Goal: Task Accomplishment & Management: Complete application form

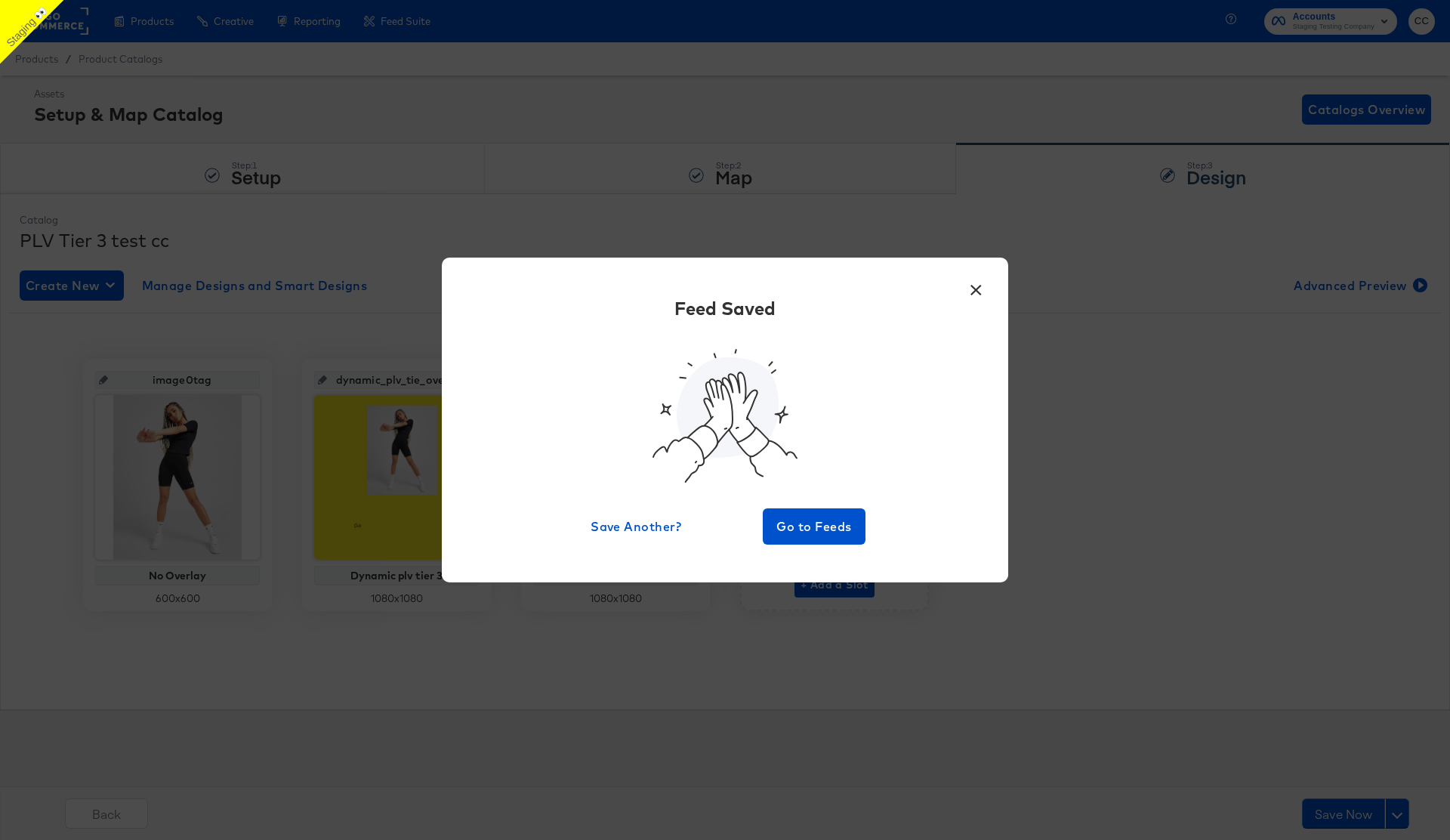
click at [976, 300] on button "×" at bounding box center [976, 286] width 27 height 27
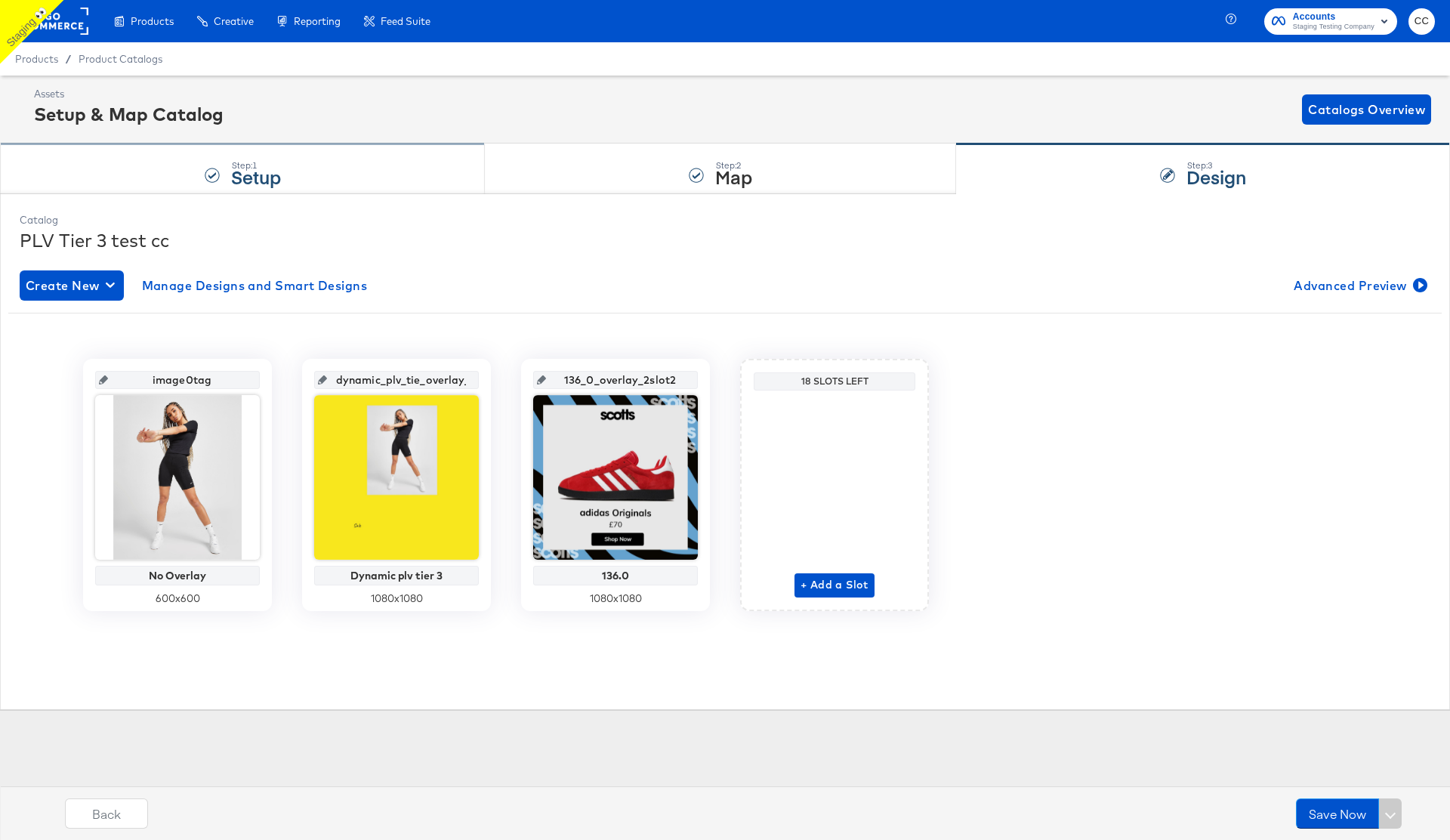
click at [192, 182] on div "Step: 1 Setup" at bounding box center [243, 169] width 485 height 50
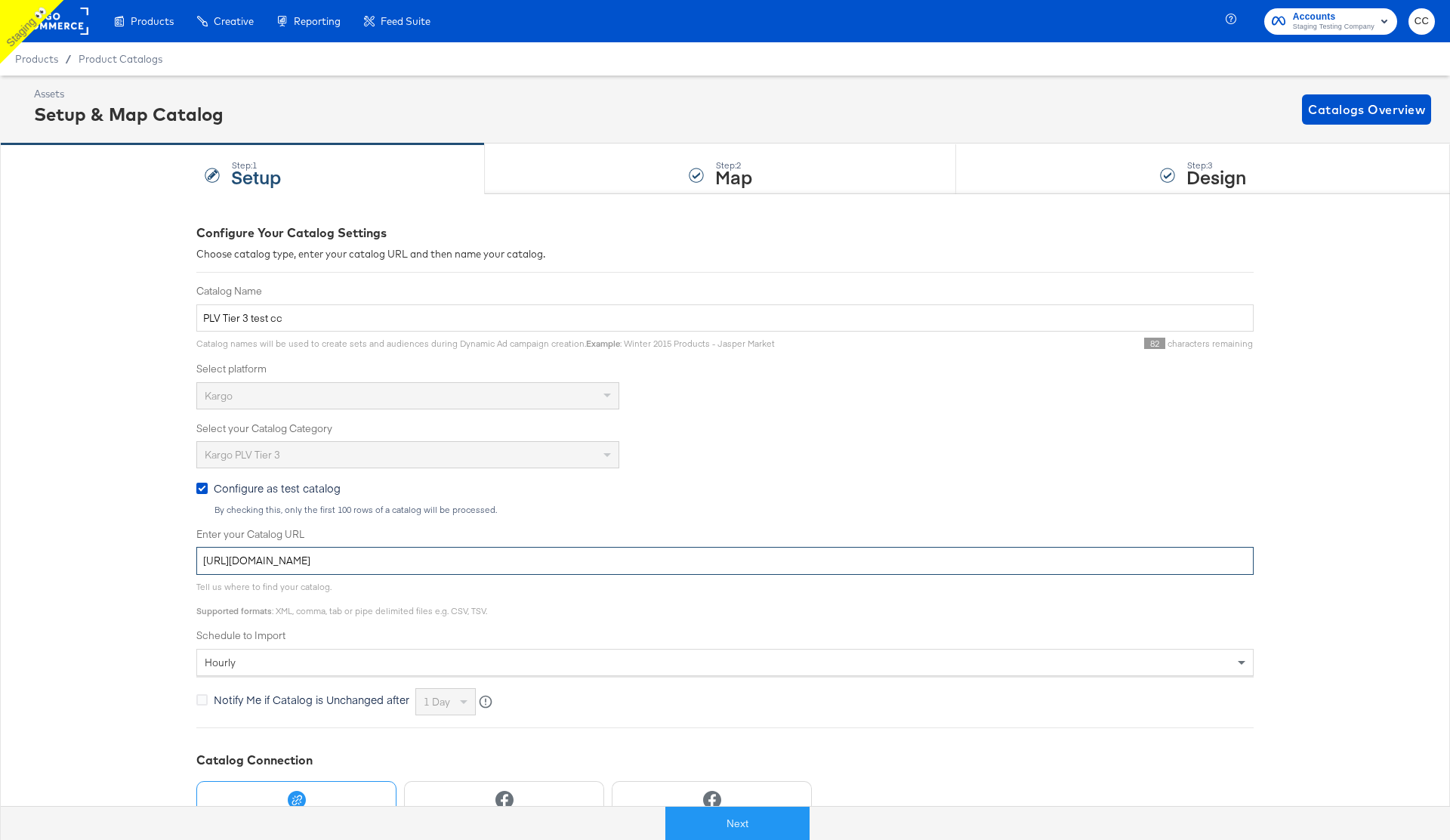
click at [367, 557] on input "[URL][DOMAIN_NAME]" at bounding box center [725, 560] width 1058 height 28
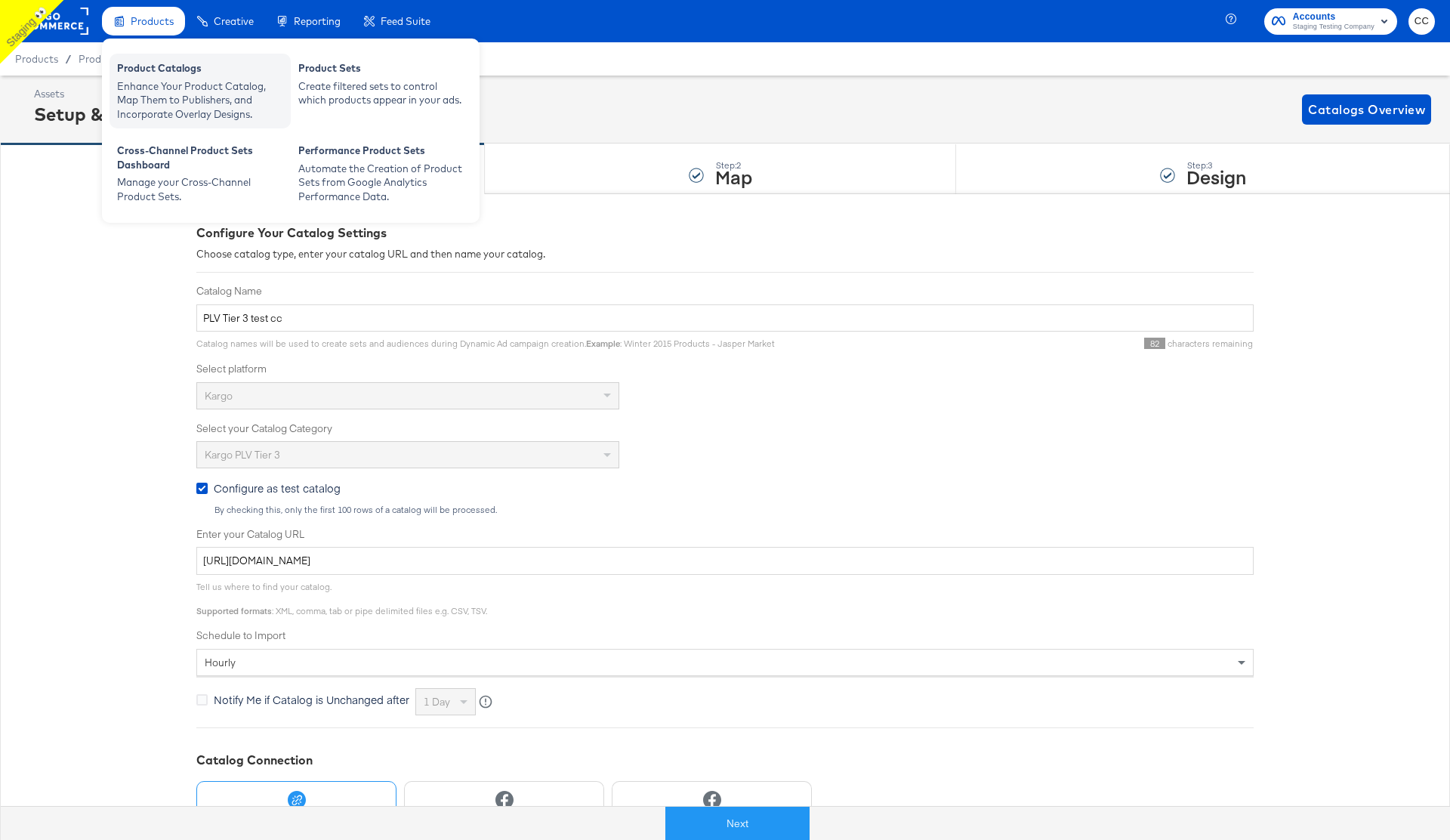
click at [164, 83] on div "Enhance Your Product Catalog, Map Them to Publishers, and Incorporate Overlay D…" at bounding box center [200, 100] width 166 height 43
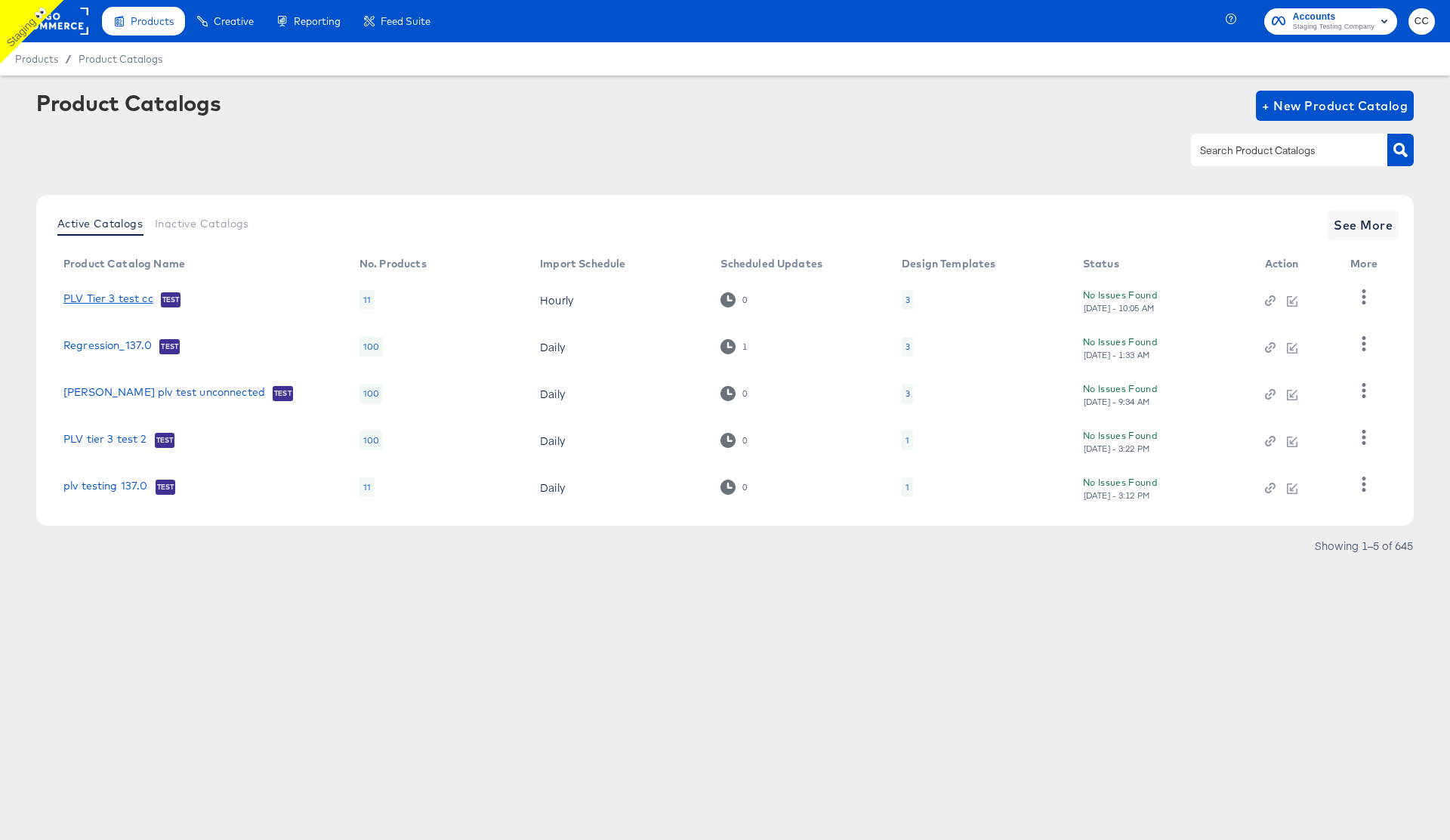
click at [114, 299] on link "PLV Tier 3 test cc" at bounding box center [108, 300] width 90 height 15
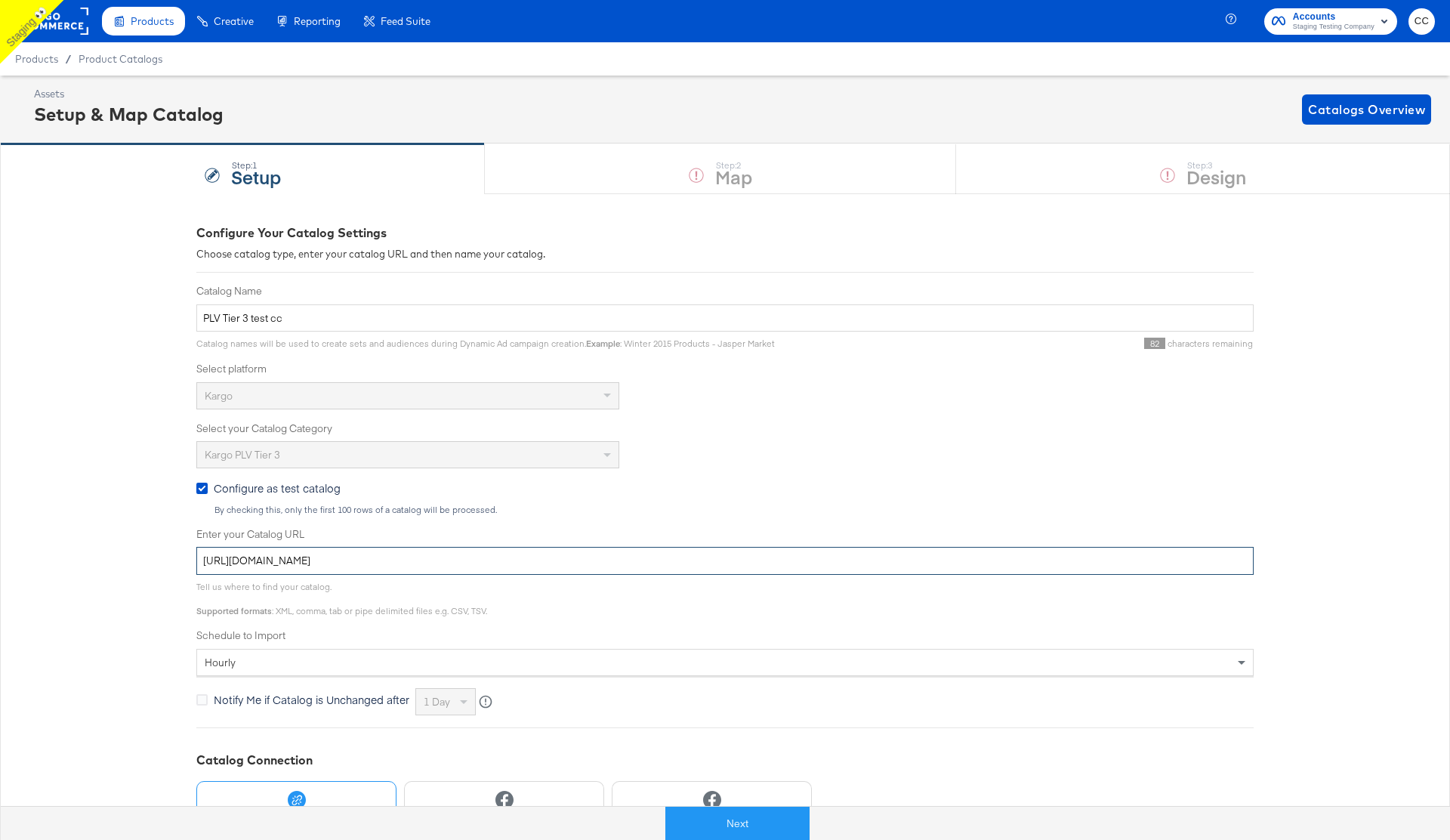
click at [436, 561] on input "[URL][DOMAIN_NAME]" at bounding box center [725, 560] width 1058 height 28
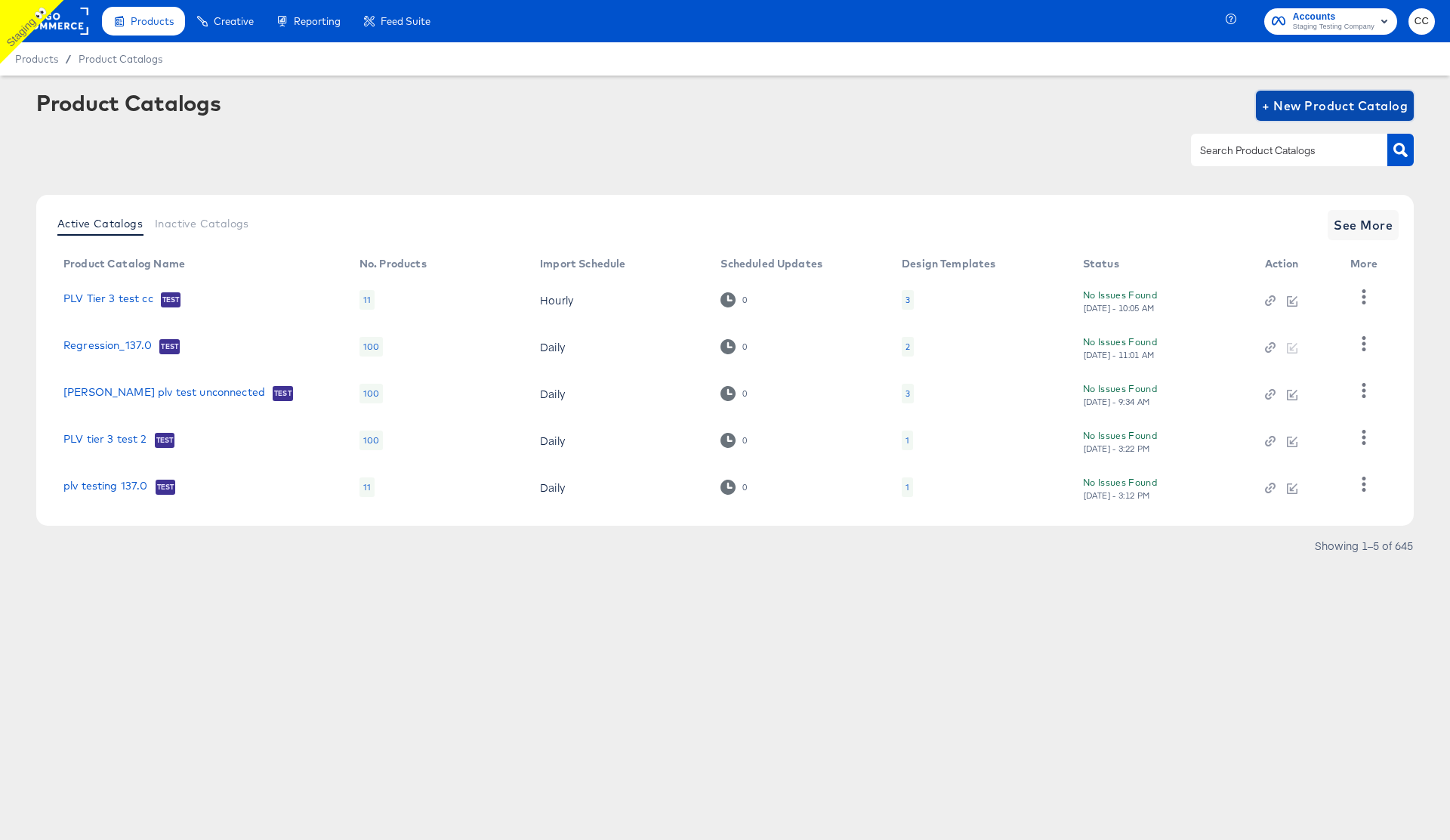
click at [1316, 105] on span "+ New Product Catalog" at bounding box center [1335, 105] width 145 height 21
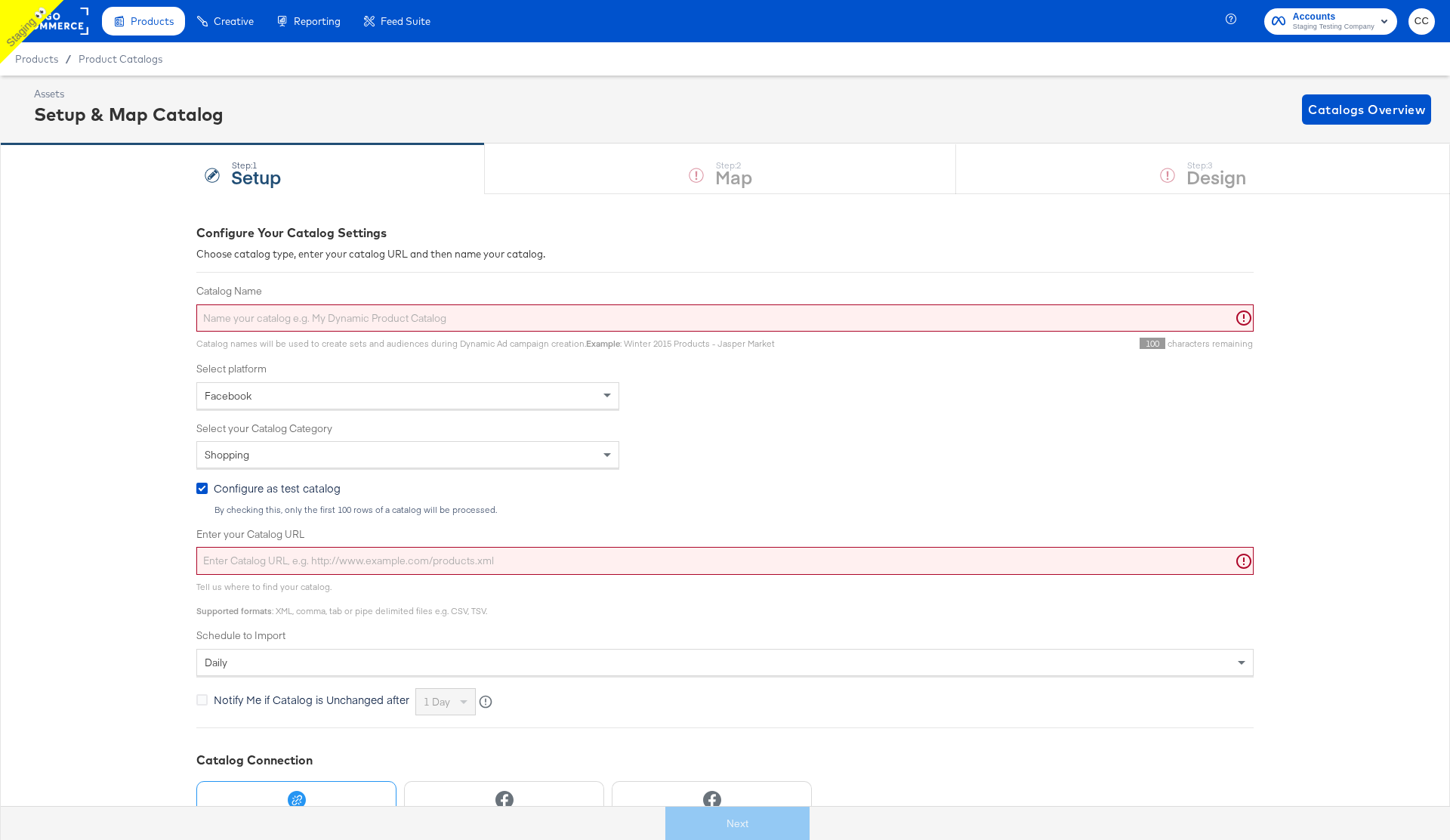
click at [238, 318] on input "Catalog Name" at bounding box center [725, 318] width 1058 height 28
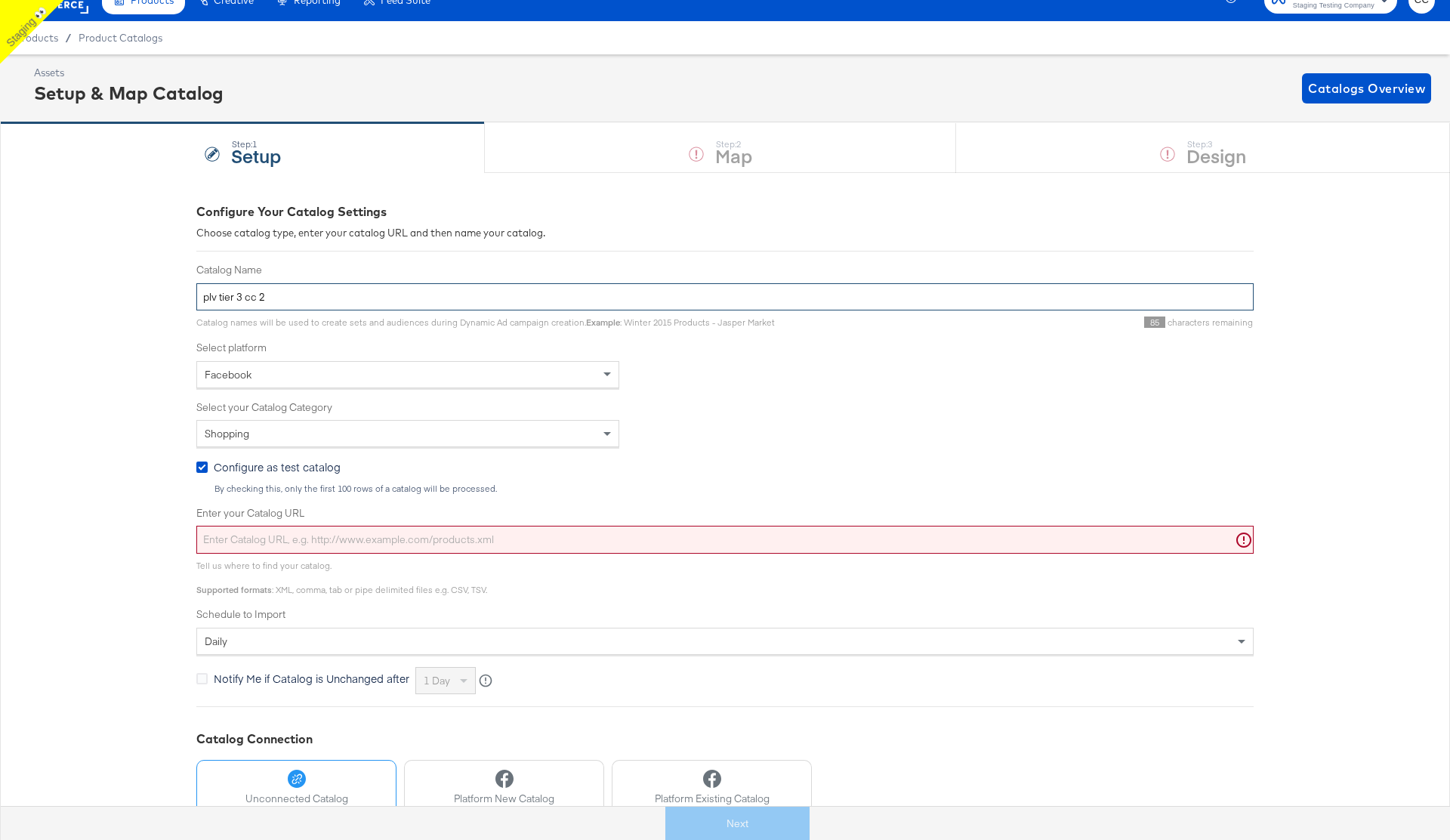
scroll to position [32, 0]
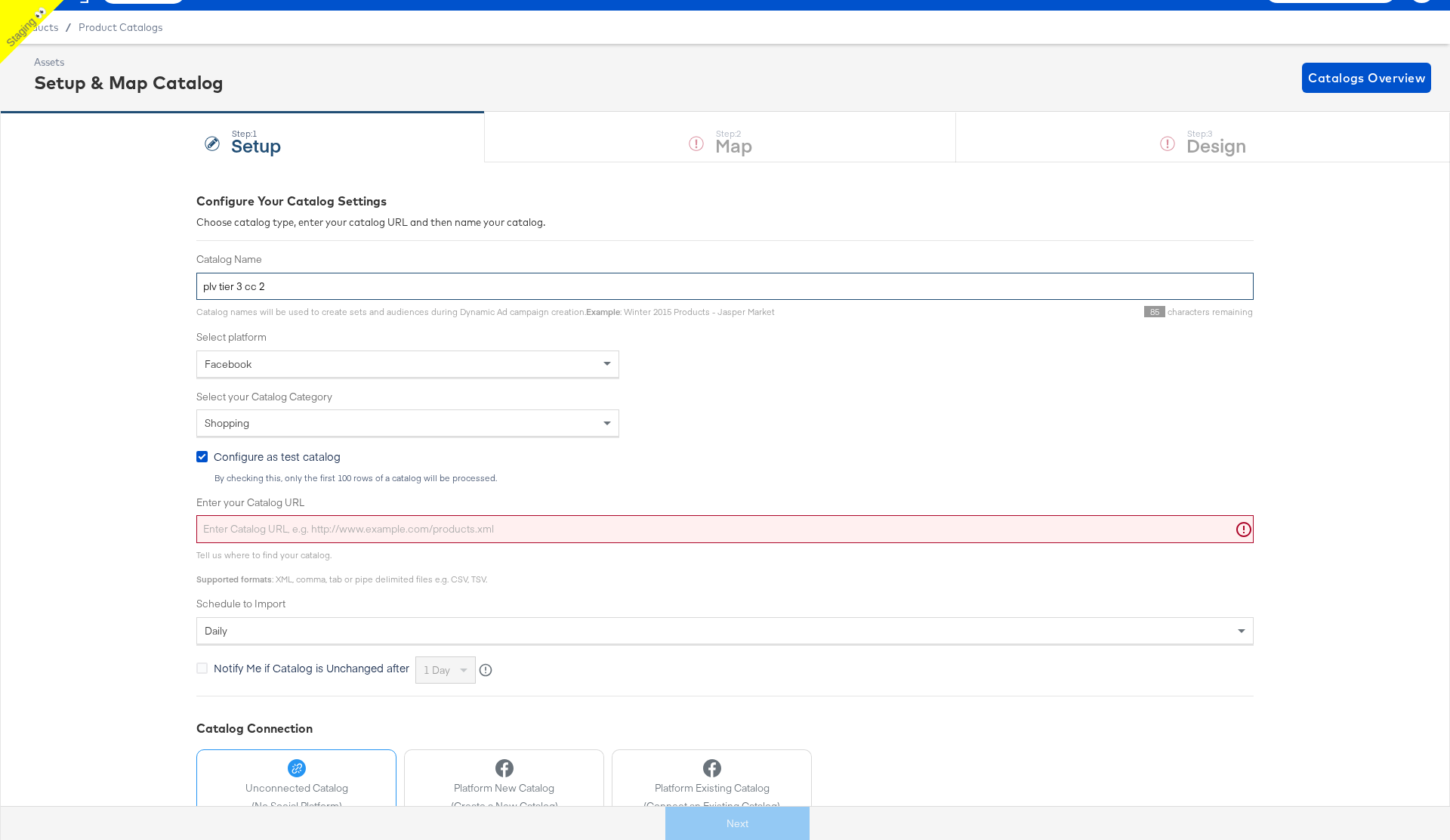
type input "plv tier 3 cc 2"
click at [452, 352] on div "Facebook" at bounding box center [408, 364] width 422 height 25
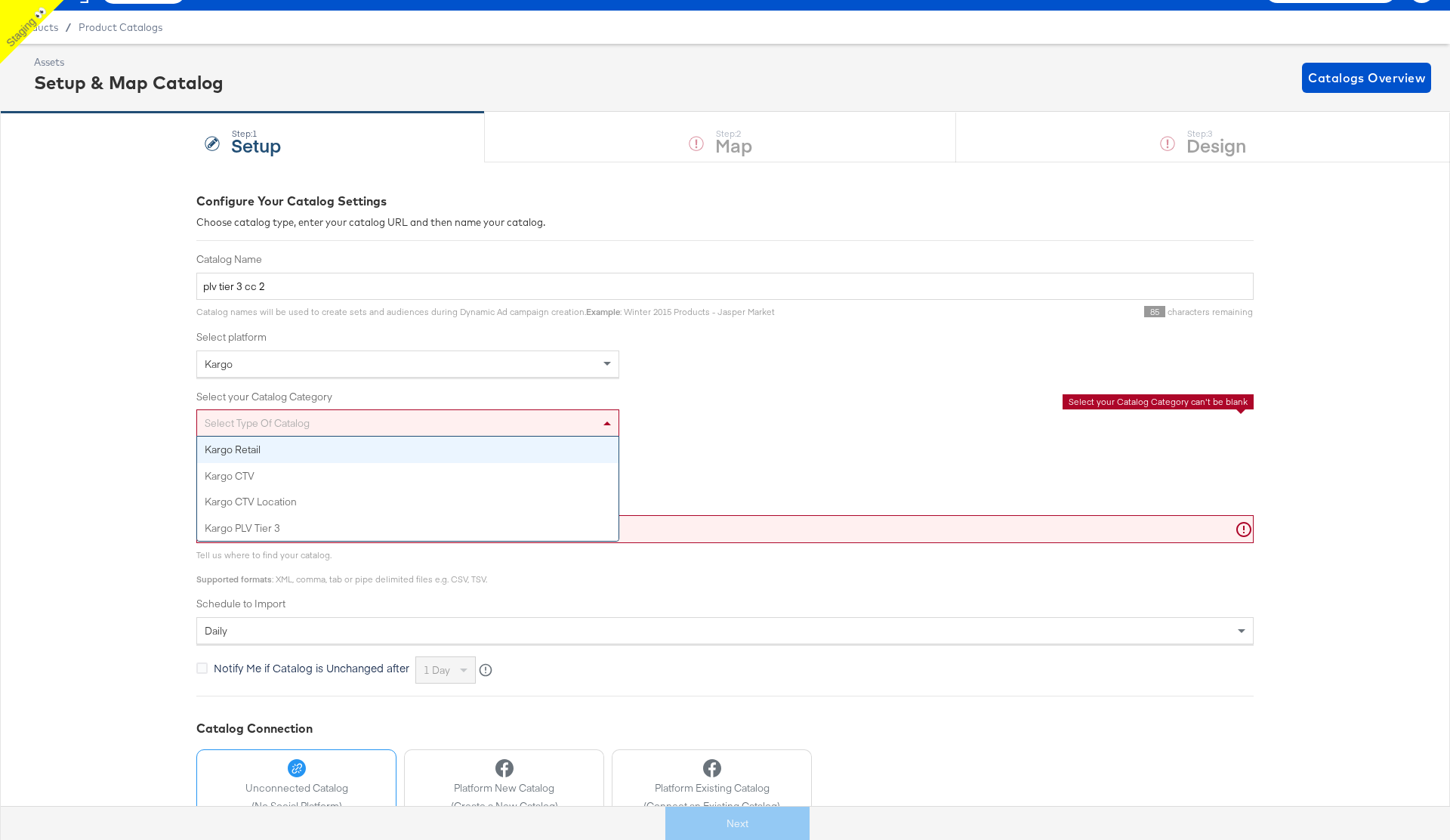
click at [336, 427] on div "Select type of catalog" at bounding box center [408, 422] width 422 height 25
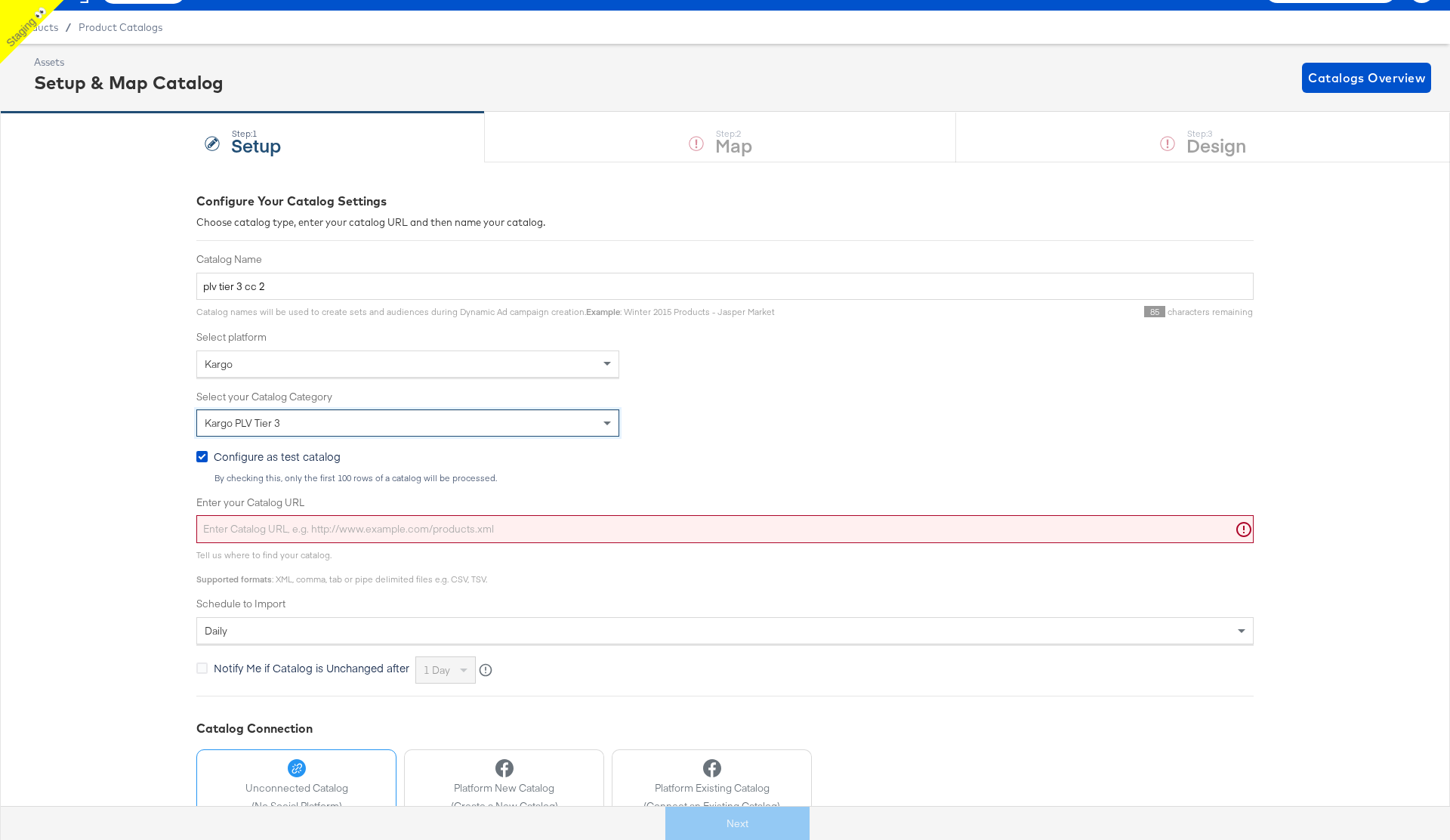
click at [287, 531] on input "Enter your Catalog URL" at bounding box center [725, 529] width 1058 height 28
paste input "[URL][DOMAIN_NAME]"
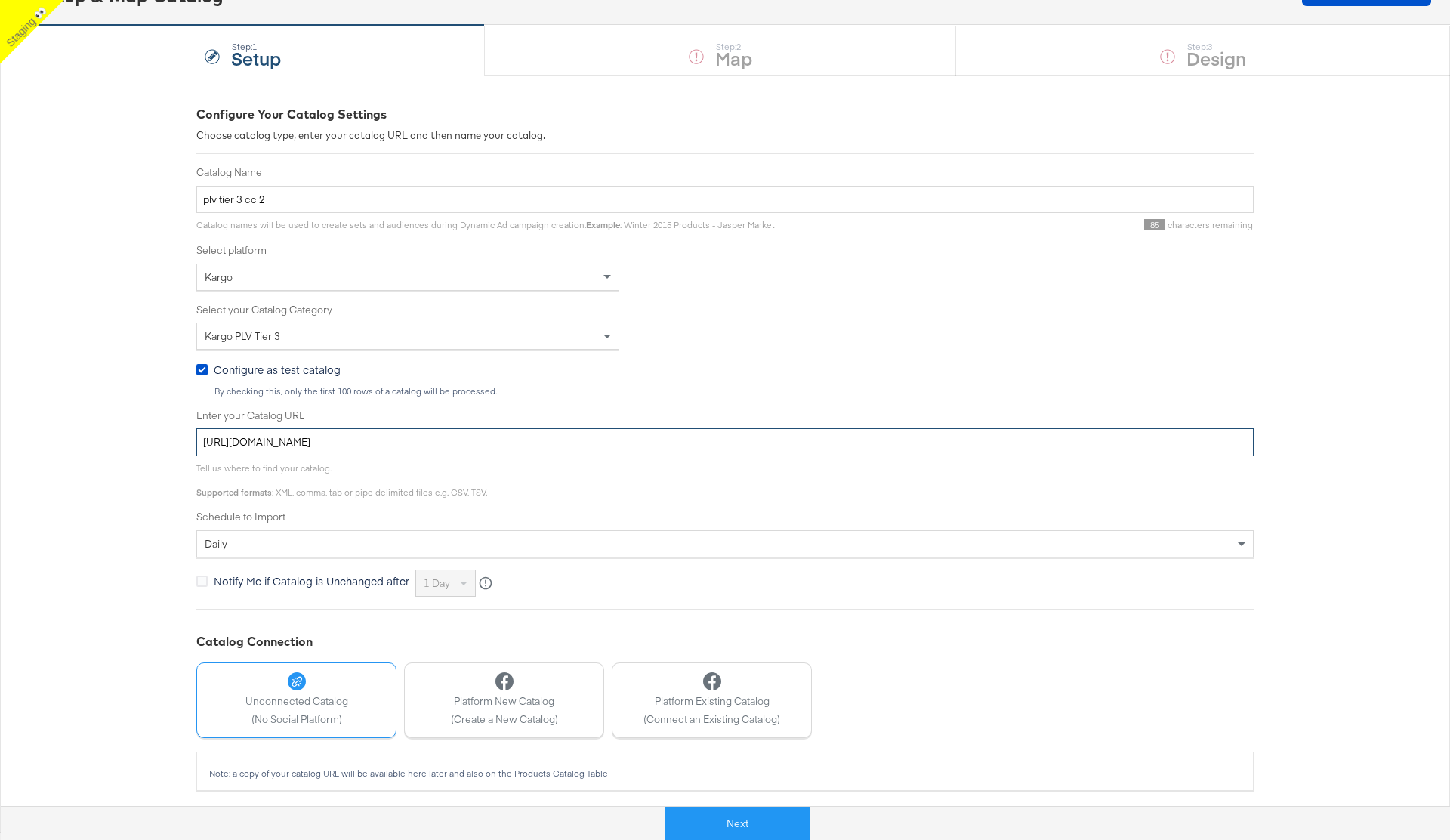
scroll to position [122, 0]
type input "[URL][DOMAIN_NAME]"
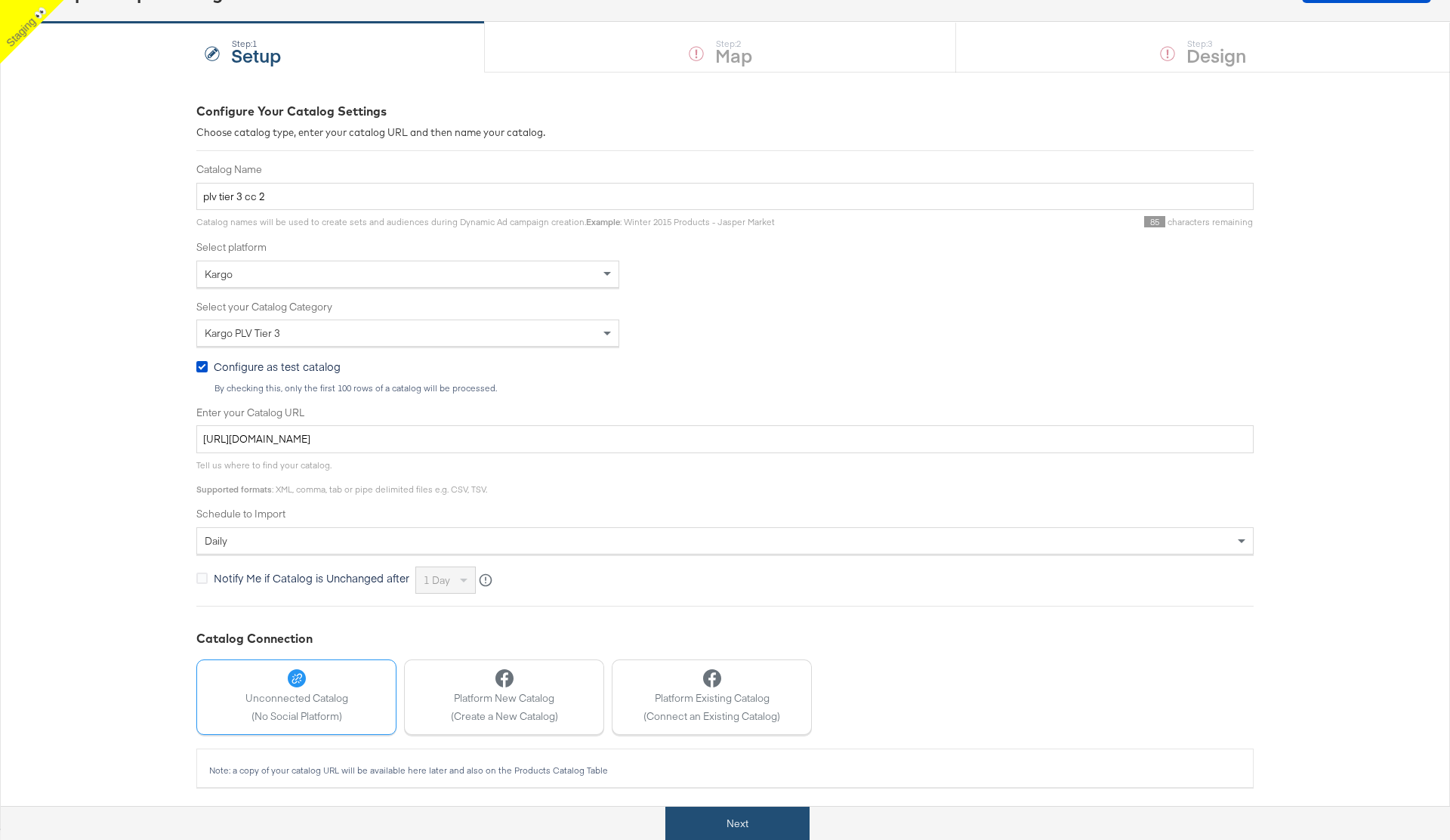
click at [745, 825] on button "Next" at bounding box center [738, 823] width 144 height 34
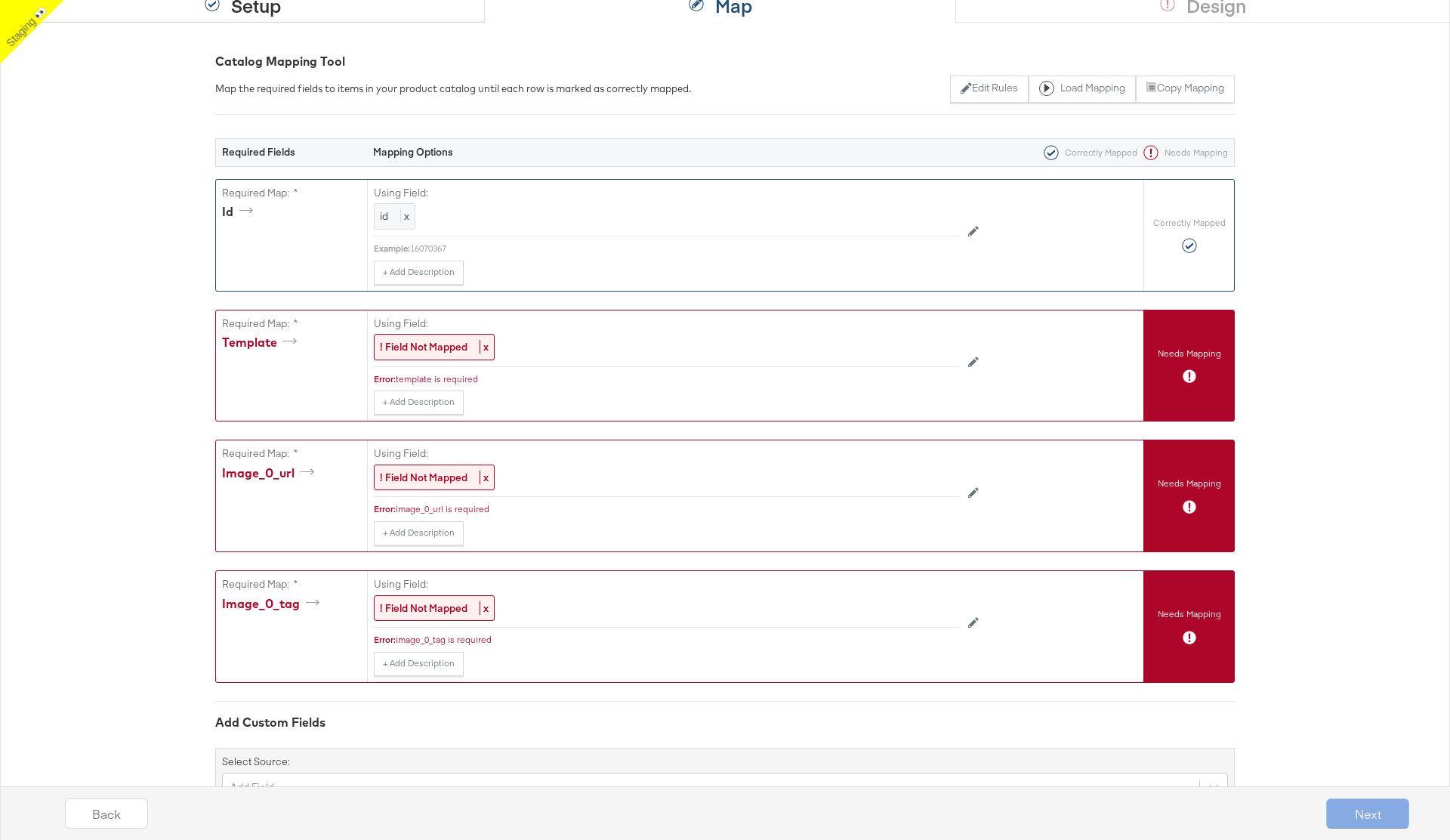
scroll to position [177, 0]
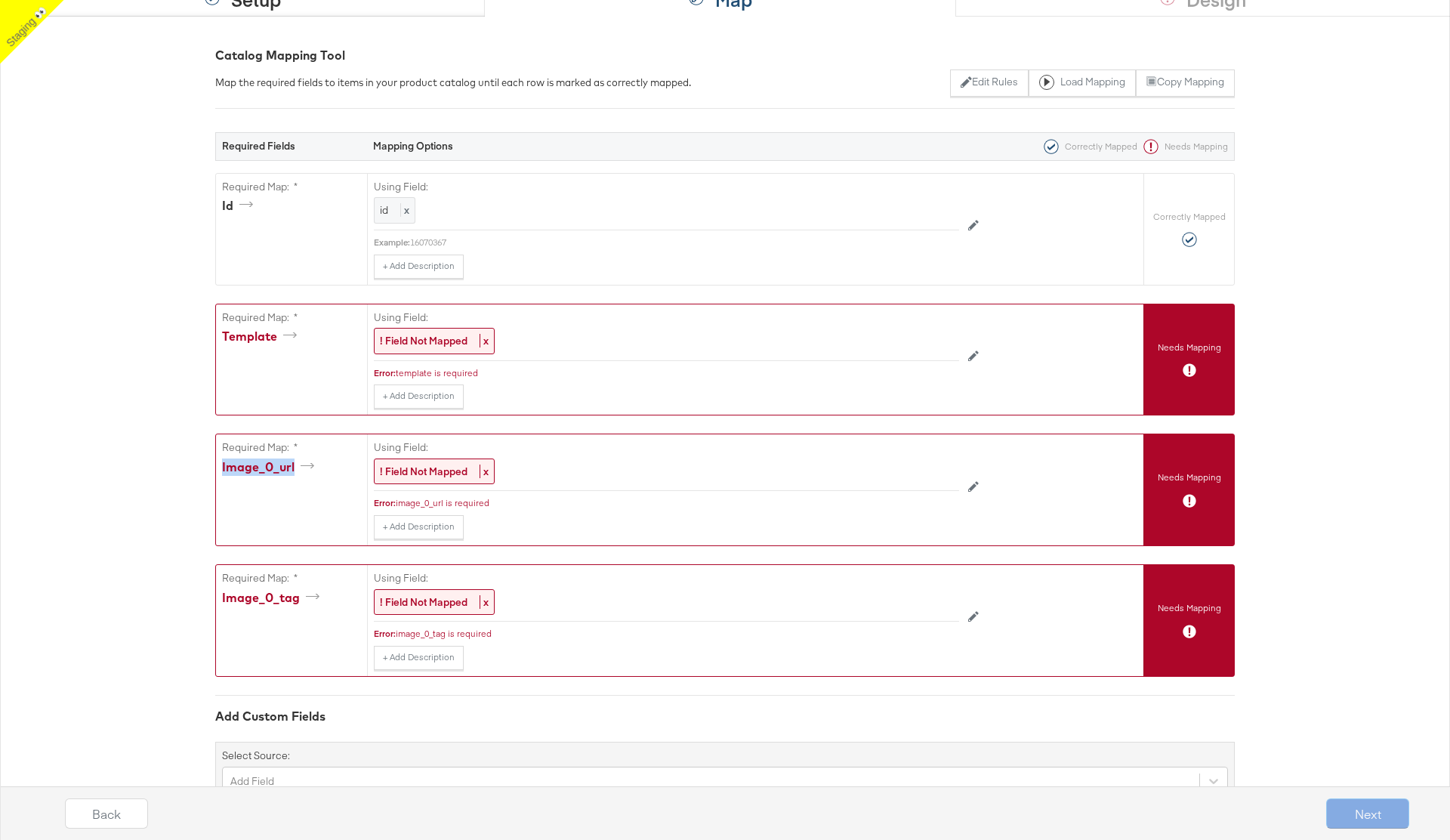
drag, startPoint x: 218, startPoint y: 466, endPoint x: 298, endPoint y: 470, distance: 80.1
click at [298, 470] on div "Required Map: * image_0_url" at bounding box center [292, 489] width 151 height 111
click at [222, 469] on div "image_0_url" at bounding box center [270, 467] width 97 height 17
drag, startPoint x: 222, startPoint y: 462, endPoint x: 269, endPoint y: 469, distance: 47.5
click at [269, 469] on div "image_0_url" at bounding box center [270, 467] width 97 height 17
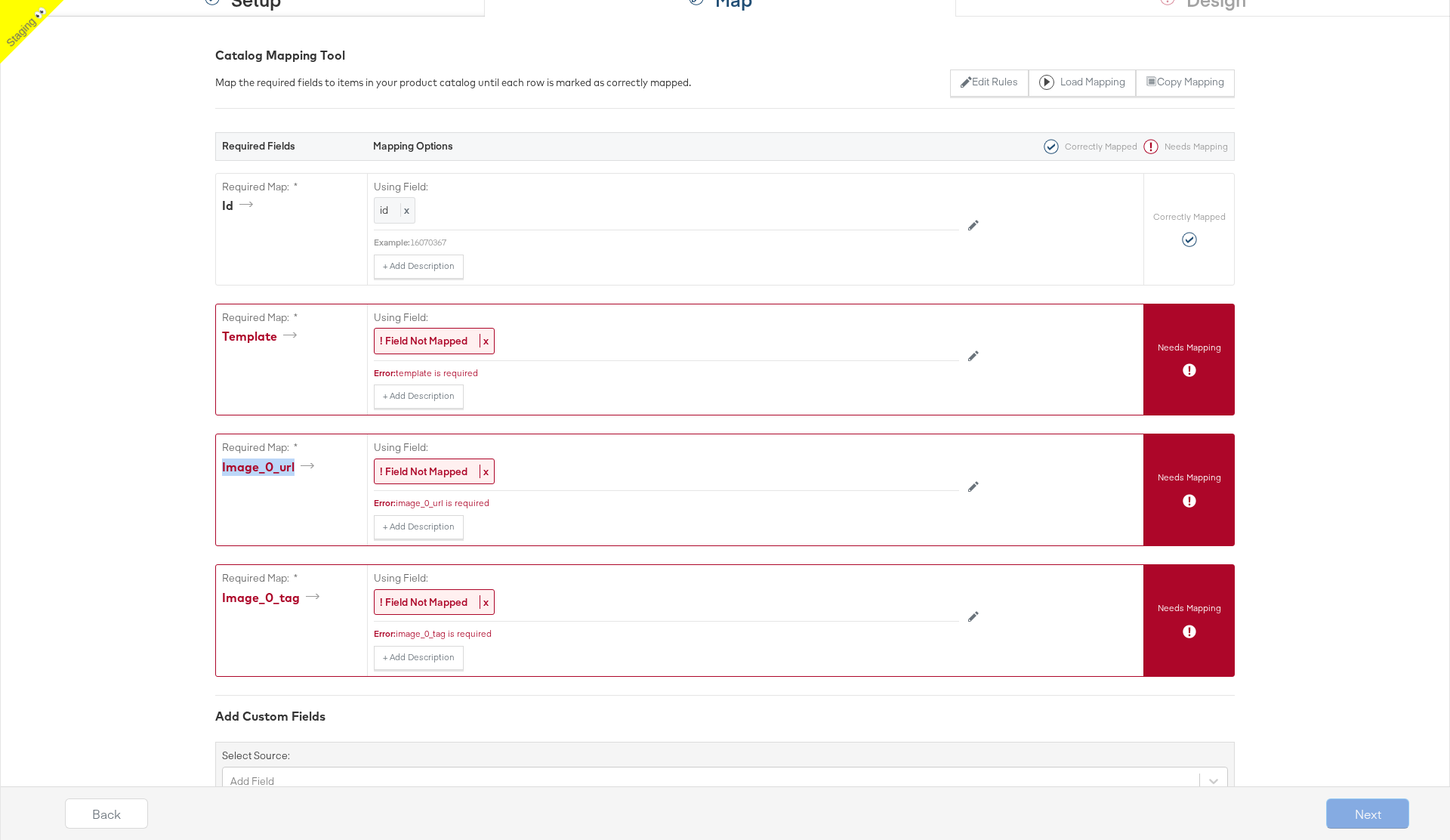
drag, startPoint x: 293, startPoint y: 468, endPoint x: 222, endPoint y: 470, distance: 71.0
click at [222, 470] on div "image_0_url" at bounding box center [270, 467] width 97 height 17
drag, startPoint x: 301, startPoint y: 601, endPoint x: 221, endPoint y: 598, distance: 80.1
click at [221, 598] on div "Required Map: * image_0_tag" at bounding box center [292, 620] width 151 height 111
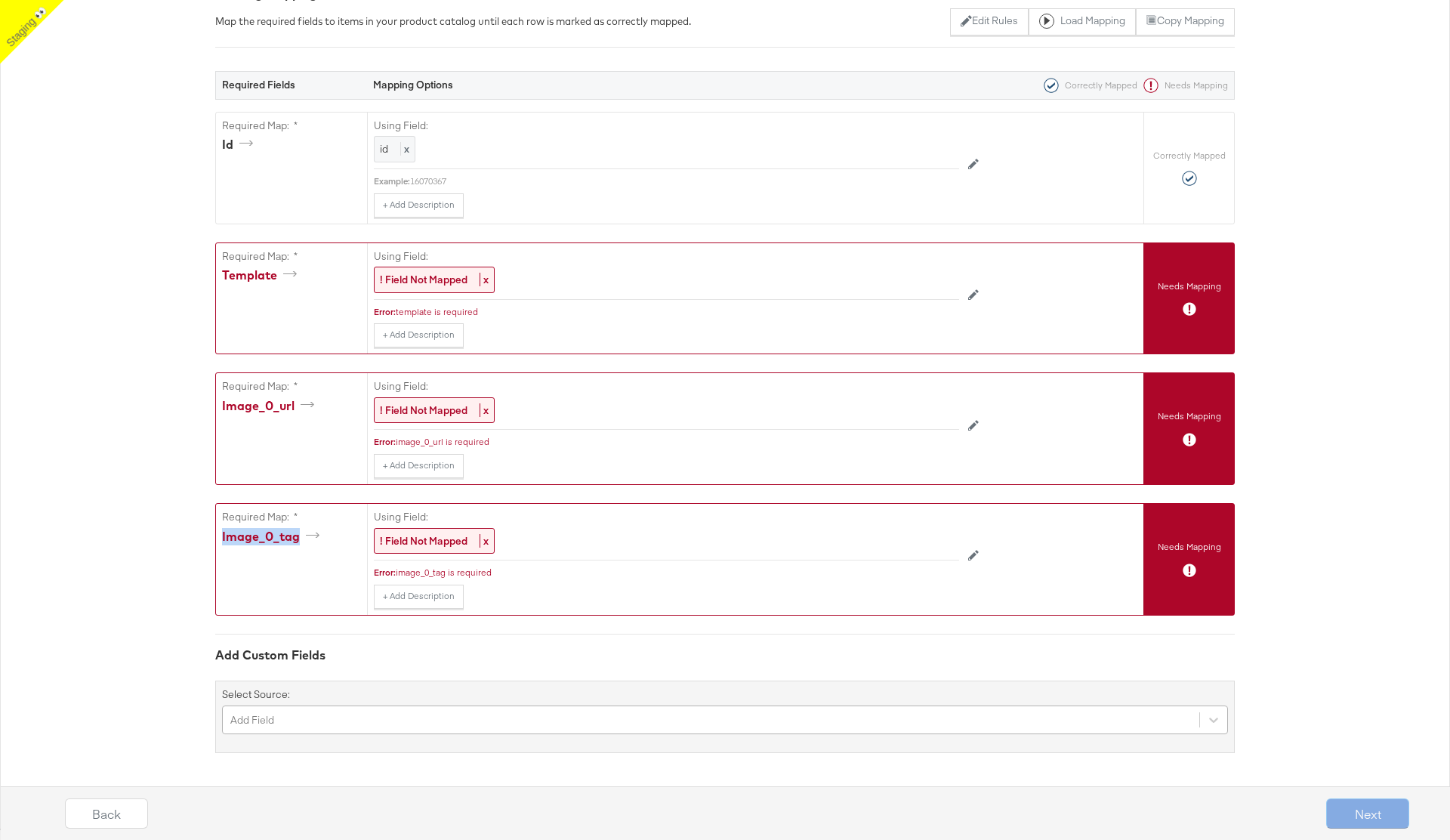
scroll to position [365, 0]
click at [372, 724] on div "Add Field" at bounding box center [725, 720] width 1007 height 29
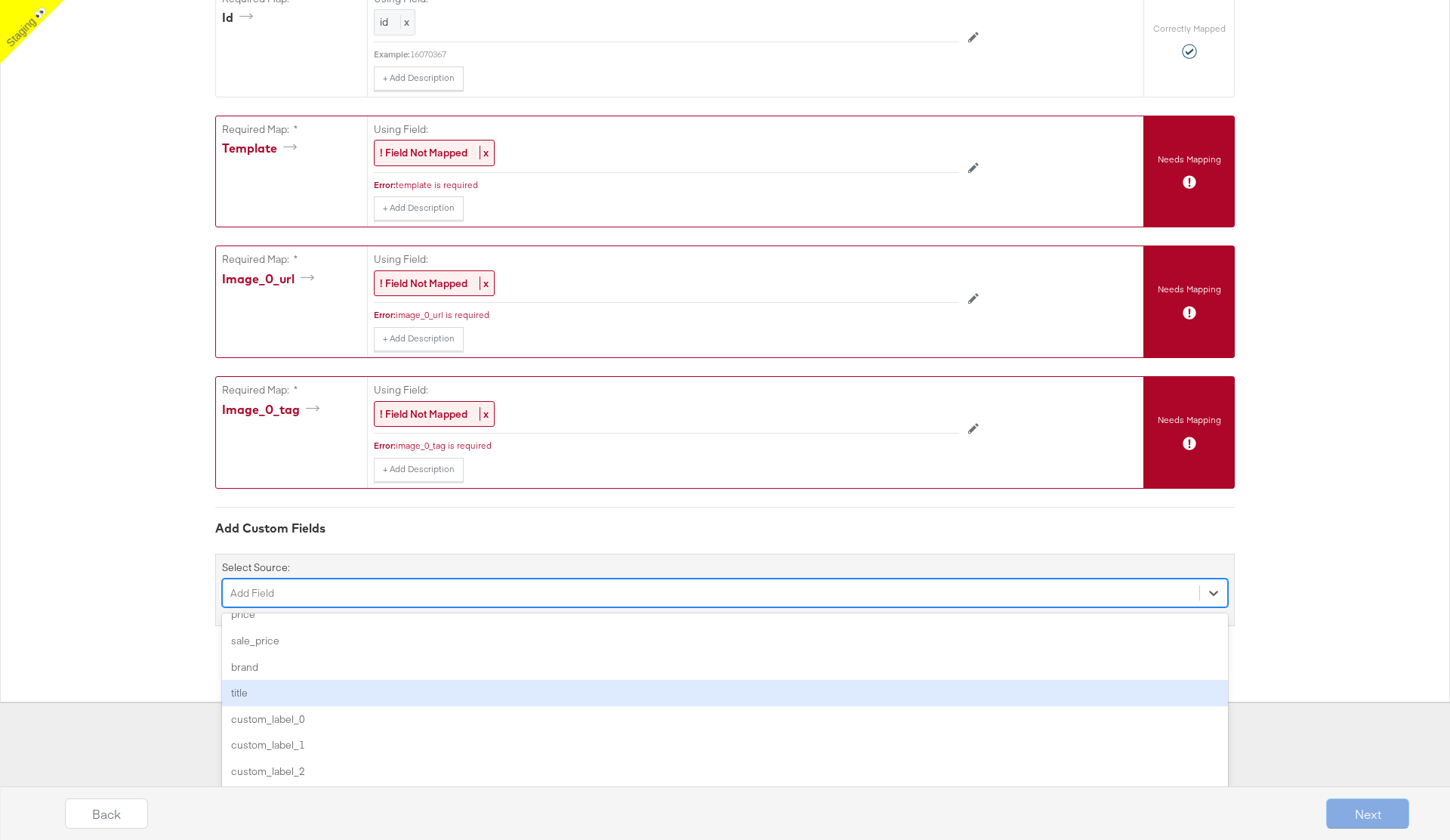
scroll to position [1059, 0]
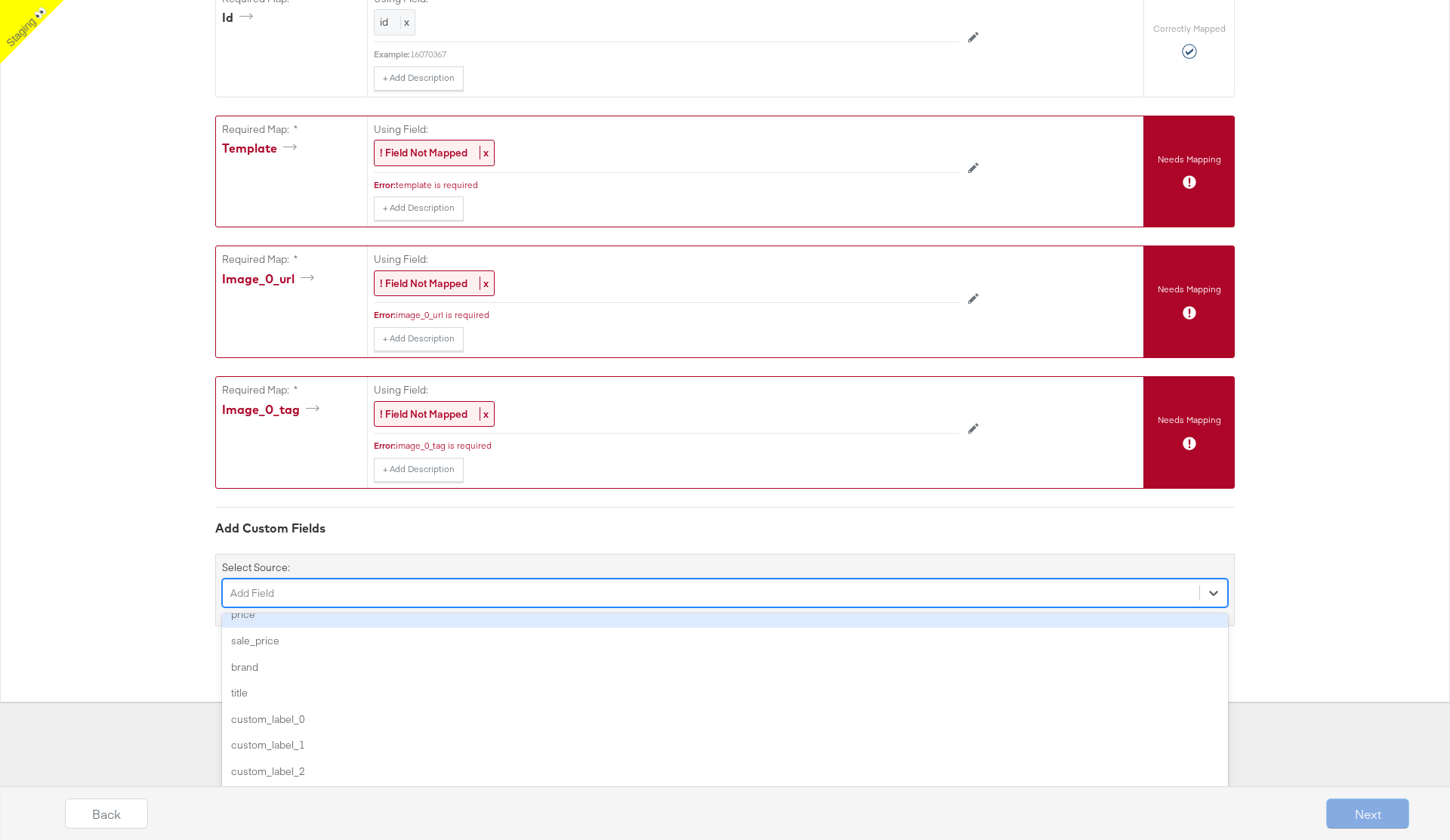
click at [292, 588] on div "Required Fields Mapping Options Correctly Mapped Needs Mapping Required Map: * …" at bounding box center [725, 272] width 1019 height 706
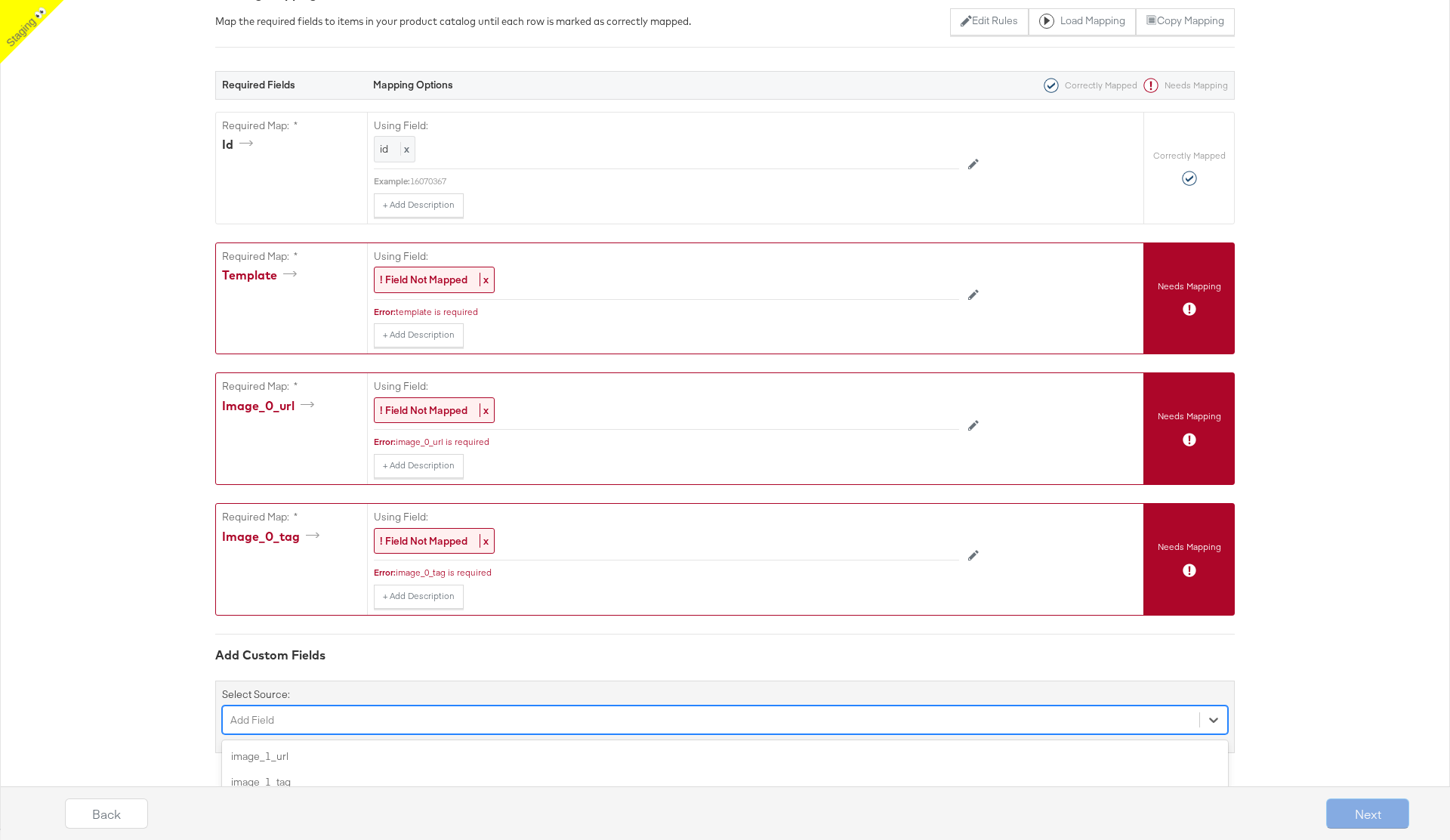
click at [273, 717] on div "option image_2_tag focused, 4 of 49. 49 results available. Use Up and Down to c…" at bounding box center [725, 720] width 1007 height 29
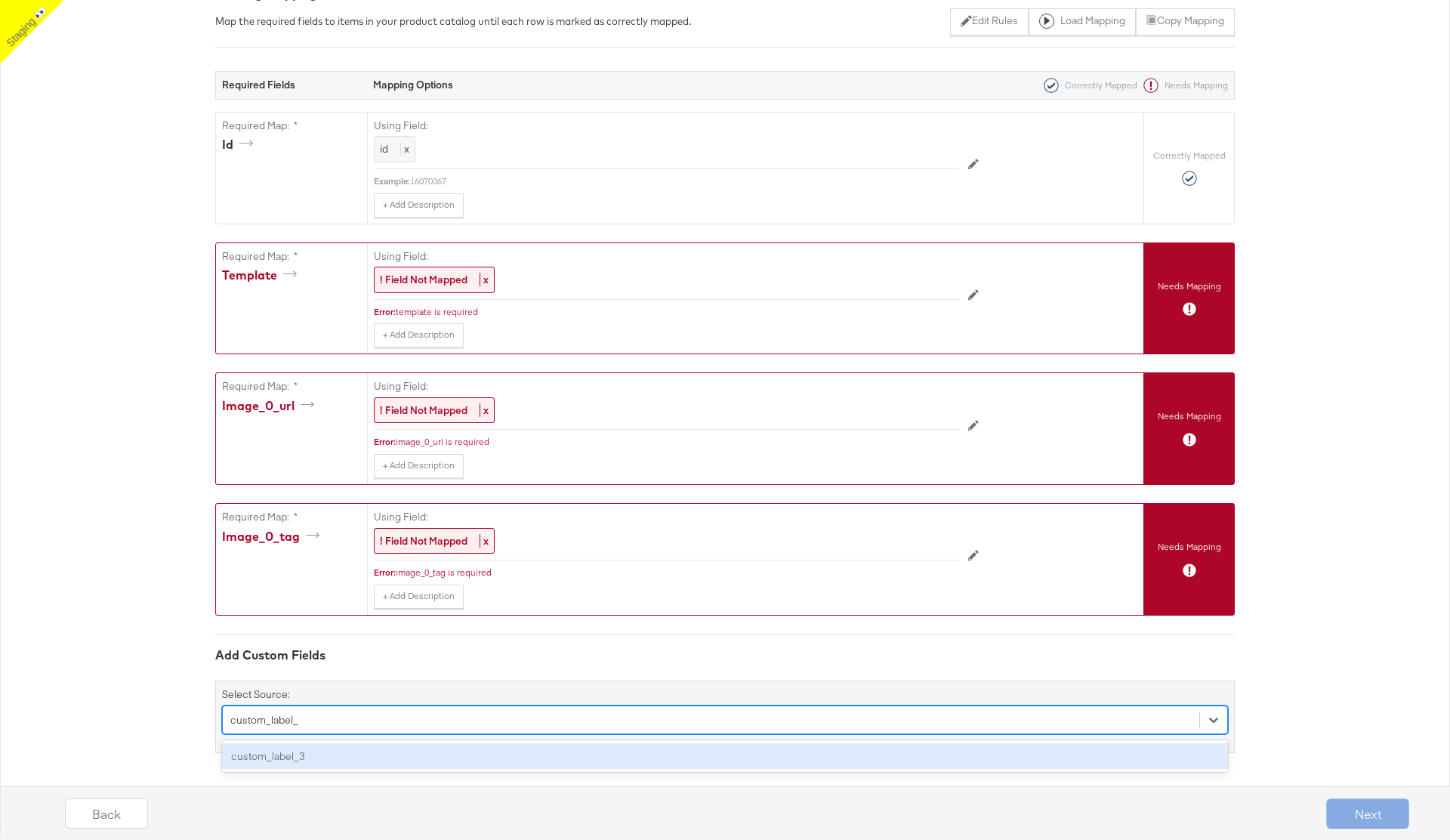
scroll to position [275, 0]
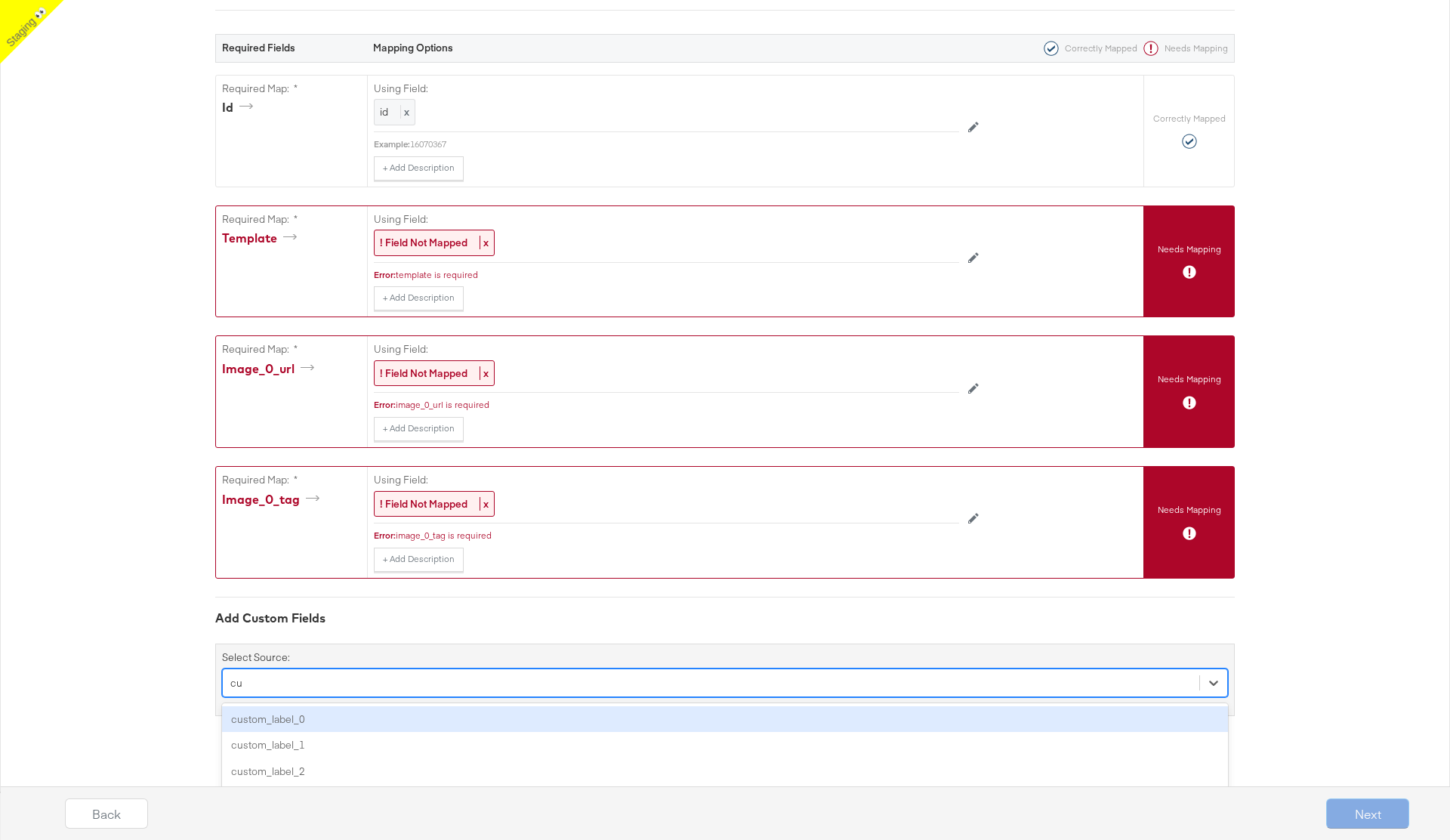
type input "c"
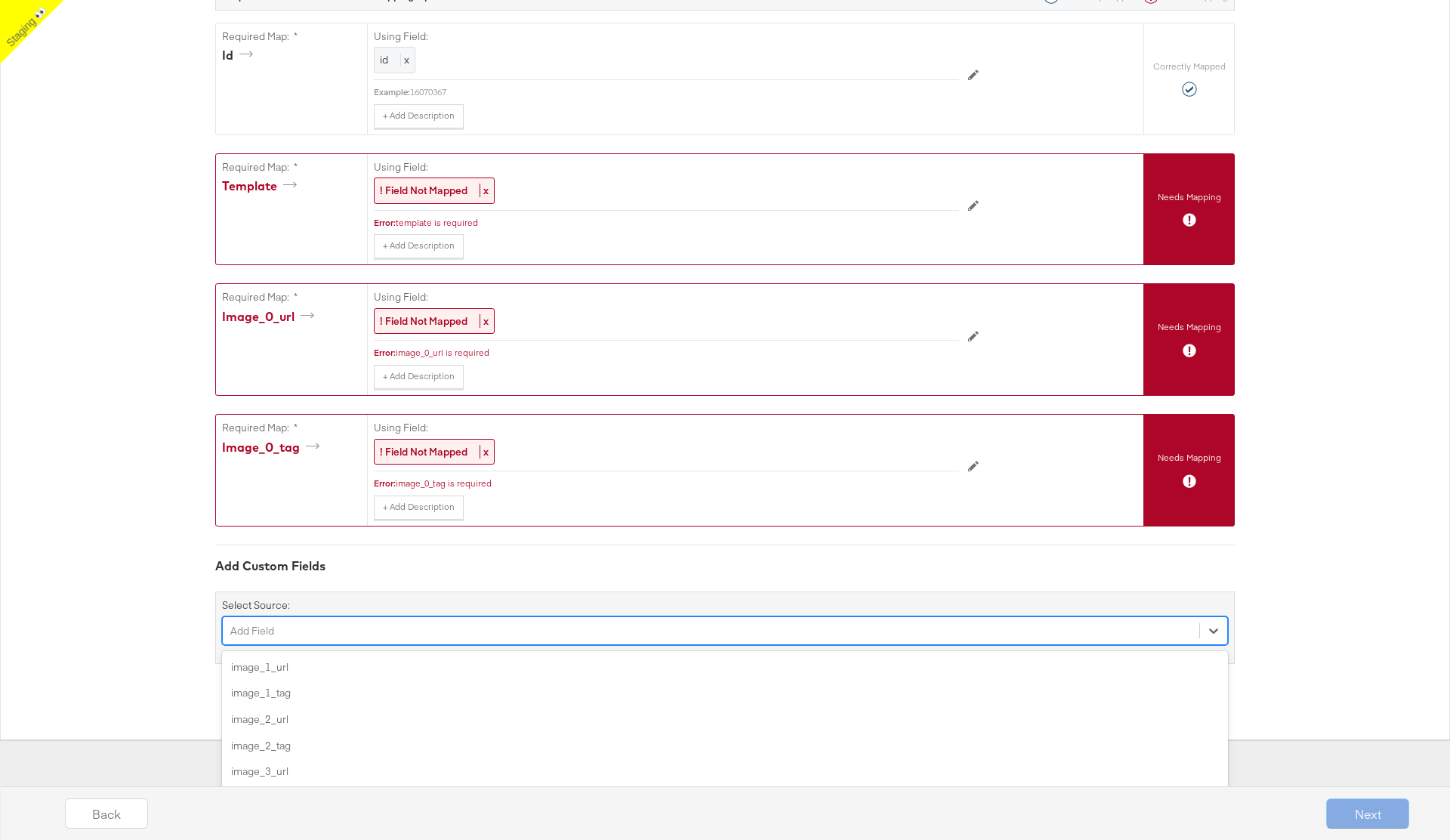
scroll to position [365, 0]
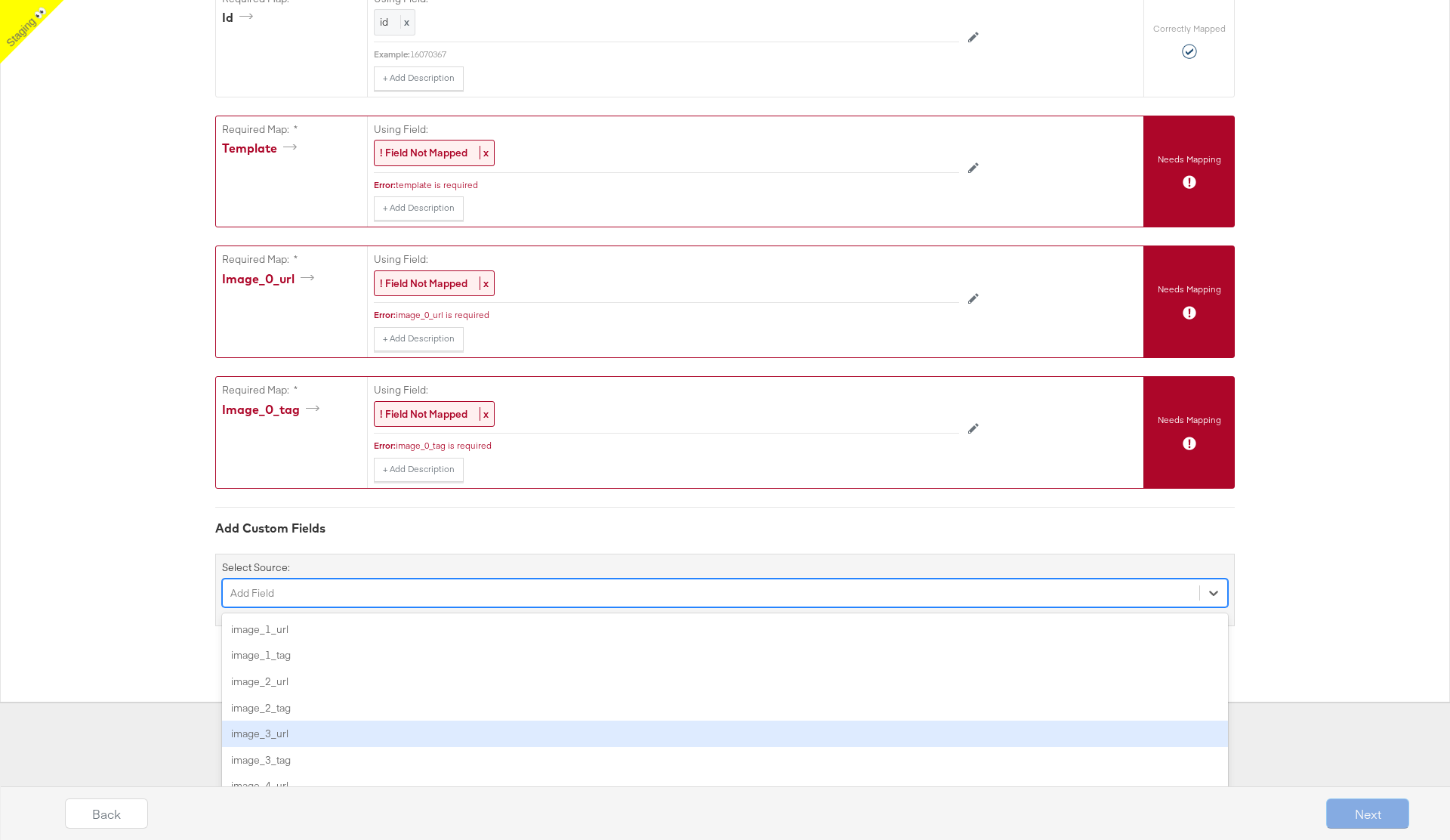
click at [176, 620] on div "{"id":"{{{\"id\"}}}","template":"","image_0_url":"","image_0_tag":""} Catalog M…" at bounding box center [725, 264] width 1450 height 874
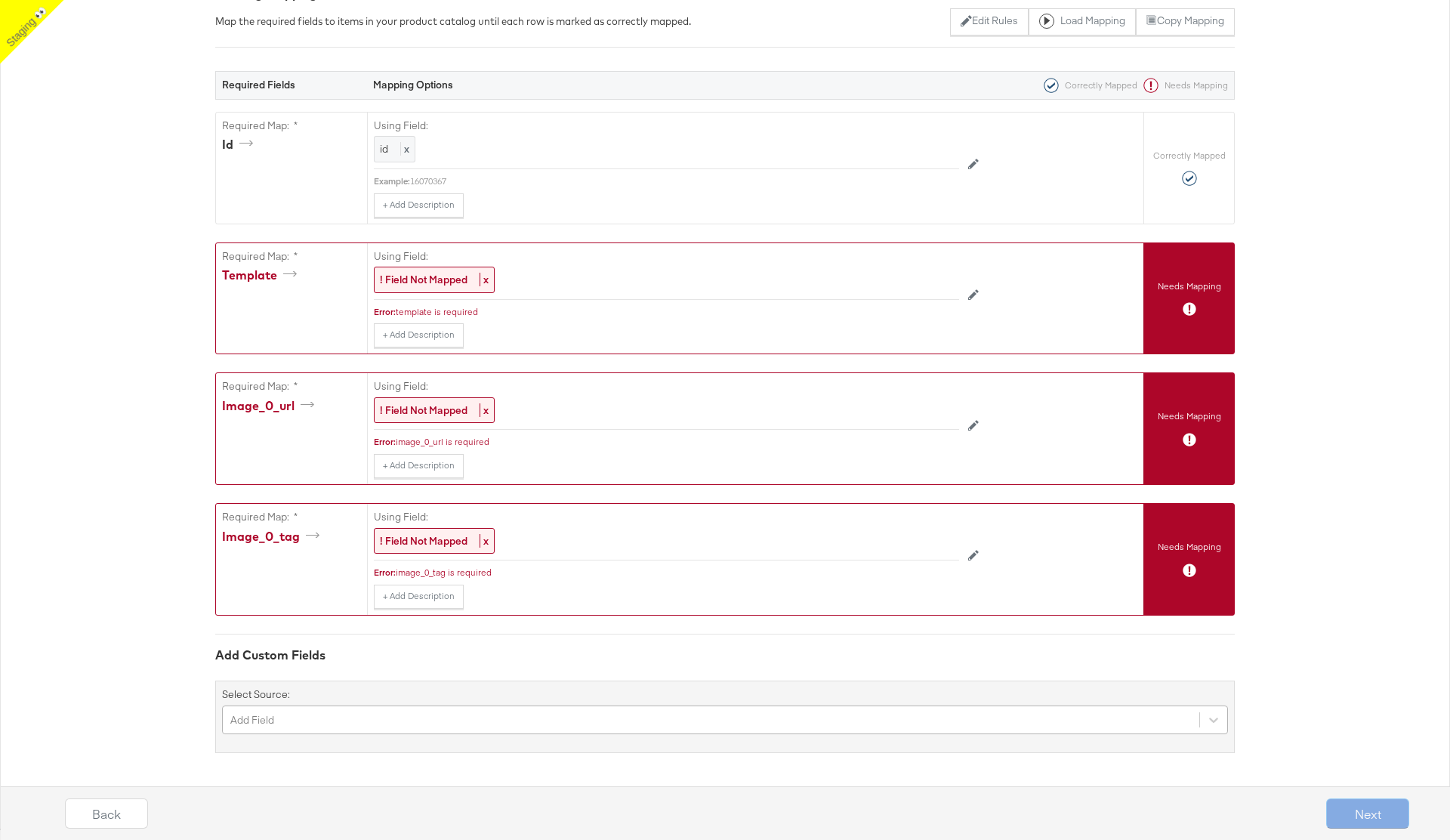
click at [256, 726] on div "Add Field" at bounding box center [725, 720] width 1007 height 29
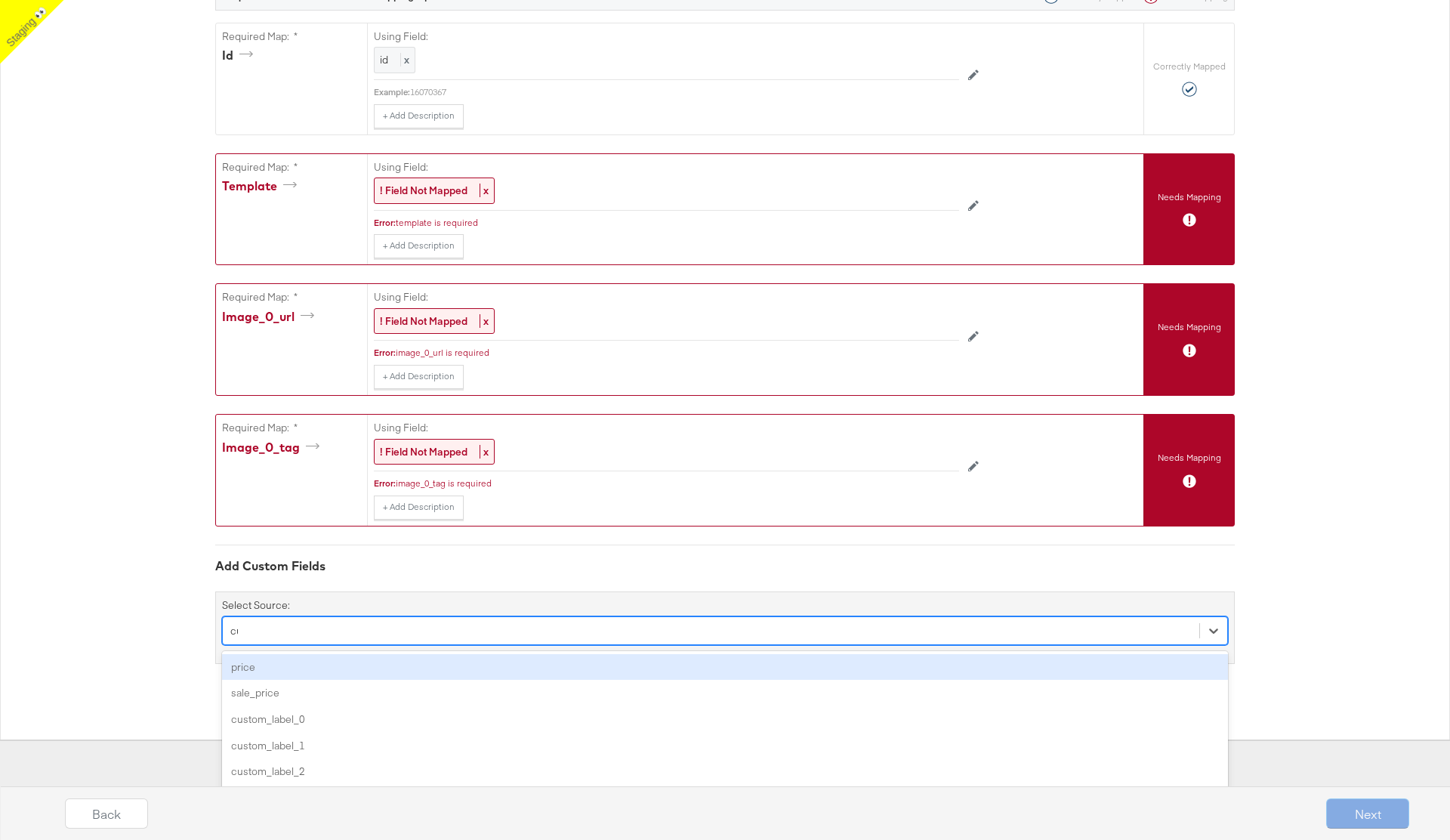
scroll to position [275, 0]
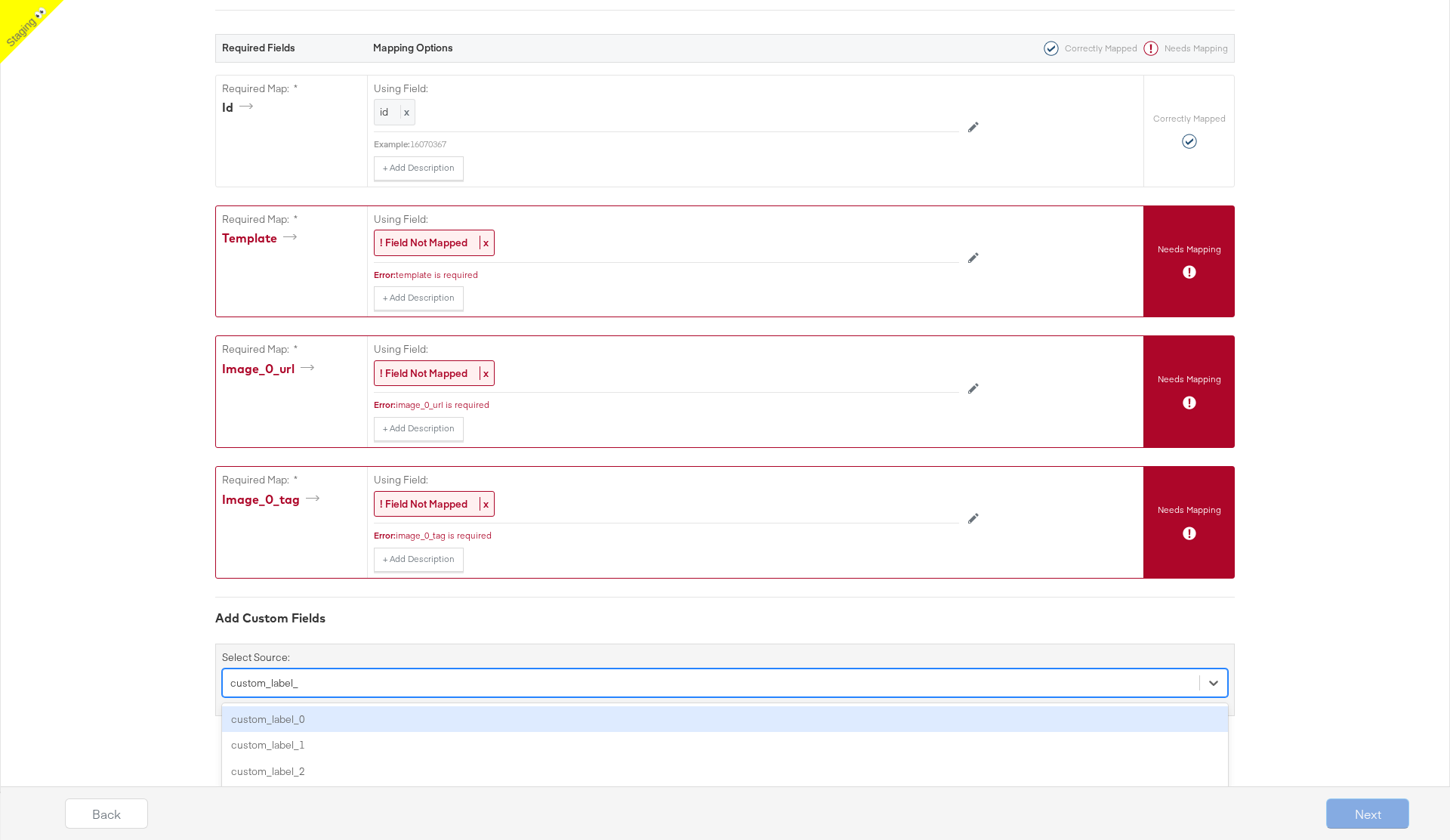
type input "custom_label_4"
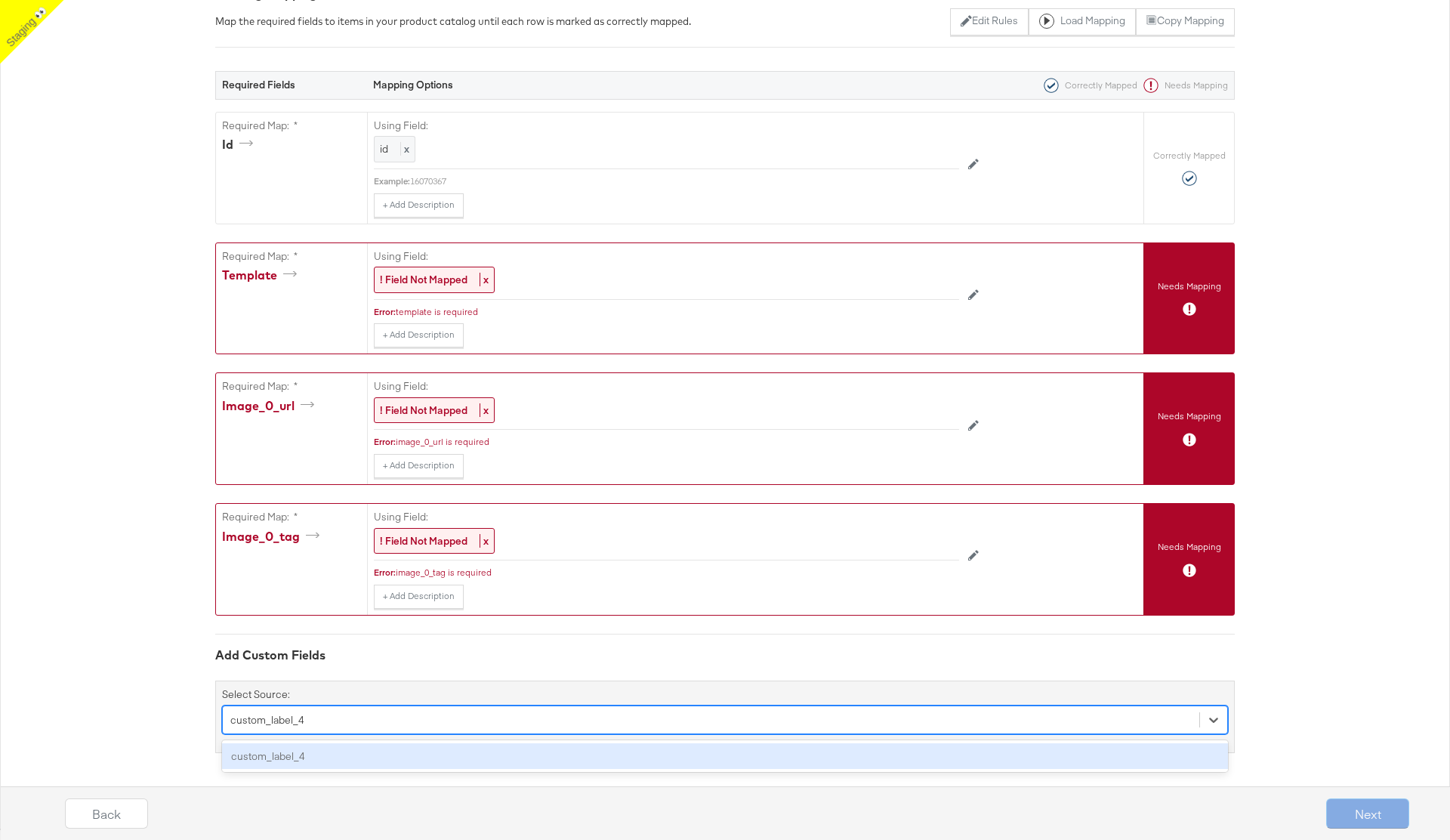
click at [297, 755] on div "custom_label_4" at bounding box center [725, 756] width 1007 height 26
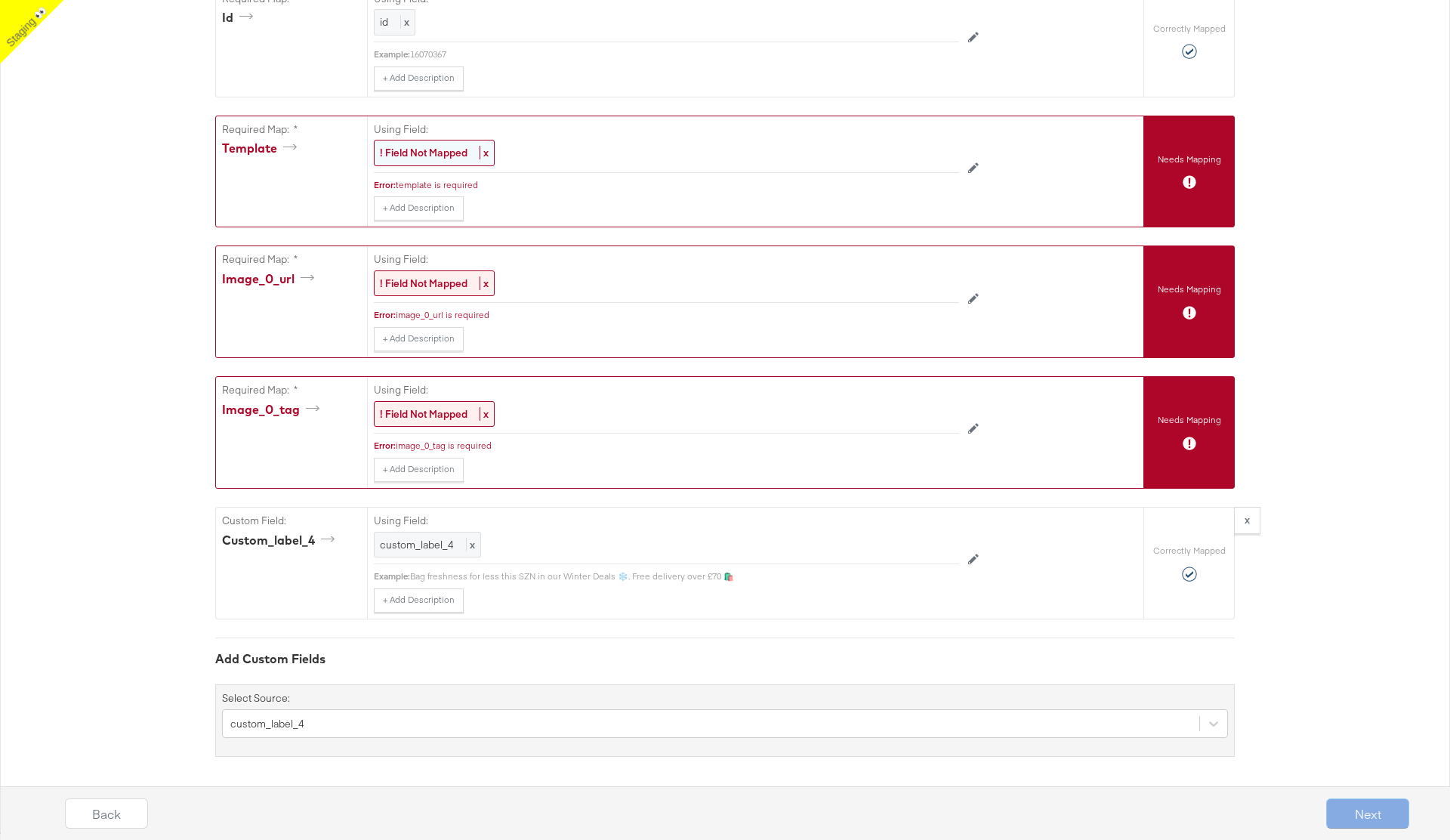
click at [412, 154] on strong "! Field Not Mapped" at bounding box center [423, 152] width 87 height 14
click at [479, 153] on div "Select..." at bounding box center [631, 153] width 515 height 25
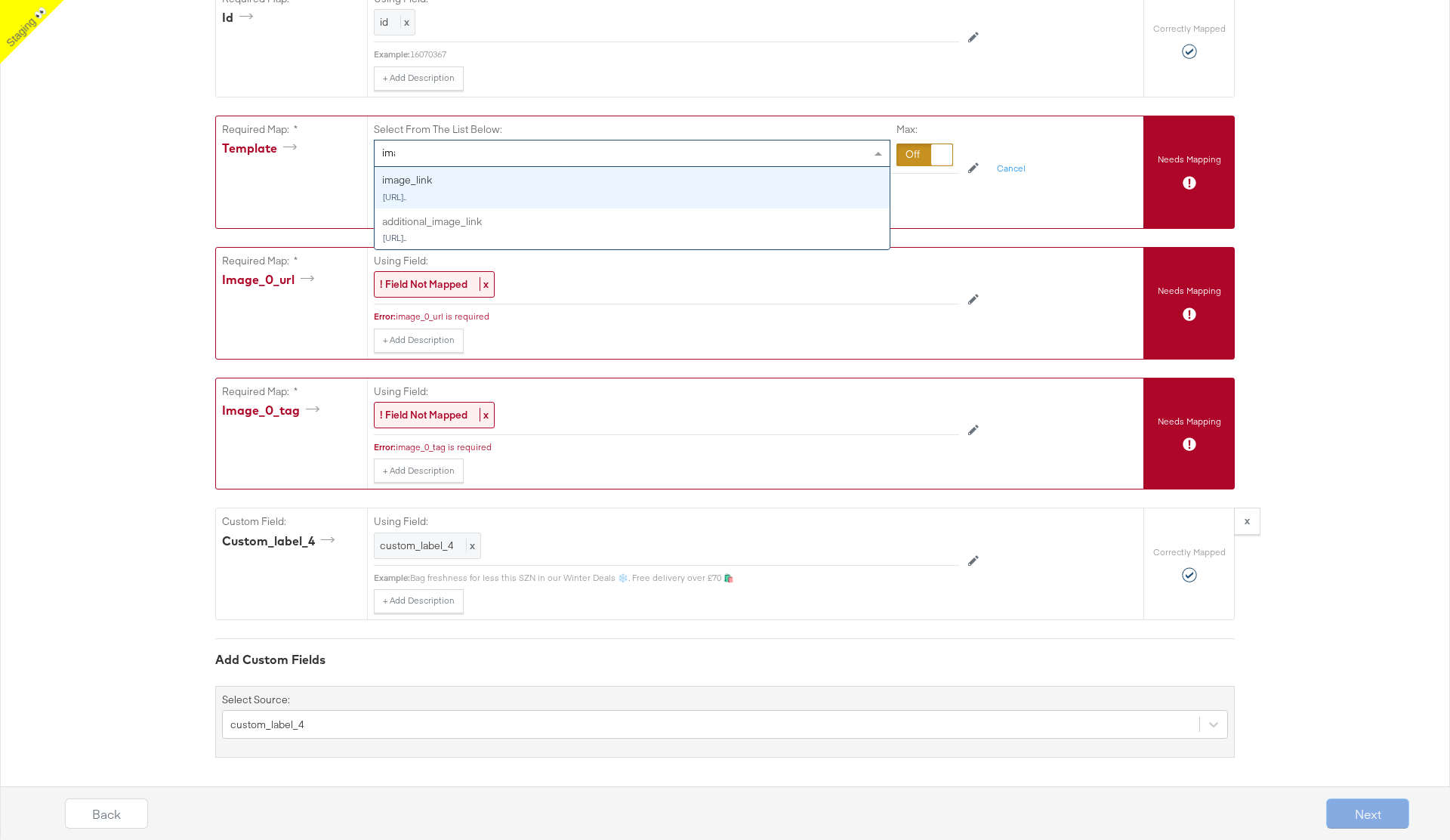
type input "imag"
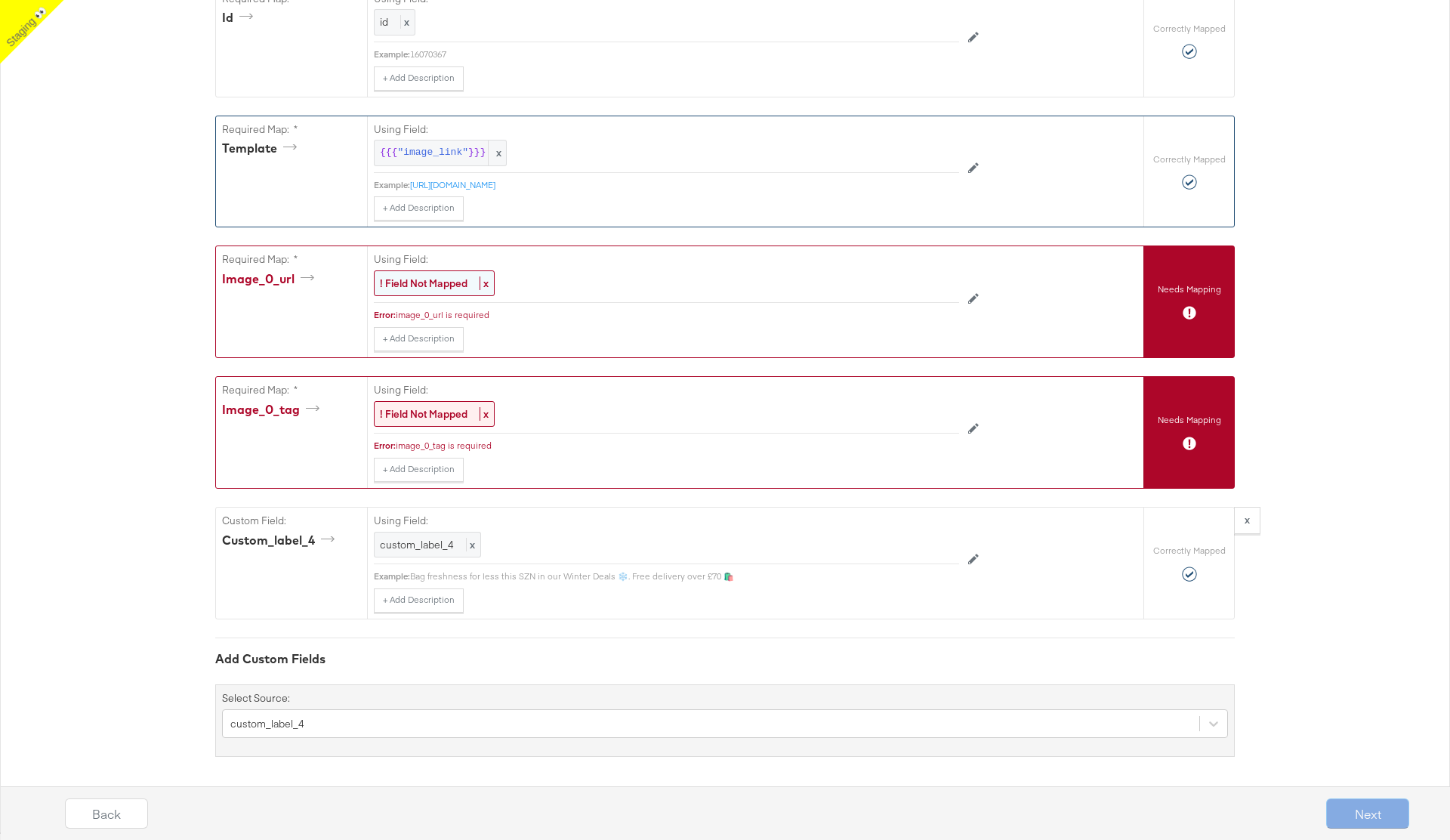
click at [421, 280] on strong "! Field Not Mapped" at bounding box center [423, 282] width 87 height 14
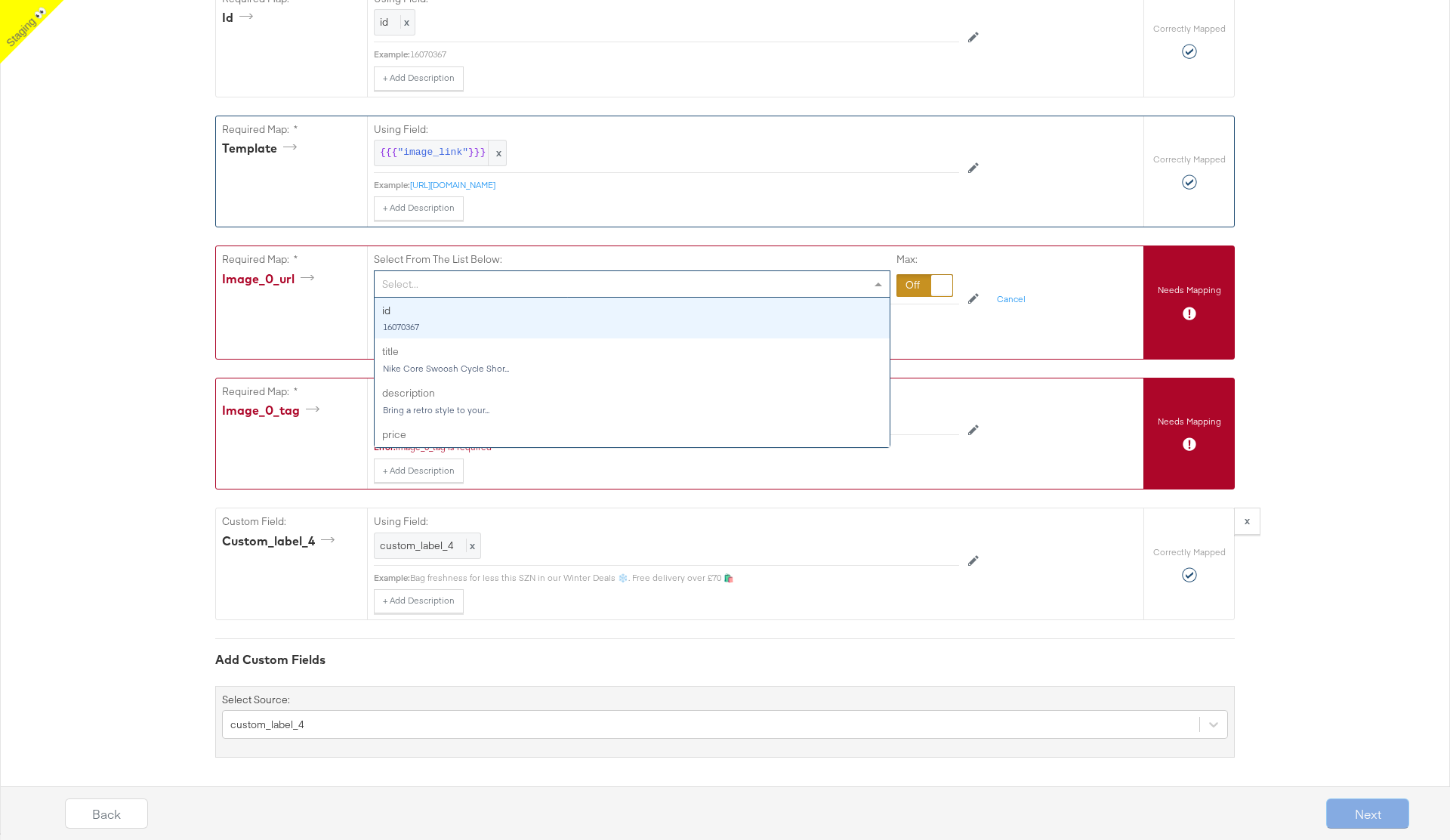
click at [443, 283] on div "Select..." at bounding box center [631, 283] width 515 height 25
type input "imag"
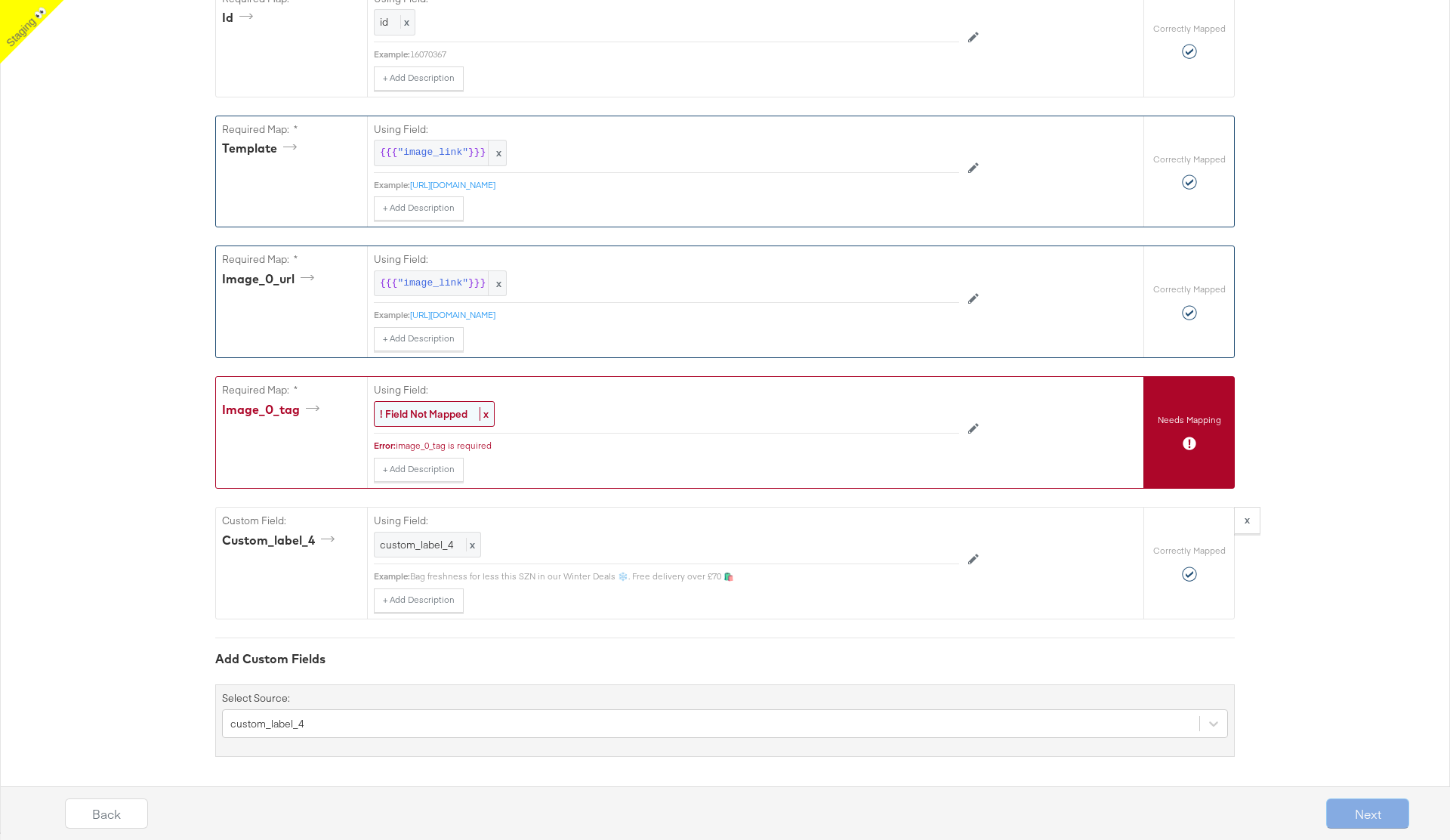
click at [423, 405] on div "! Field Not Mapped x" at bounding box center [434, 414] width 121 height 26
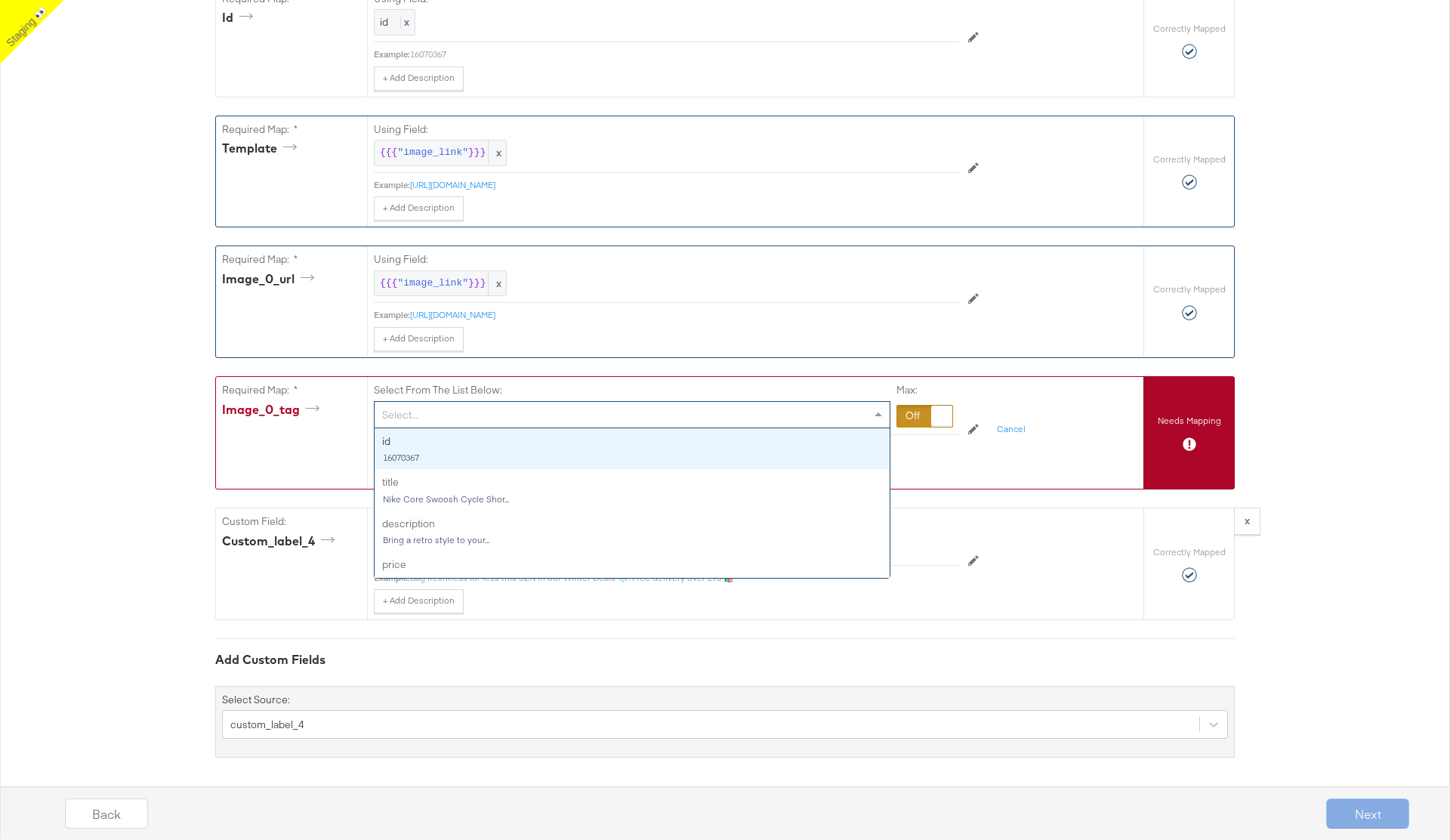
click at [504, 416] on div "Select..." at bounding box center [631, 414] width 515 height 25
click at [922, 416] on div at bounding box center [925, 416] width 56 height 23
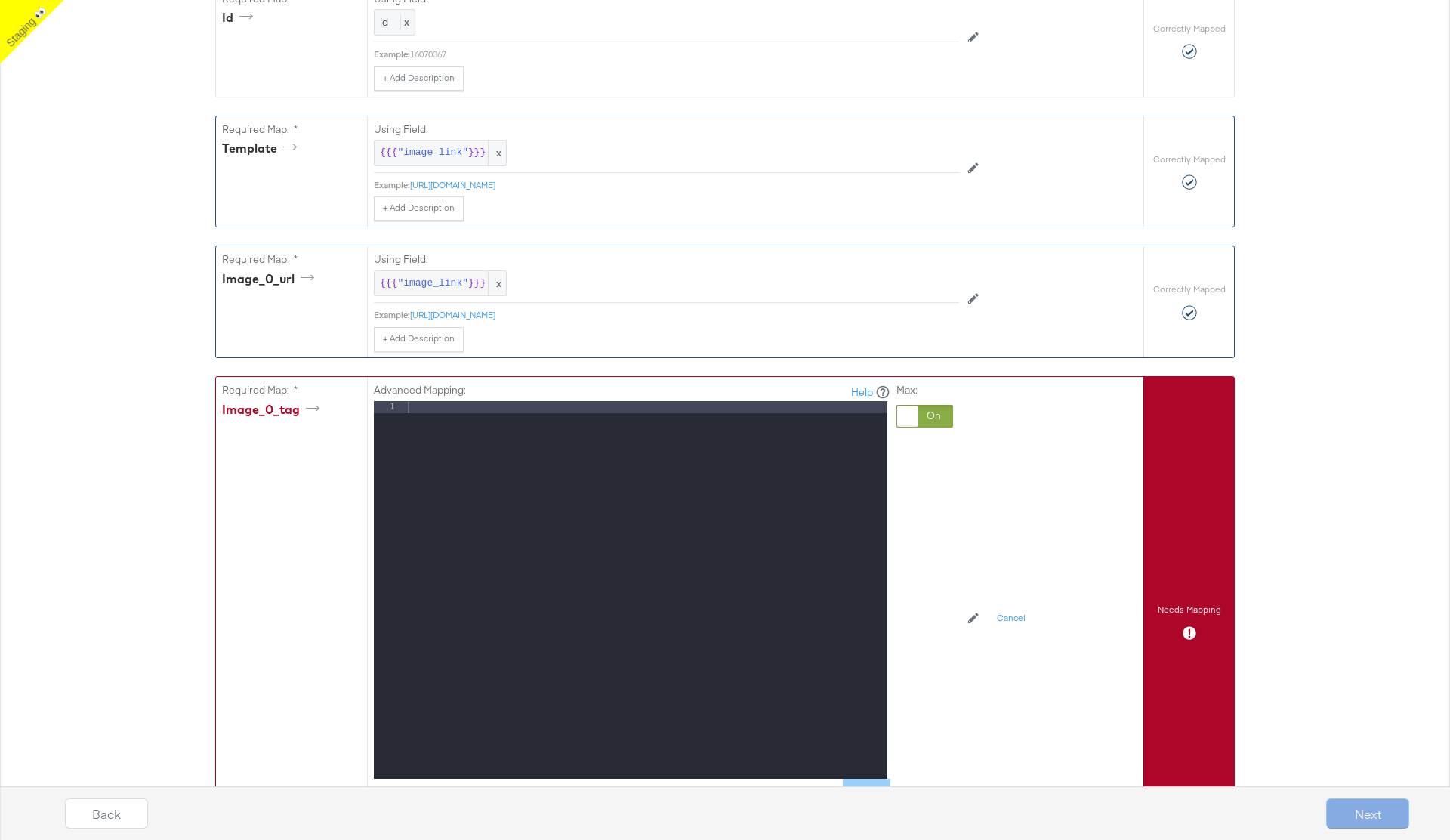
click at [479, 446] on div at bounding box center [646, 602] width 482 height 401
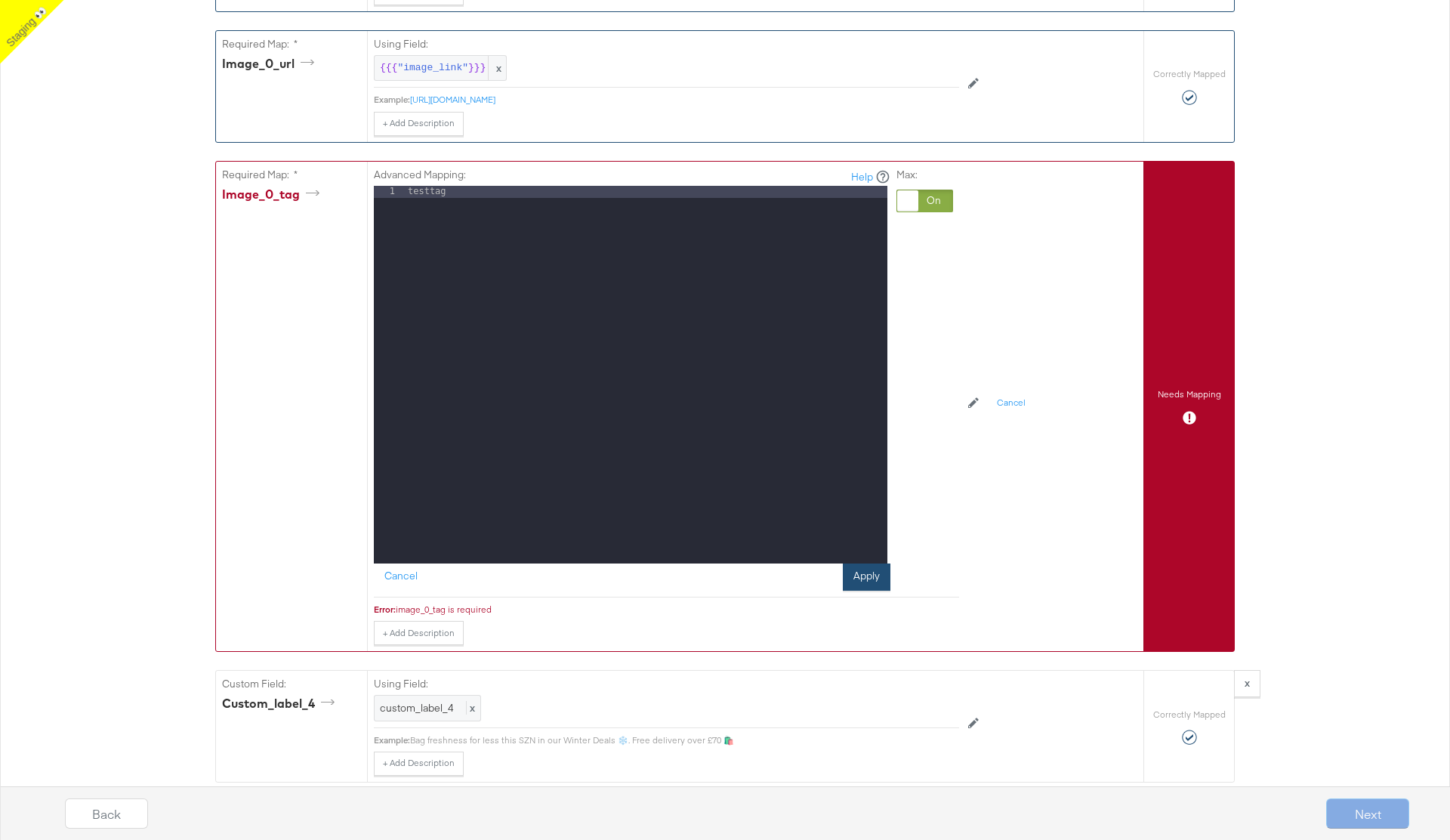
click at [864, 581] on button "Apply" at bounding box center [867, 577] width 47 height 27
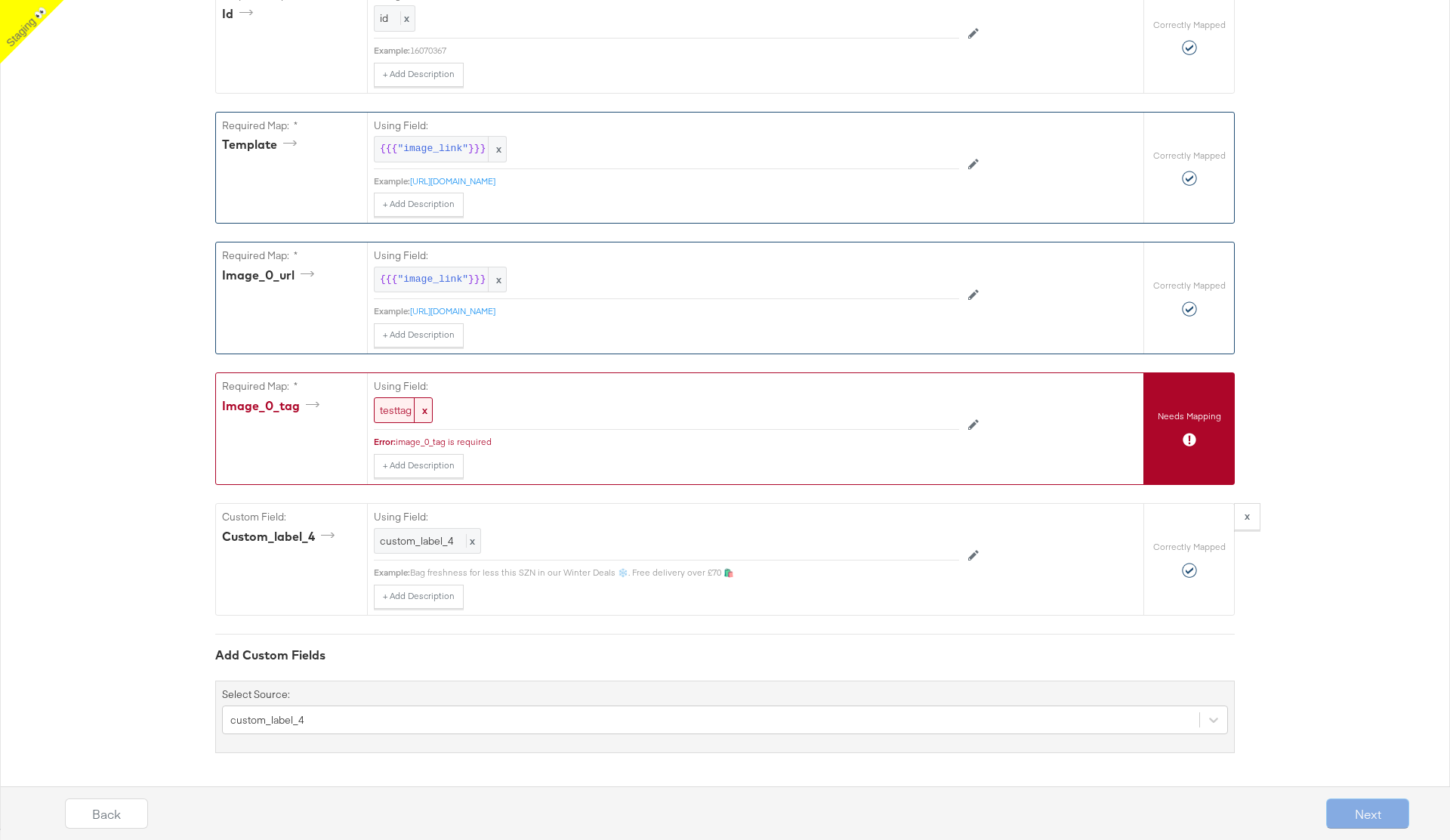
scroll to position [370, 0]
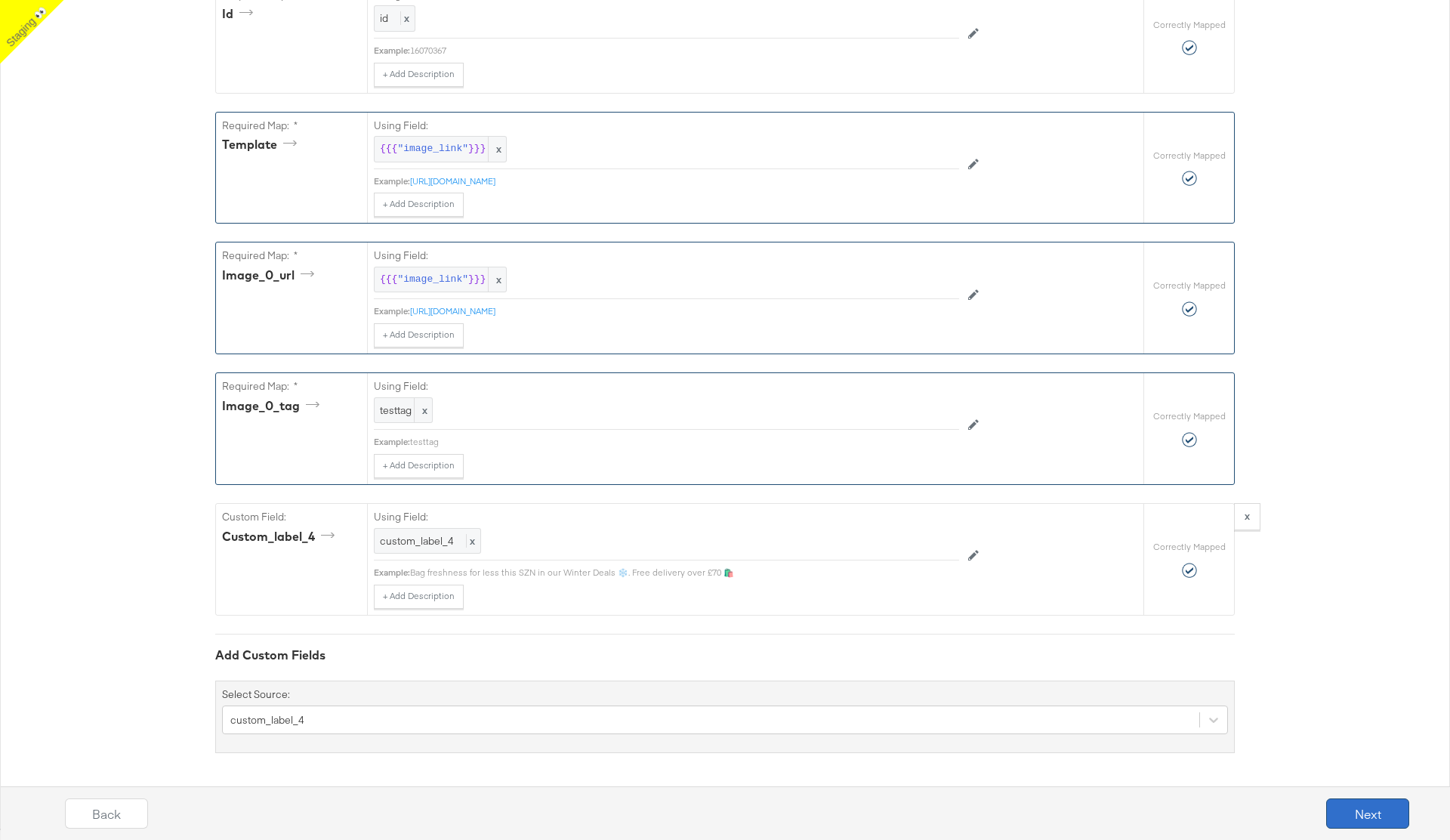
click at [1371, 817] on button "Next" at bounding box center [1367, 813] width 83 height 30
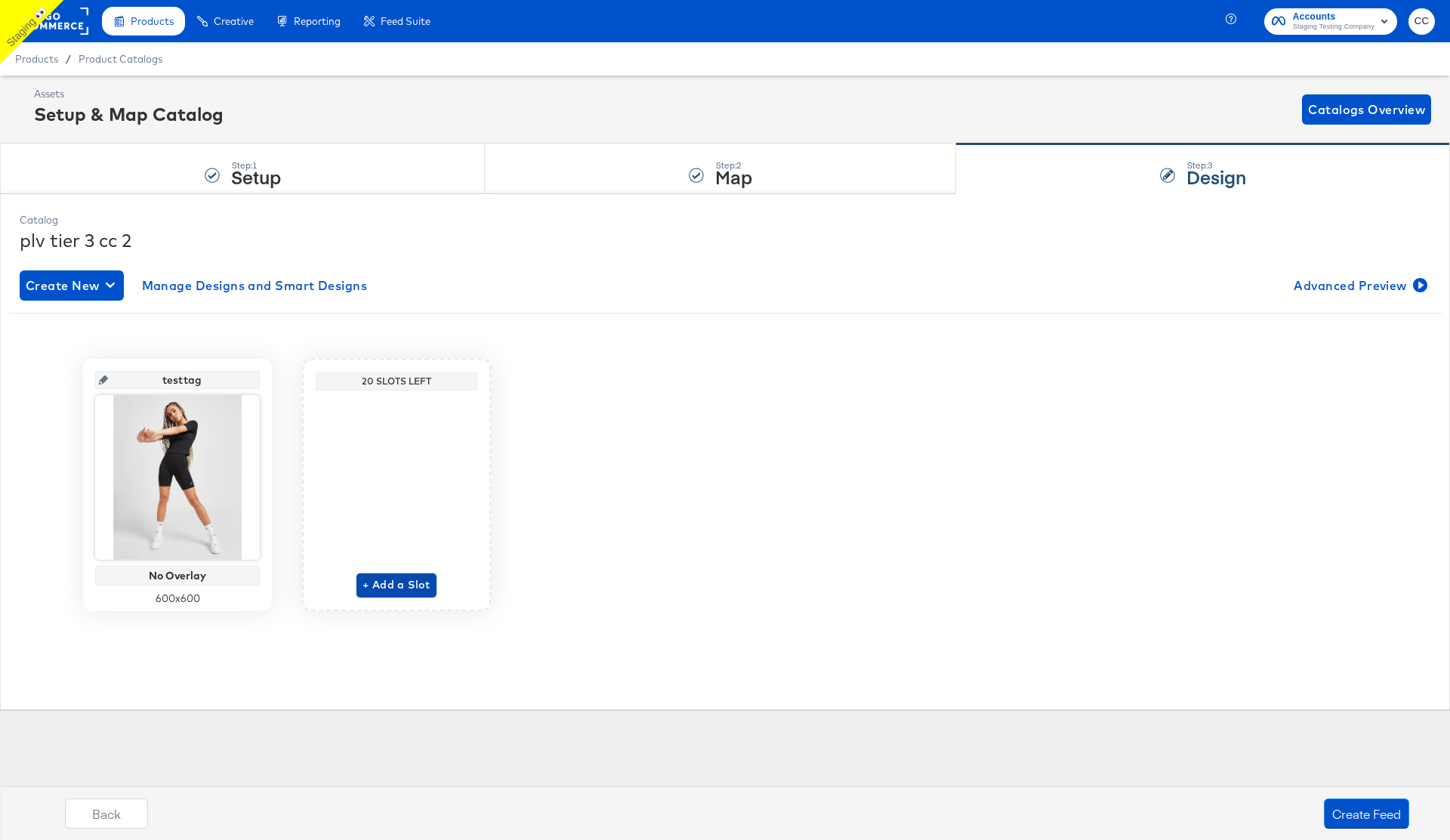
click at [399, 588] on span "+ Add a Slot" at bounding box center [396, 585] width 68 height 19
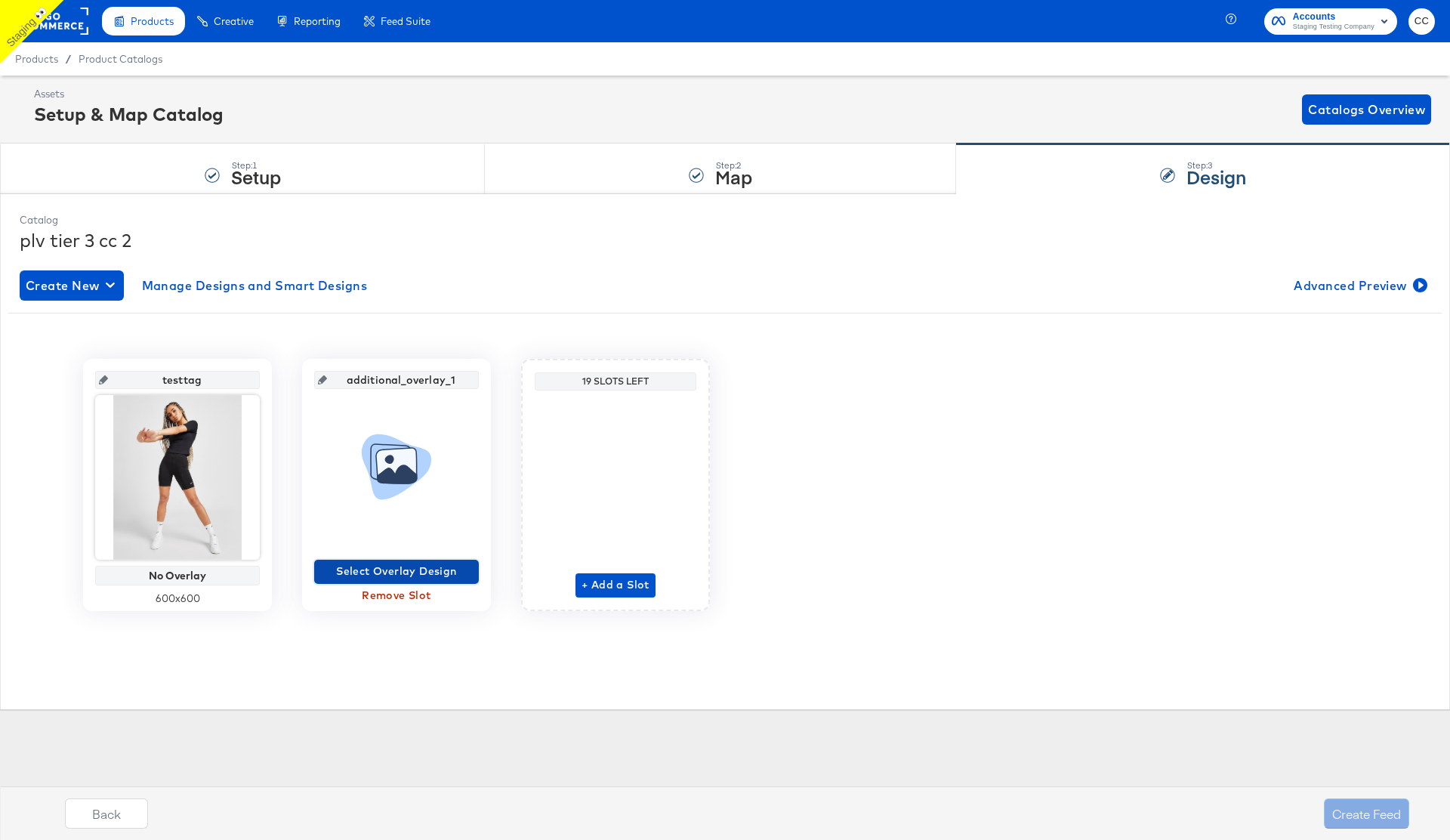
click at [397, 571] on span "Select Overlay Design" at bounding box center [397, 571] width 153 height 19
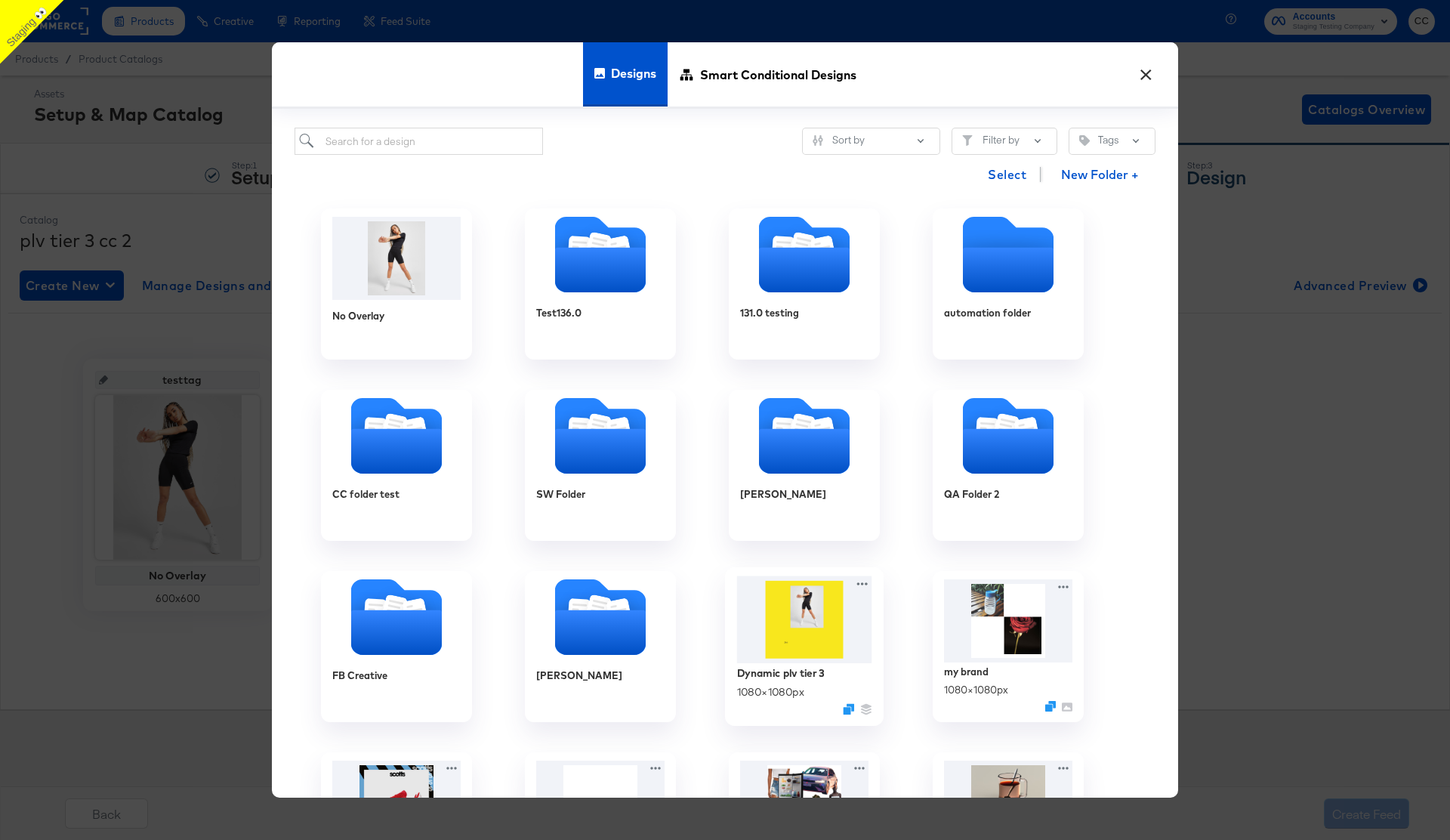
click at [796, 632] on img at bounding box center [805, 619] width 135 height 87
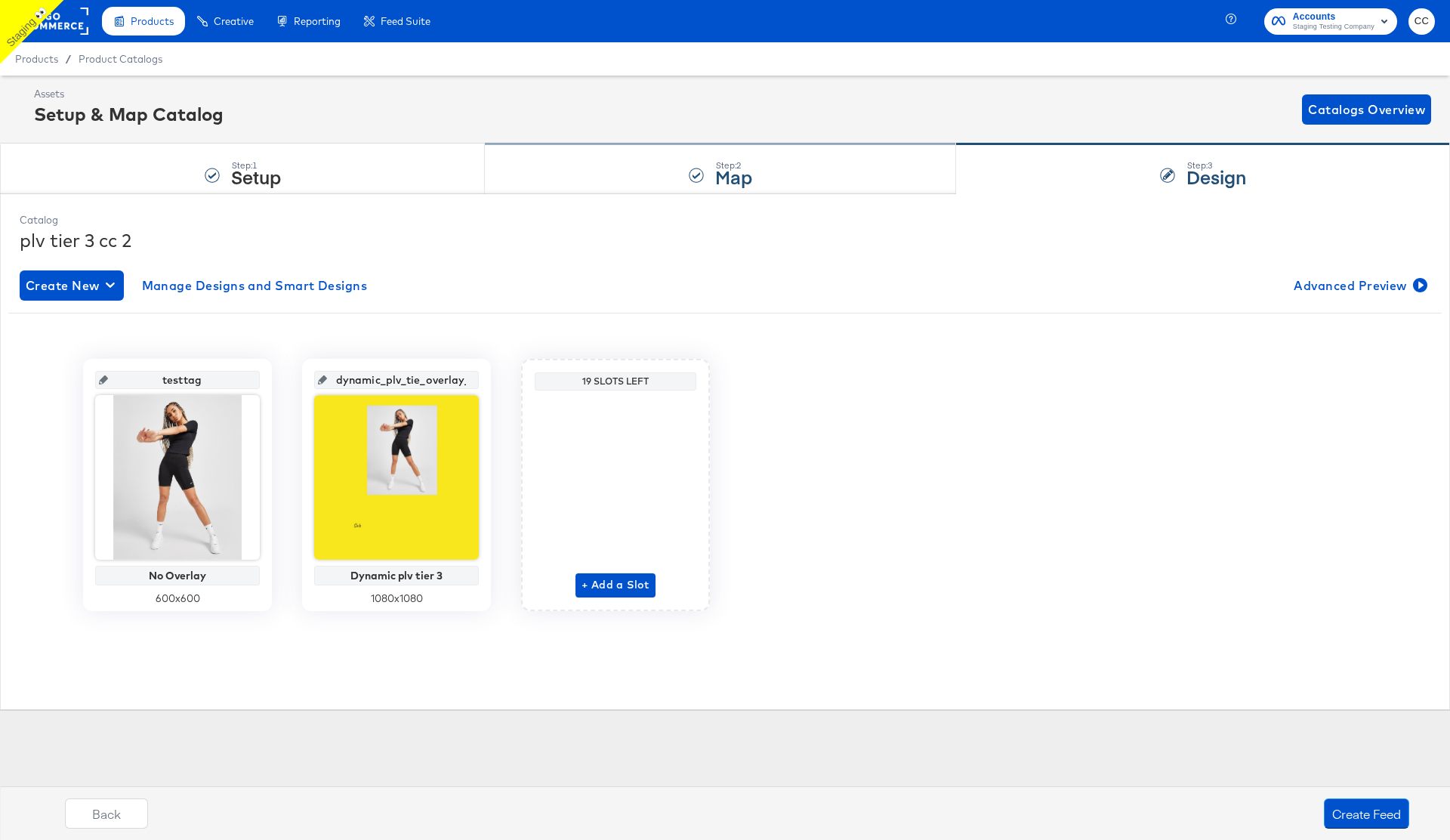
click at [744, 170] on strong "Map" at bounding box center [733, 175] width 37 height 25
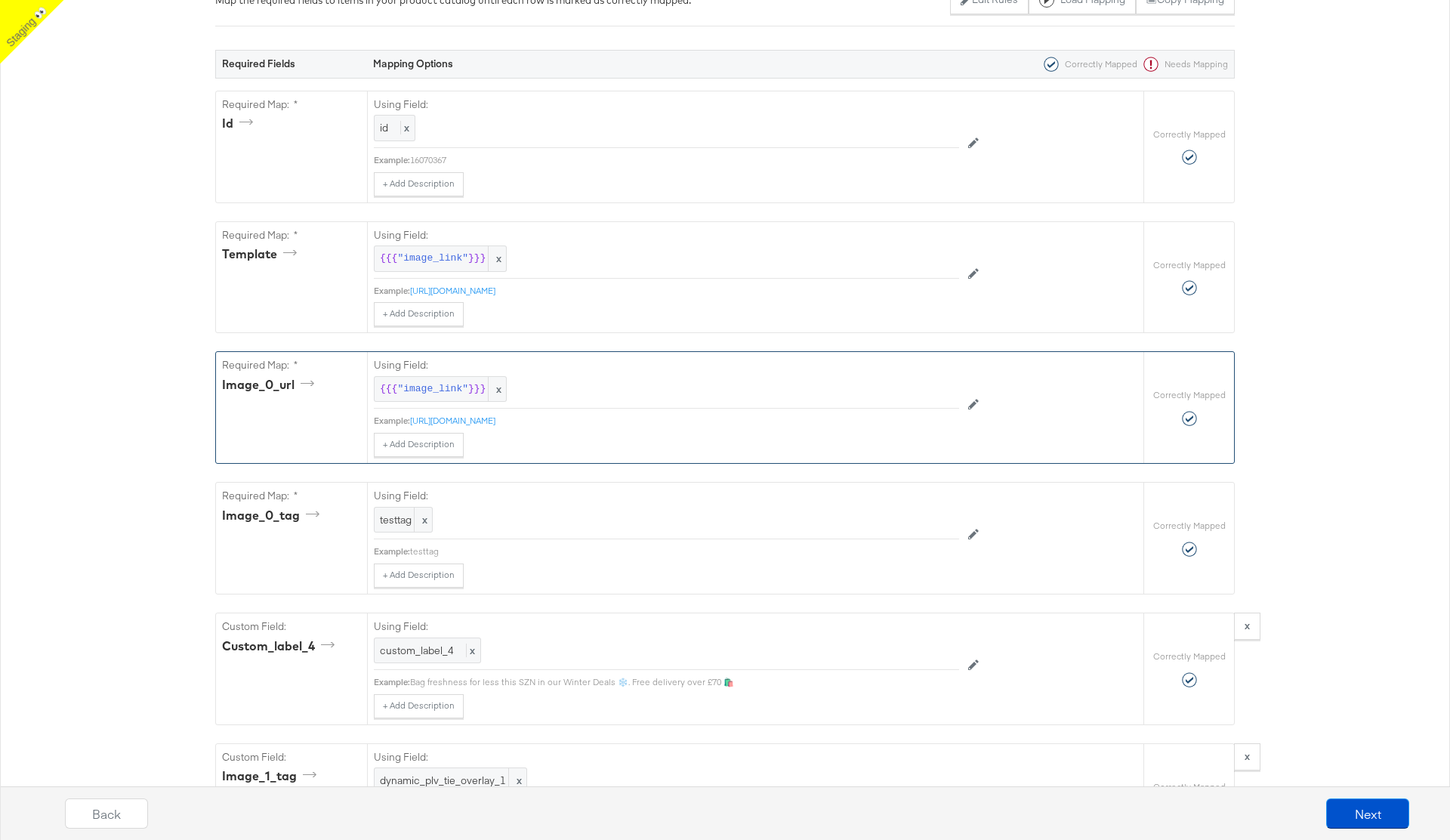
scroll to position [499, 0]
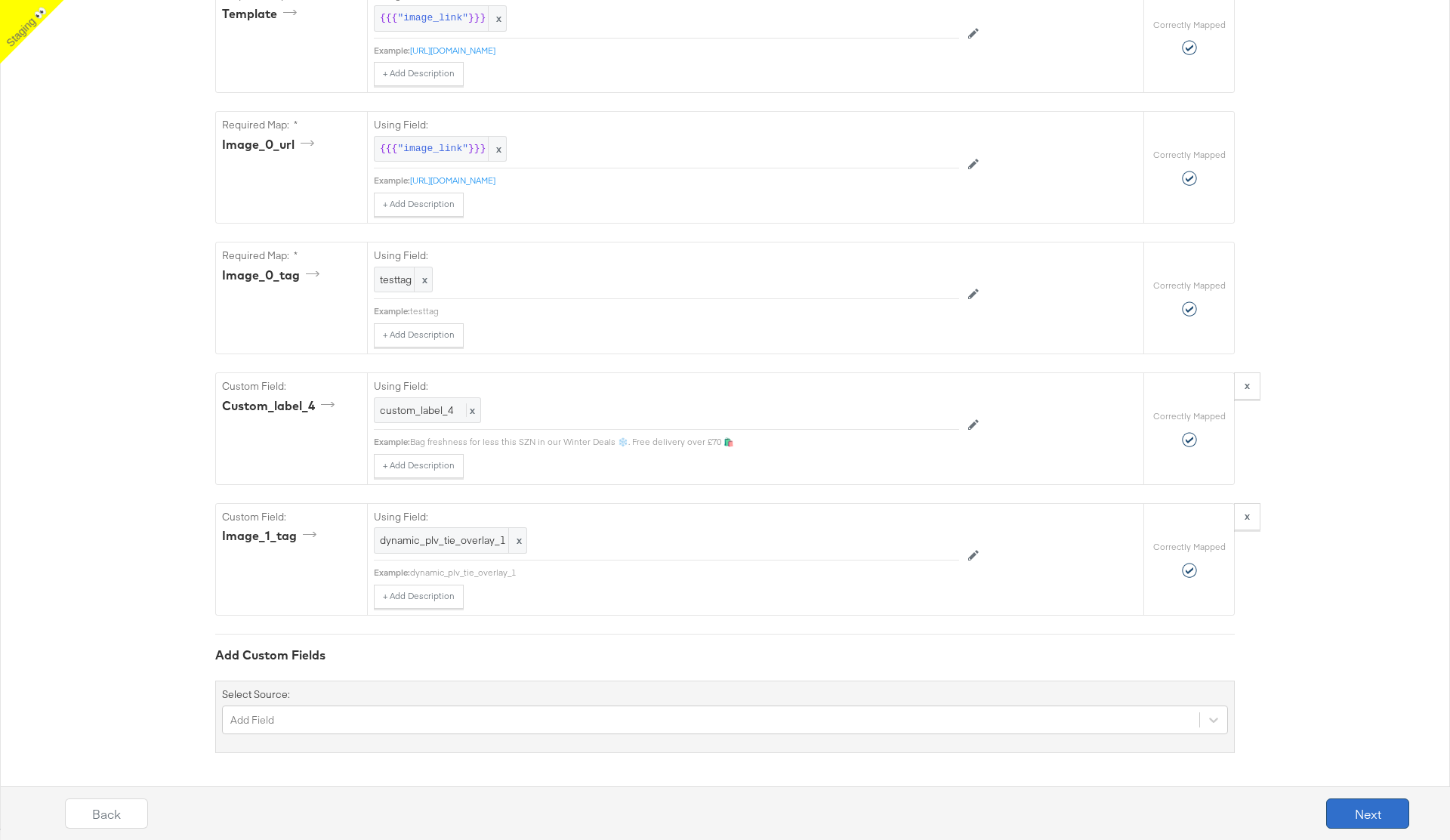
click at [1379, 815] on button "Next" at bounding box center [1367, 813] width 83 height 30
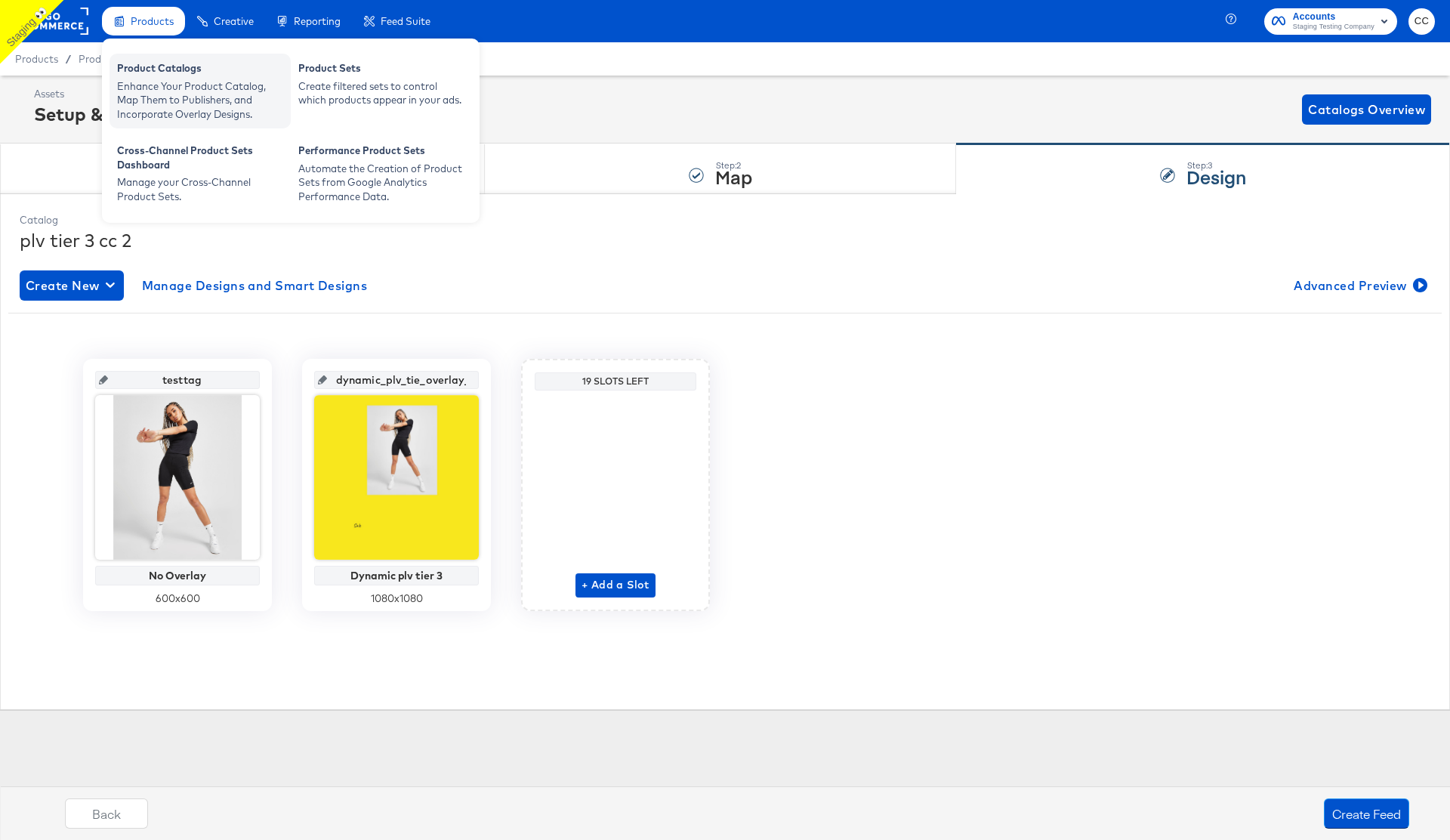
click at [166, 87] on div "Enhance Your Product Catalog, Map Them to Publishers, and Incorporate Overlay D…" at bounding box center [200, 100] width 166 height 43
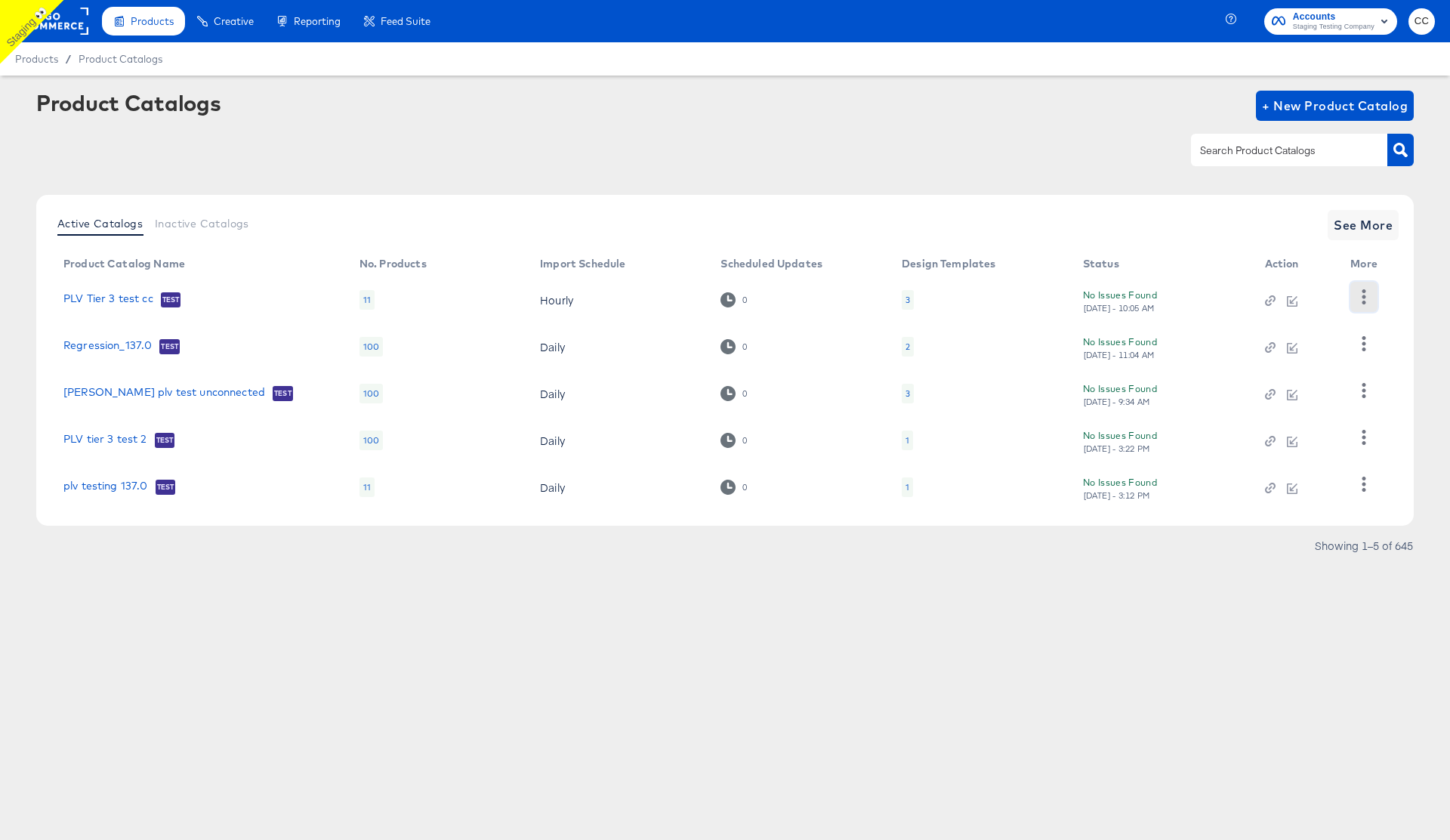
click at [1366, 295] on icon "button" at bounding box center [1364, 296] width 15 height 15
click at [1314, 356] on div "HUD Checks (Internal)" at bounding box center [1302, 351] width 151 height 25
click at [96, 300] on link "PLV Tier 3 test cc" at bounding box center [108, 300] width 90 height 15
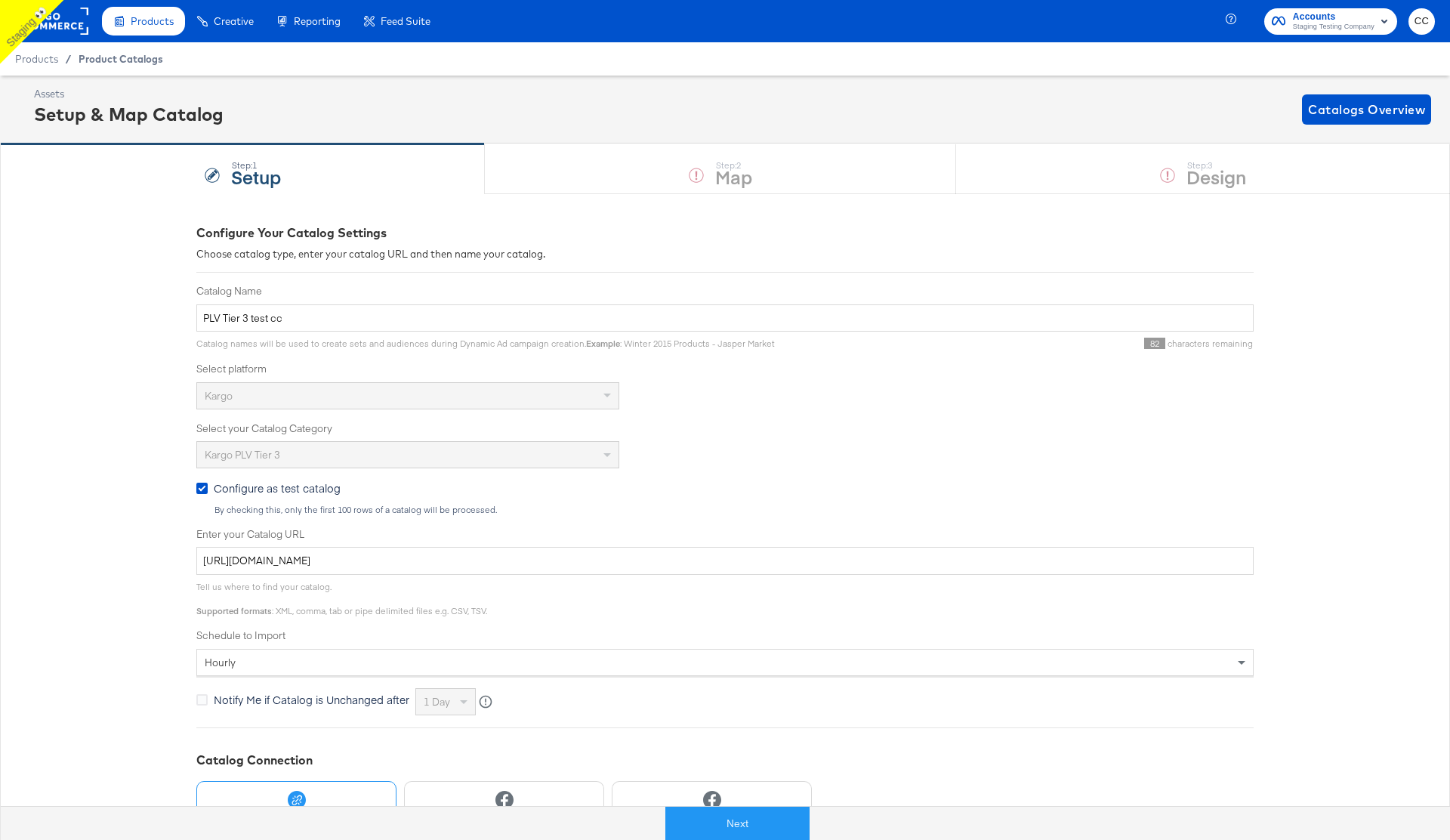
click at [105, 64] on span "Product Catalogs" at bounding box center [120, 58] width 84 height 12
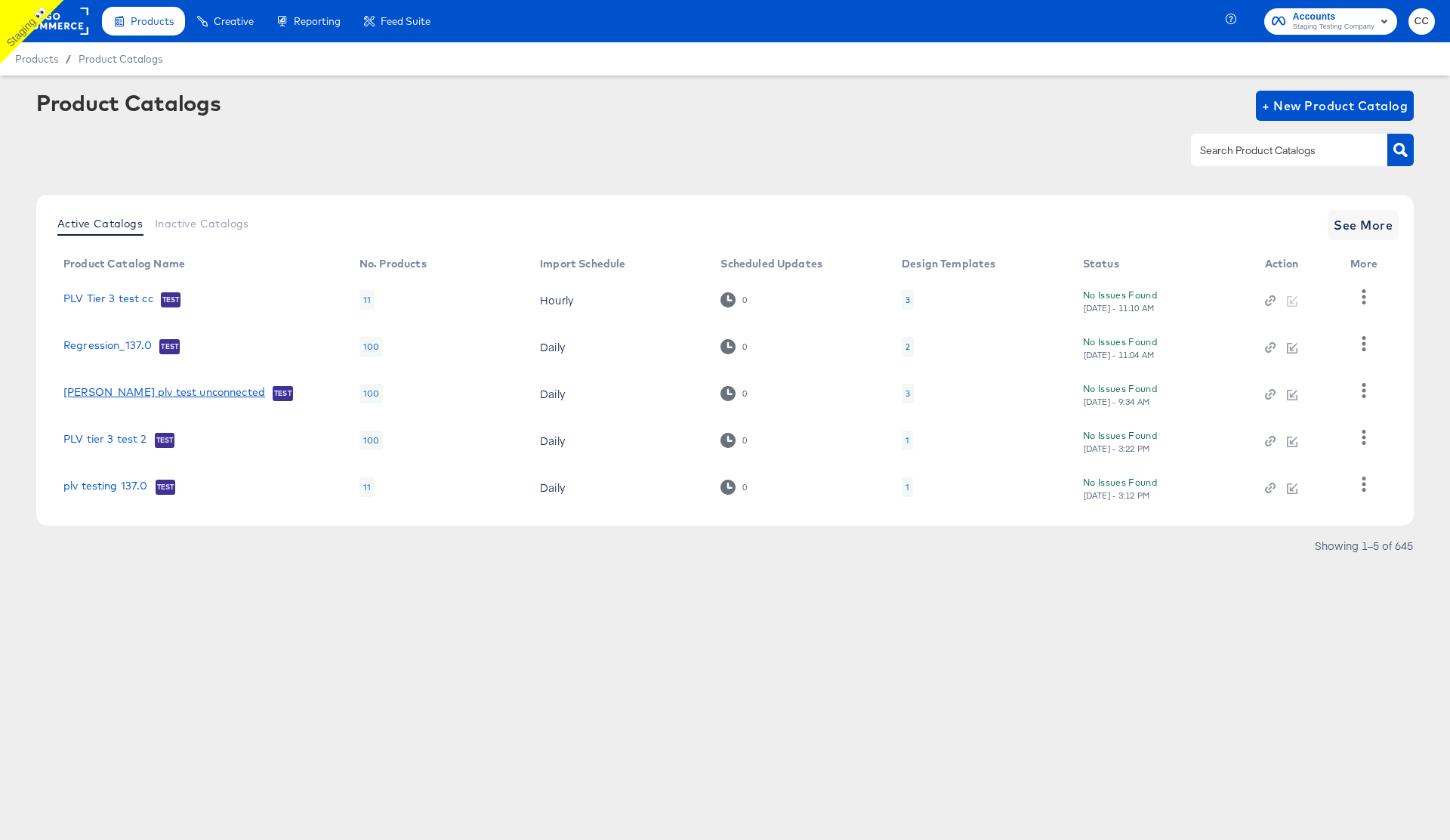
click at [154, 393] on link "[PERSON_NAME] plv test unconnected" at bounding box center [164, 393] width 202 height 15
click at [1364, 394] on icon "button" at bounding box center [1365, 390] width 4 height 15
click at [1306, 447] on div "HUD Checks (Internal)" at bounding box center [1302, 445] width 151 height 25
click at [110, 298] on link "PLV Tier 3 test cc" at bounding box center [108, 300] width 90 height 15
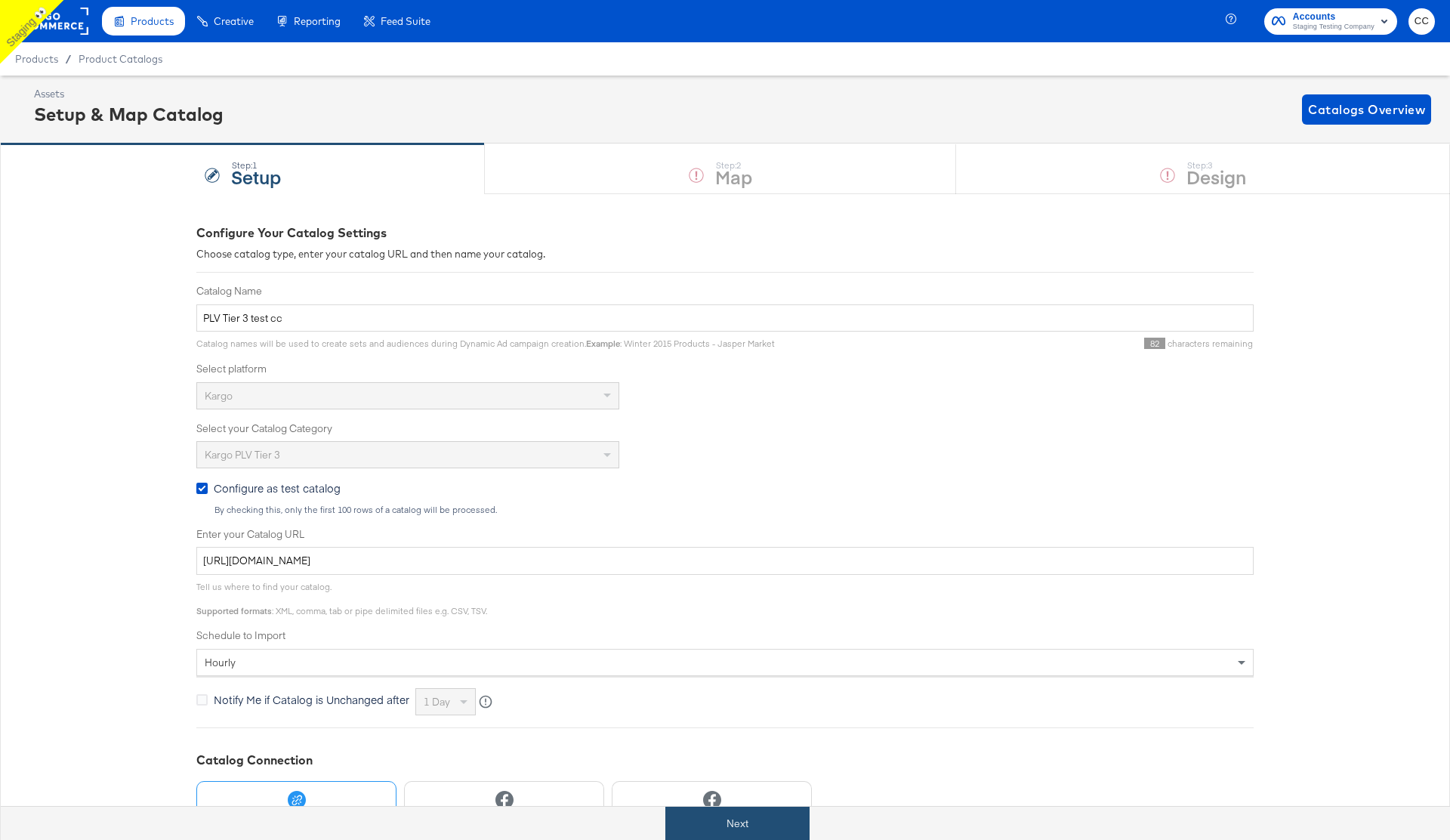
click at [730, 828] on button "Next" at bounding box center [738, 823] width 144 height 34
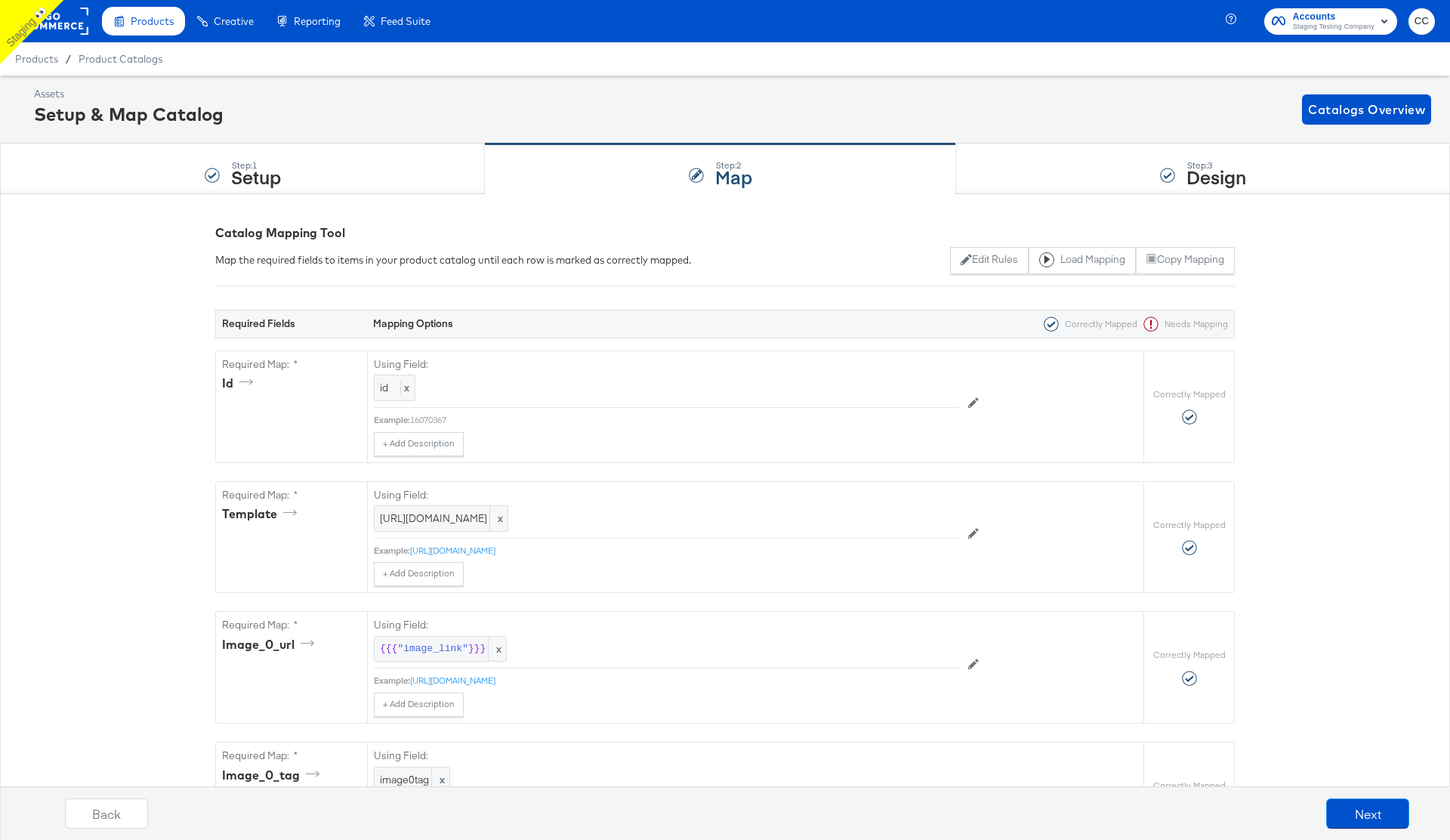
scroll to position [775, 0]
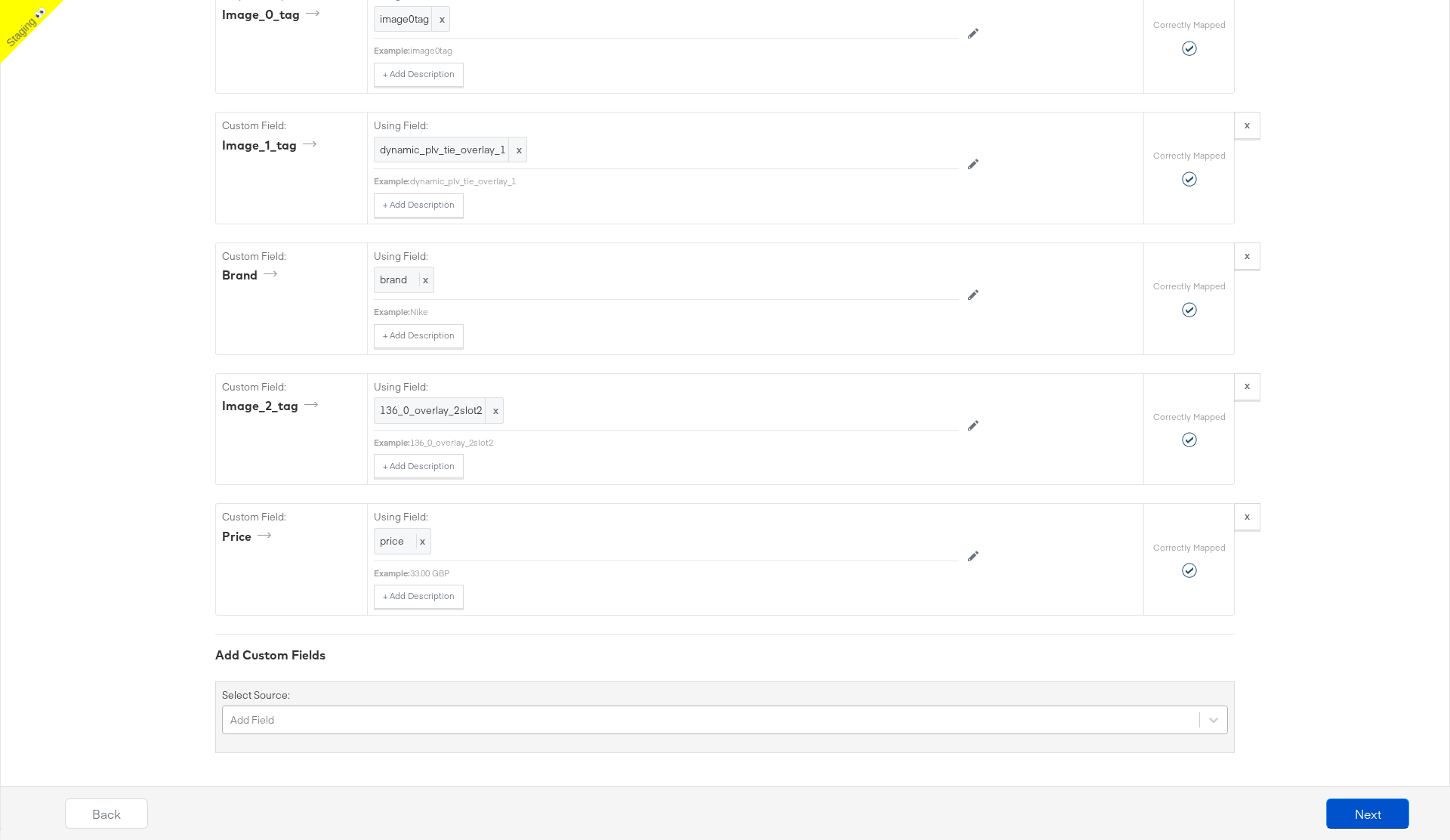
click at [453, 715] on div "Add Field" at bounding box center [725, 720] width 1007 height 29
click at [566, 527] on div "Required Fields Mapping Options Correctly Mapped Needs Mapping Required Map: * …" at bounding box center [725, 139] width 1019 height 1229
click at [418, 718] on div "Add Field" at bounding box center [725, 720] width 1007 height 29
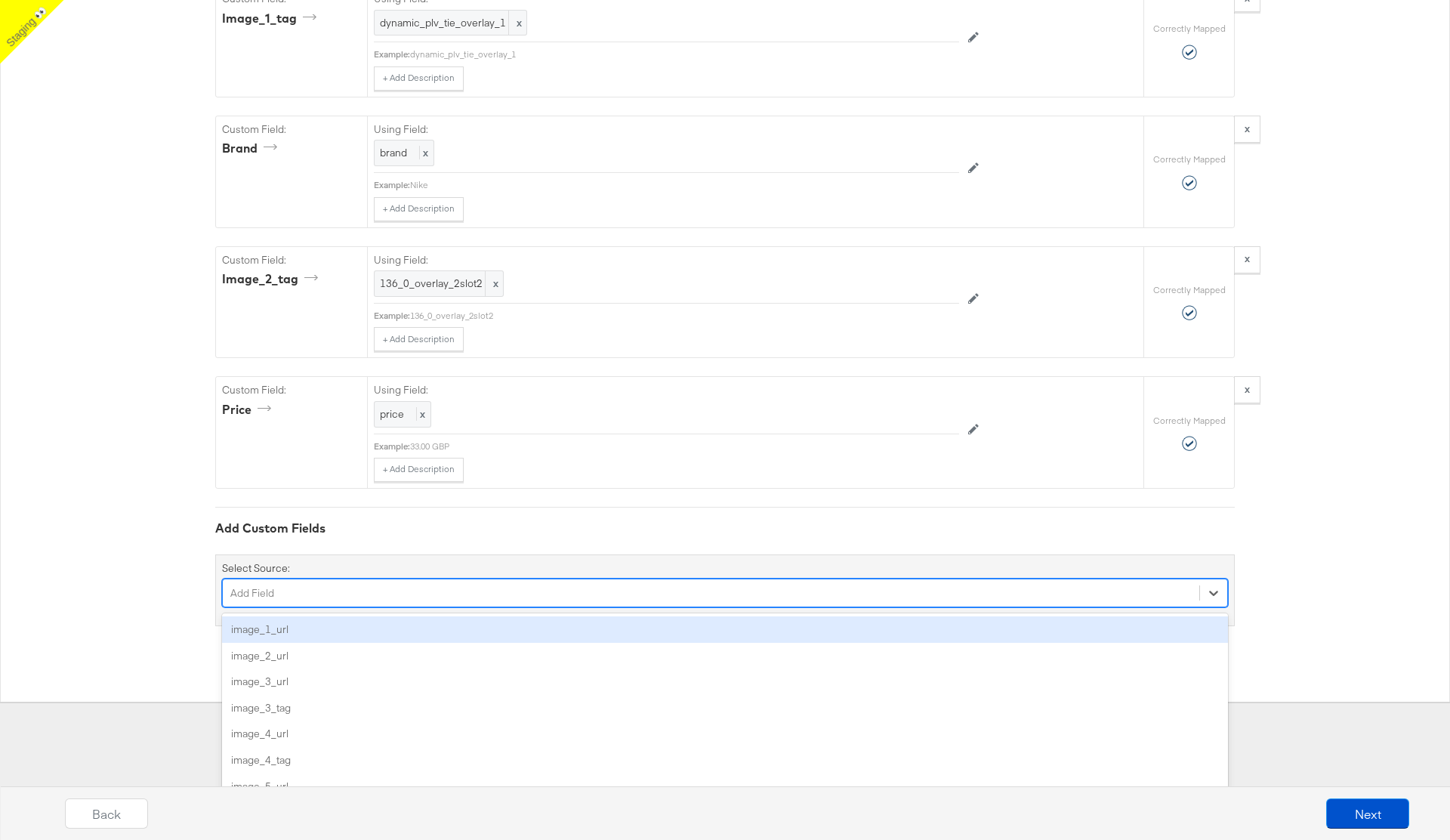
click at [164, 535] on div "{"id":"{{{\"id\"}}}","template":"[URL][DOMAIN_NAME]","image_0_url":"{{{\"image_…" at bounding box center [725, 4] width 1450 height 1396
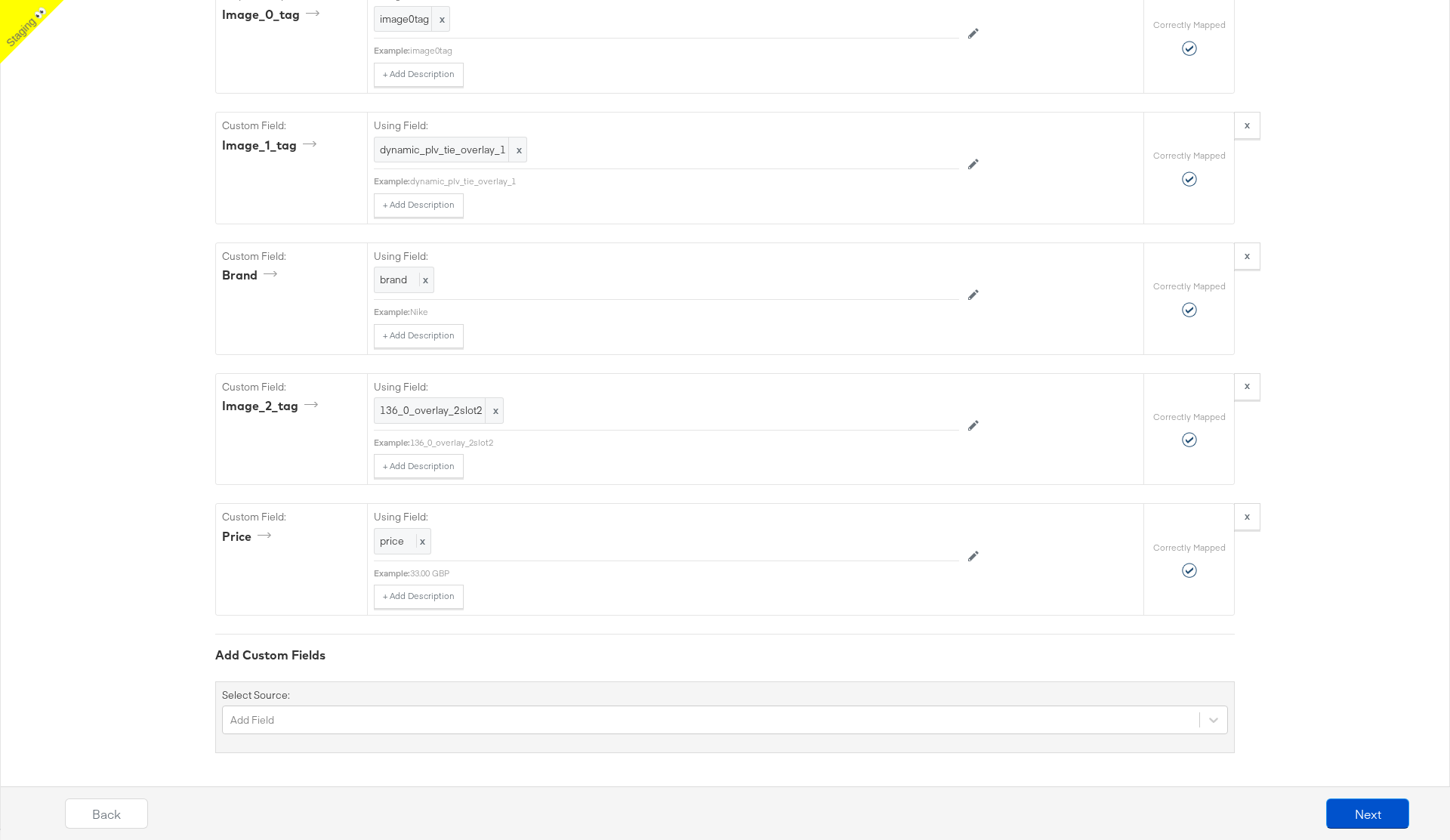
scroll to position [775, 0]
click at [1080, 728] on div "Add Field" at bounding box center [725, 720] width 1007 height 29
click at [552, 531] on div "Required Fields Mapping Options Correctly Mapped Needs Mapping Required Map: * …" at bounding box center [725, 139] width 1019 height 1229
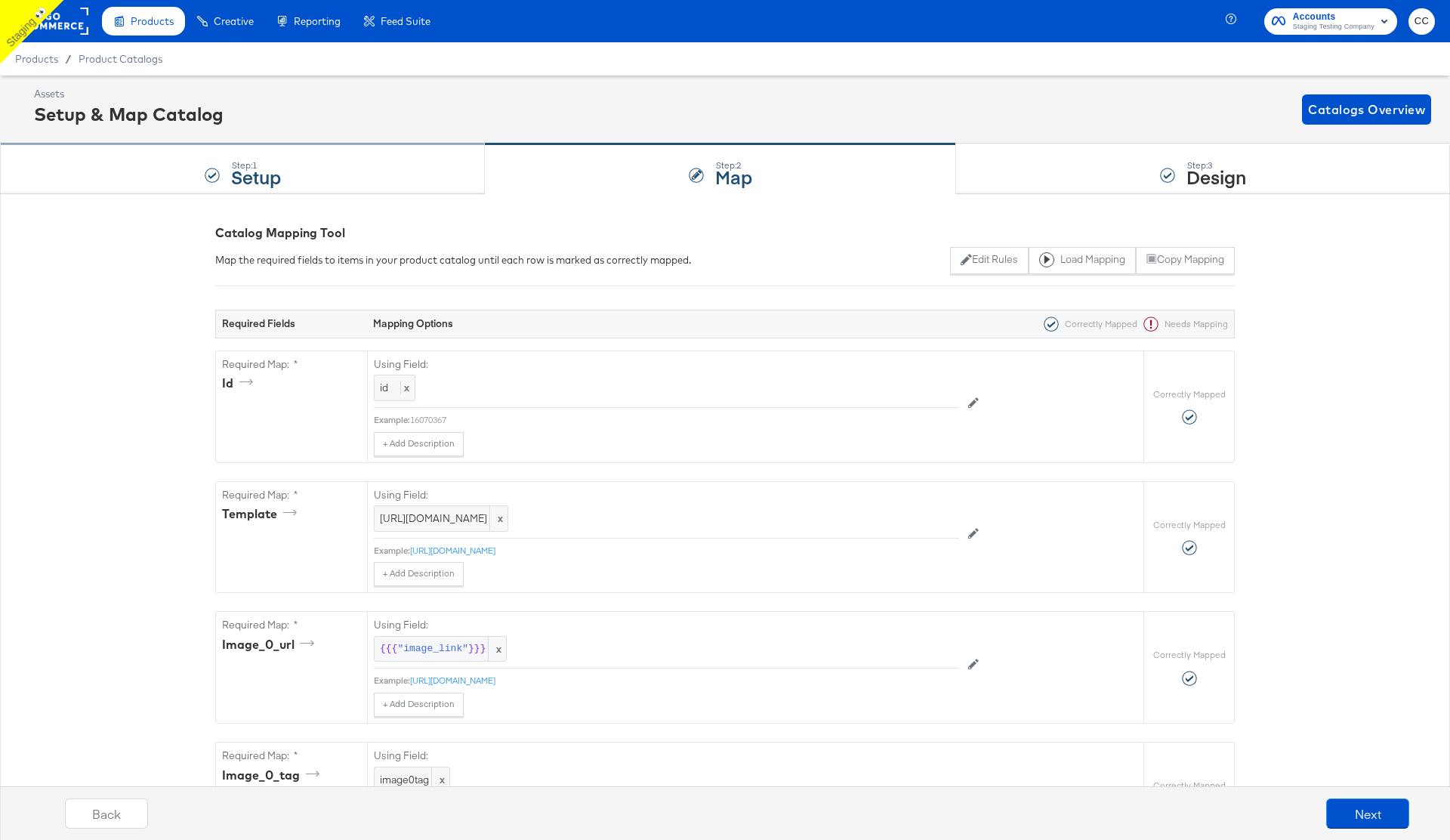
click at [193, 181] on div "Step: 1 Setup" at bounding box center [243, 169] width 485 height 50
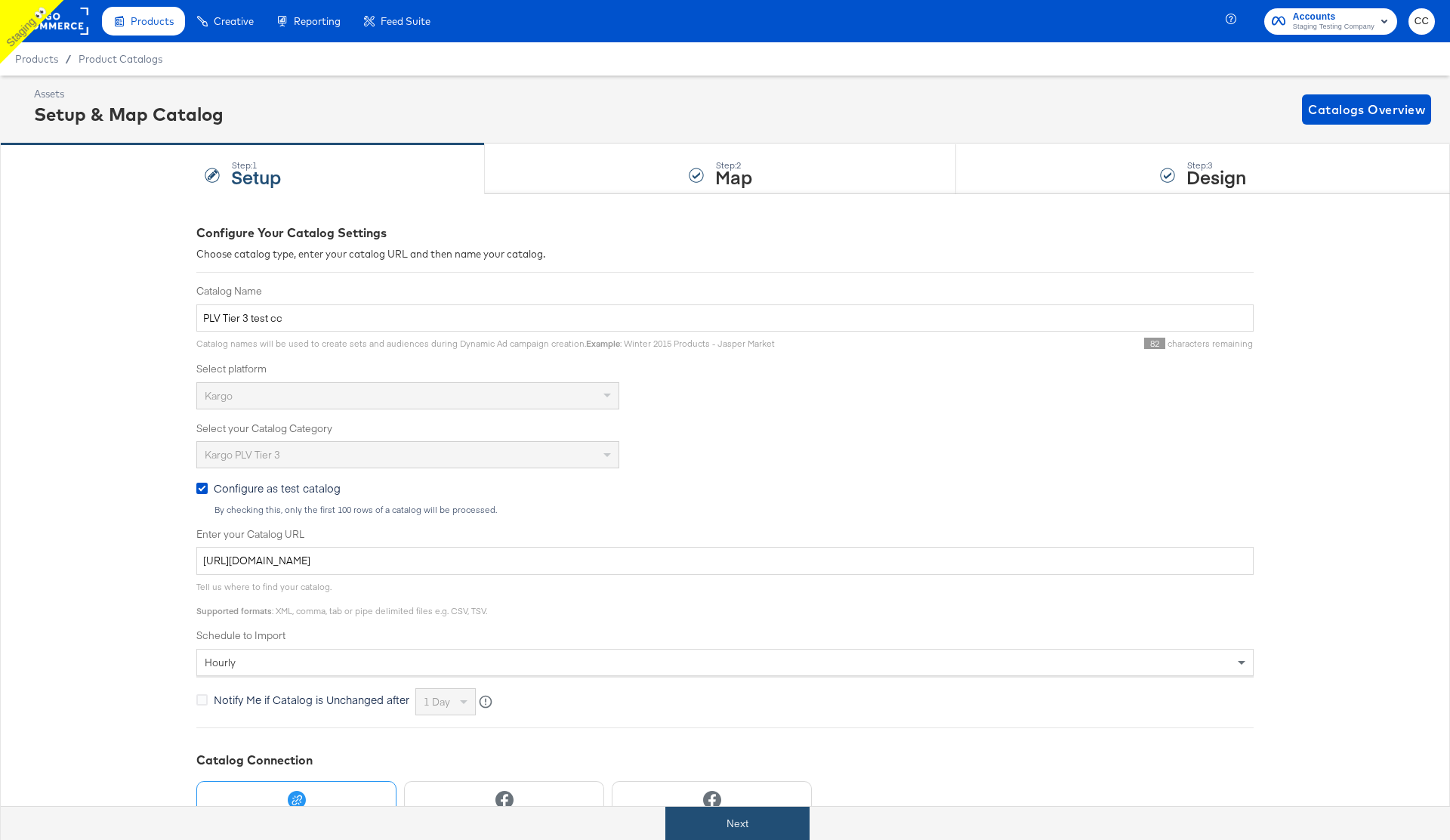
click at [744, 828] on button "Next" at bounding box center [738, 823] width 144 height 34
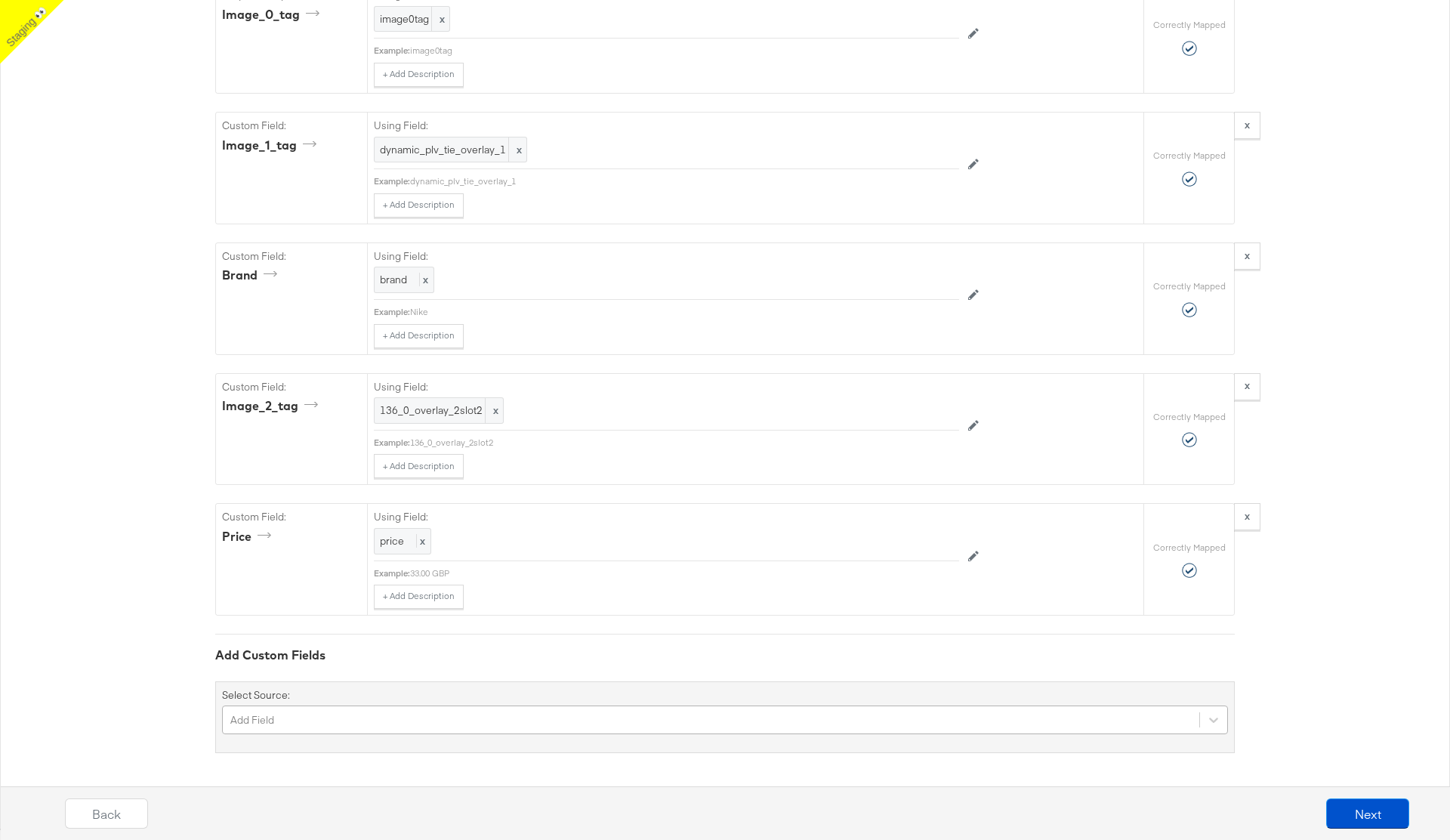
scroll to position [902, 0]
click at [275, 719] on div "Add Field" at bounding box center [725, 720] width 1007 height 29
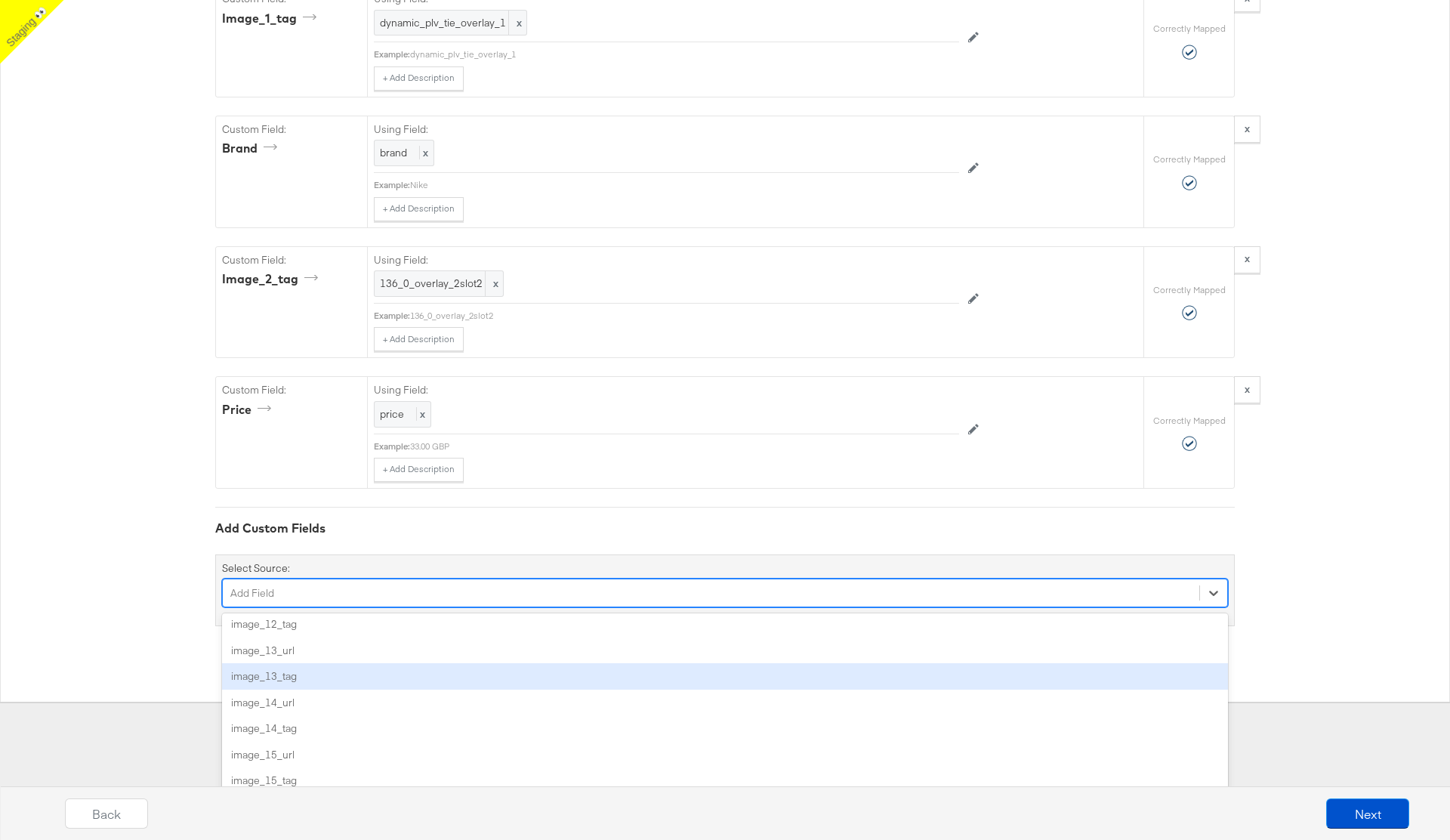
scroll to position [954, 0]
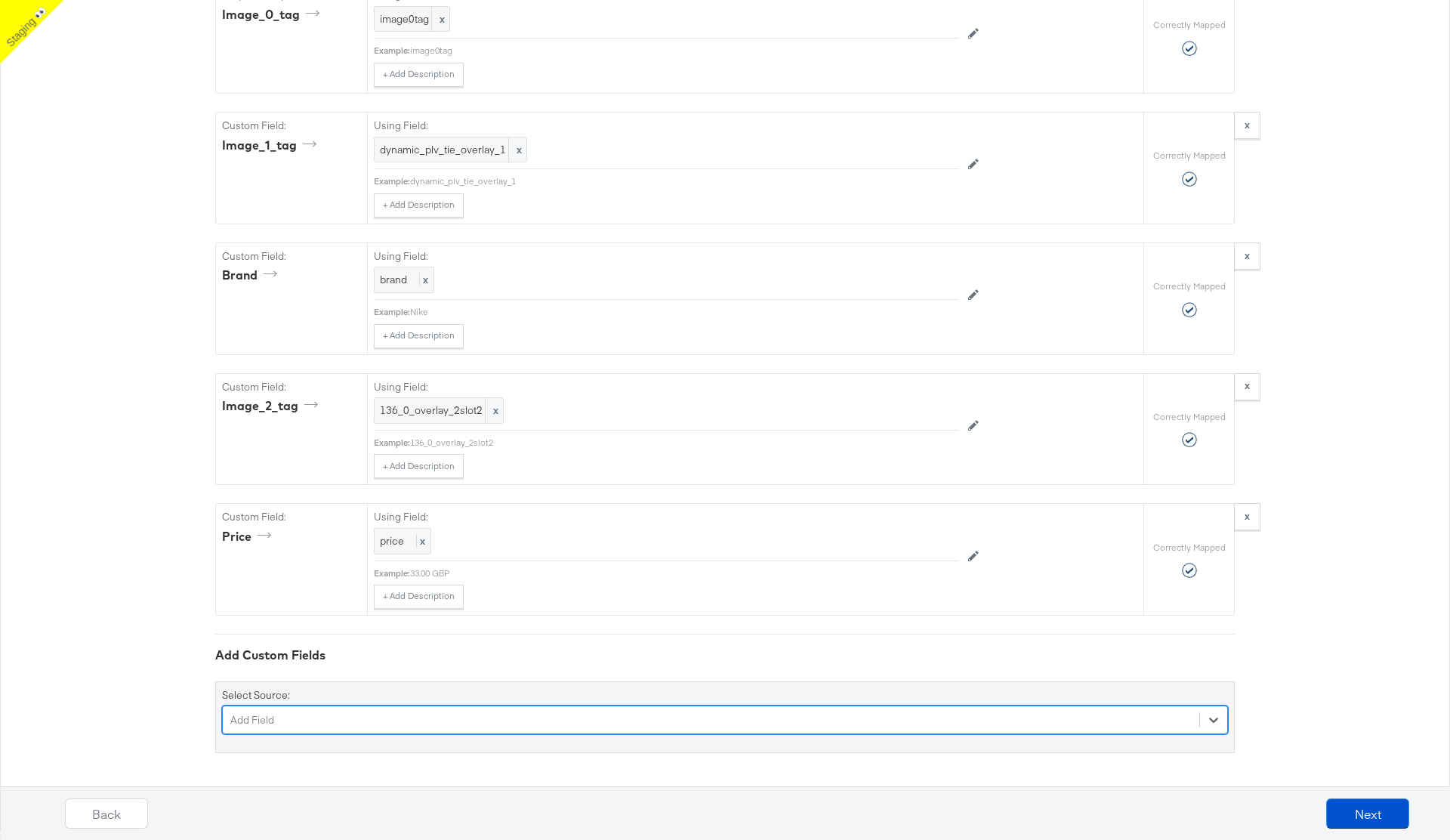
click at [291, 591] on div "Required Fields Mapping Options Correctly Mapped Needs Mapping Required Map: * …" at bounding box center [725, 139] width 1019 height 1229
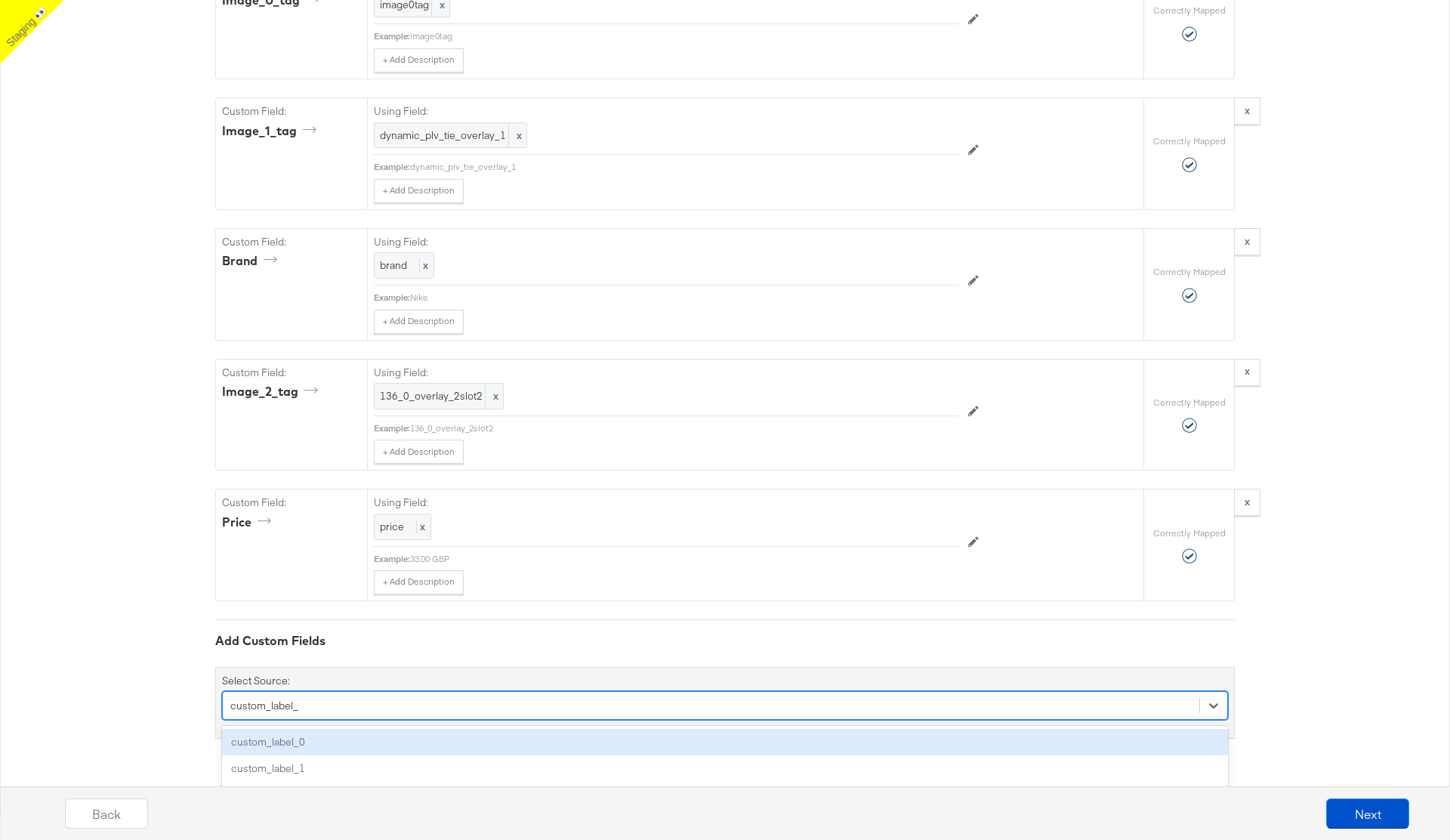
scroll to position [812, 0]
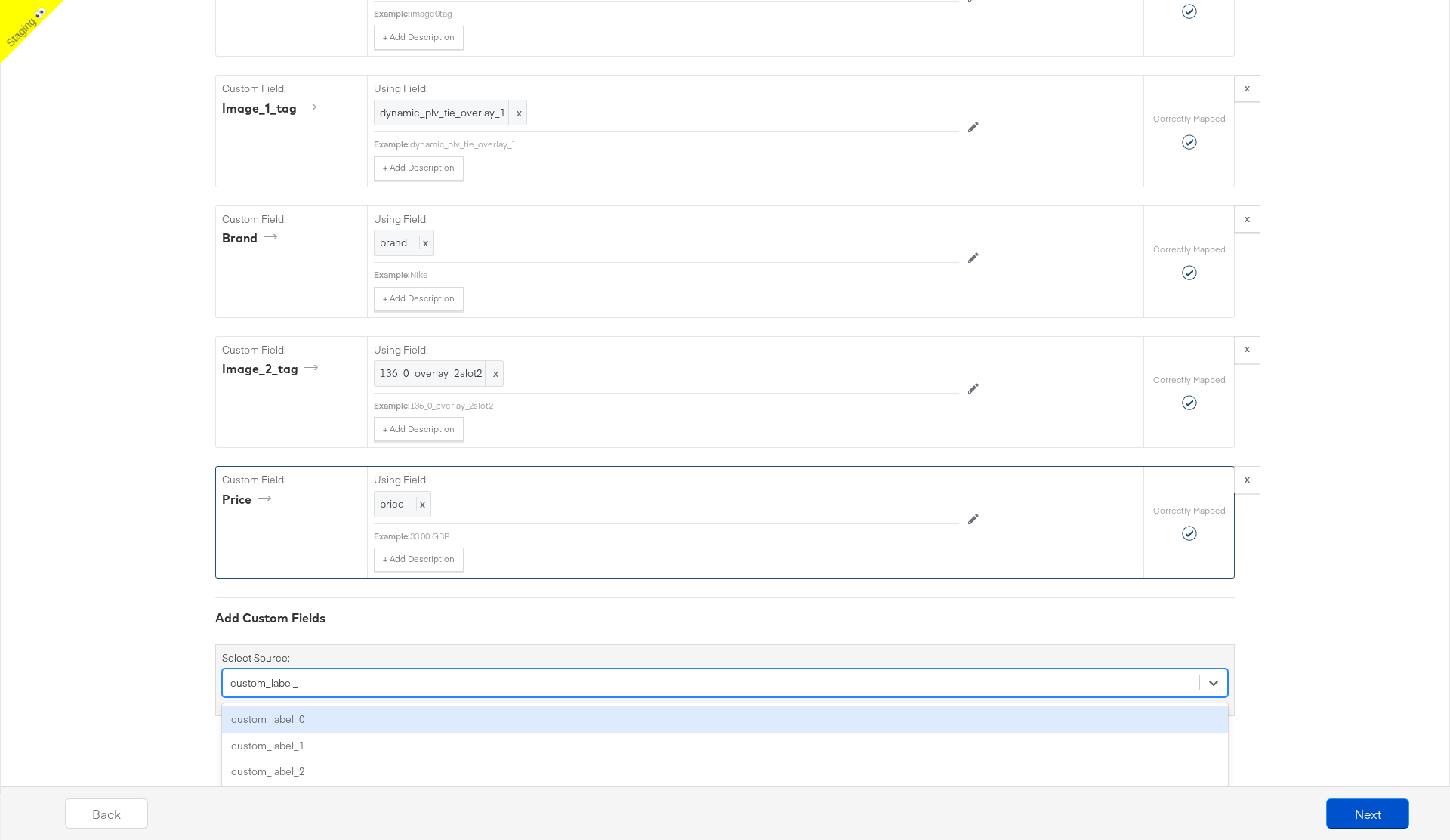
type input "custom_label_"
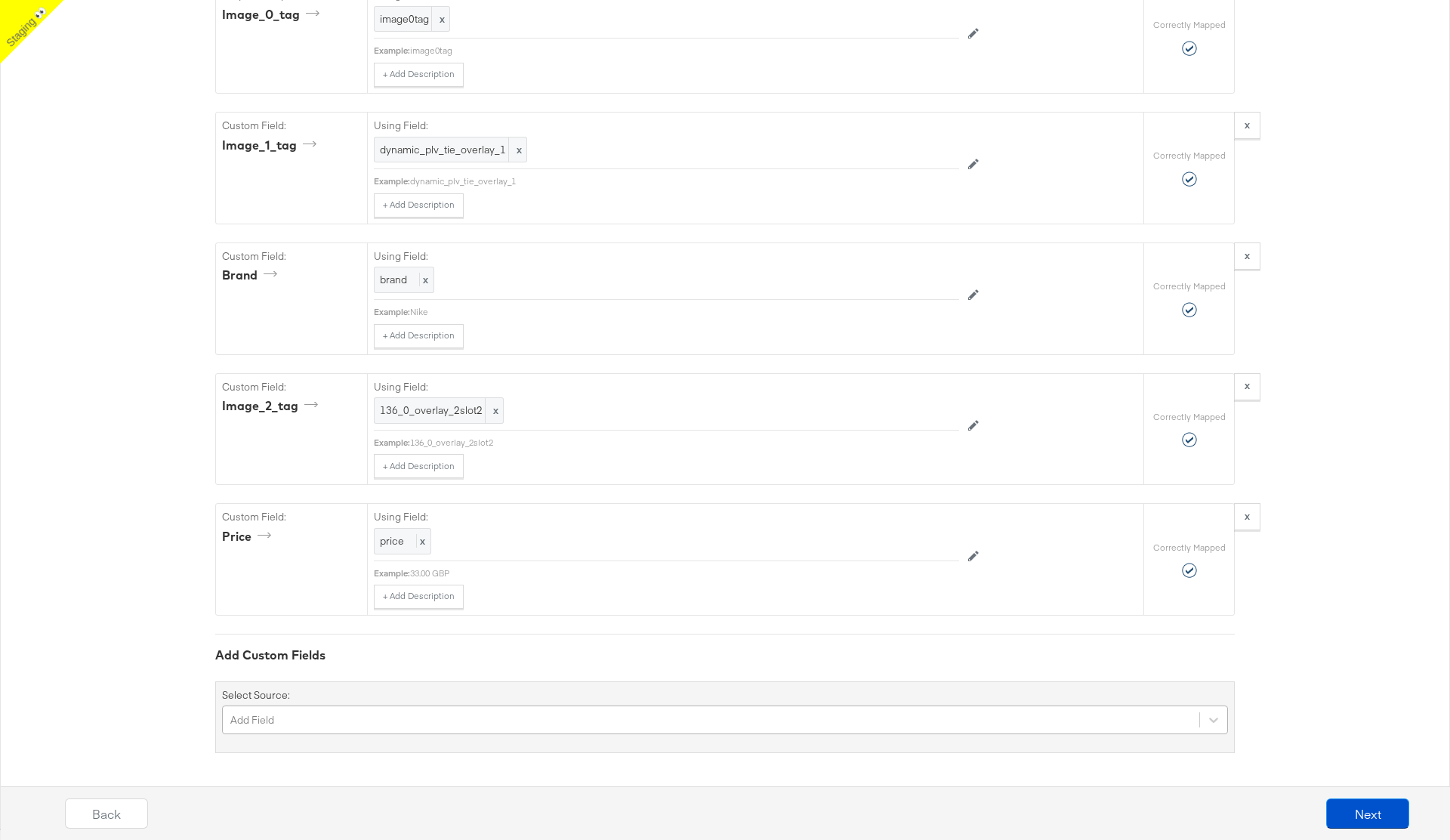
scroll to position [902, 0]
click at [392, 711] on div "Add Field" at bounding box center [725, 720] width 1007 height 29
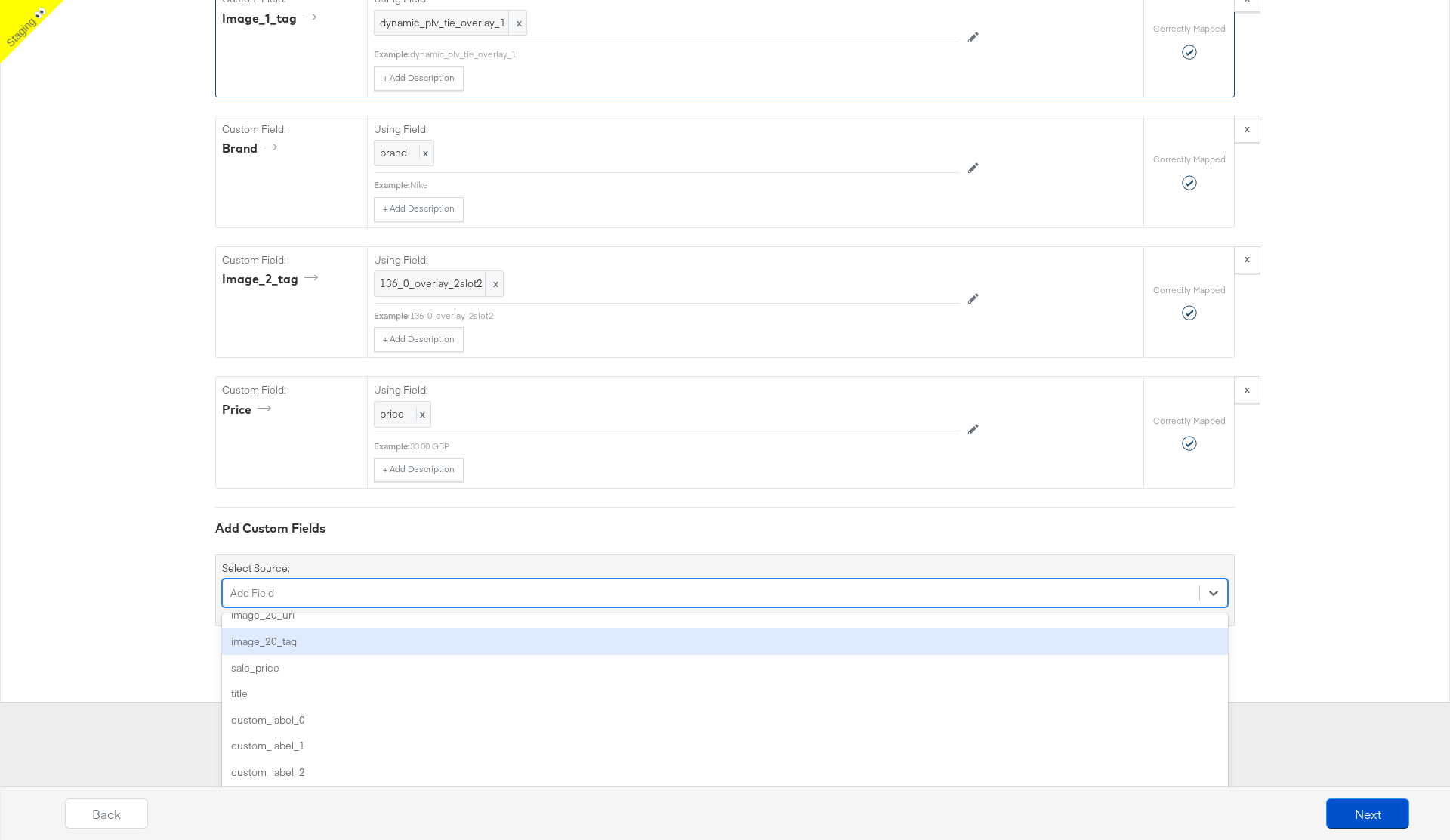
scroll to position [775, 0]
